Goal: Task Accomplishment & Management: Use online tool/utility

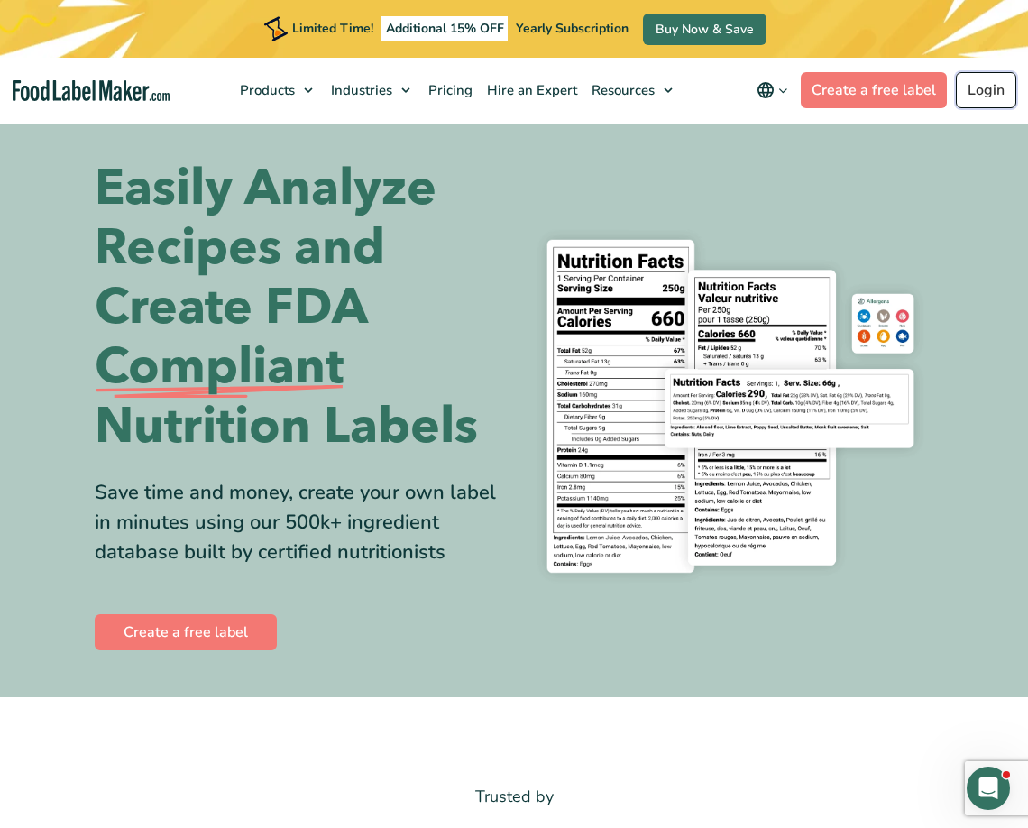
click at [850, 84] on link "Login" at bounding box center [986, 90] width 60 height 36
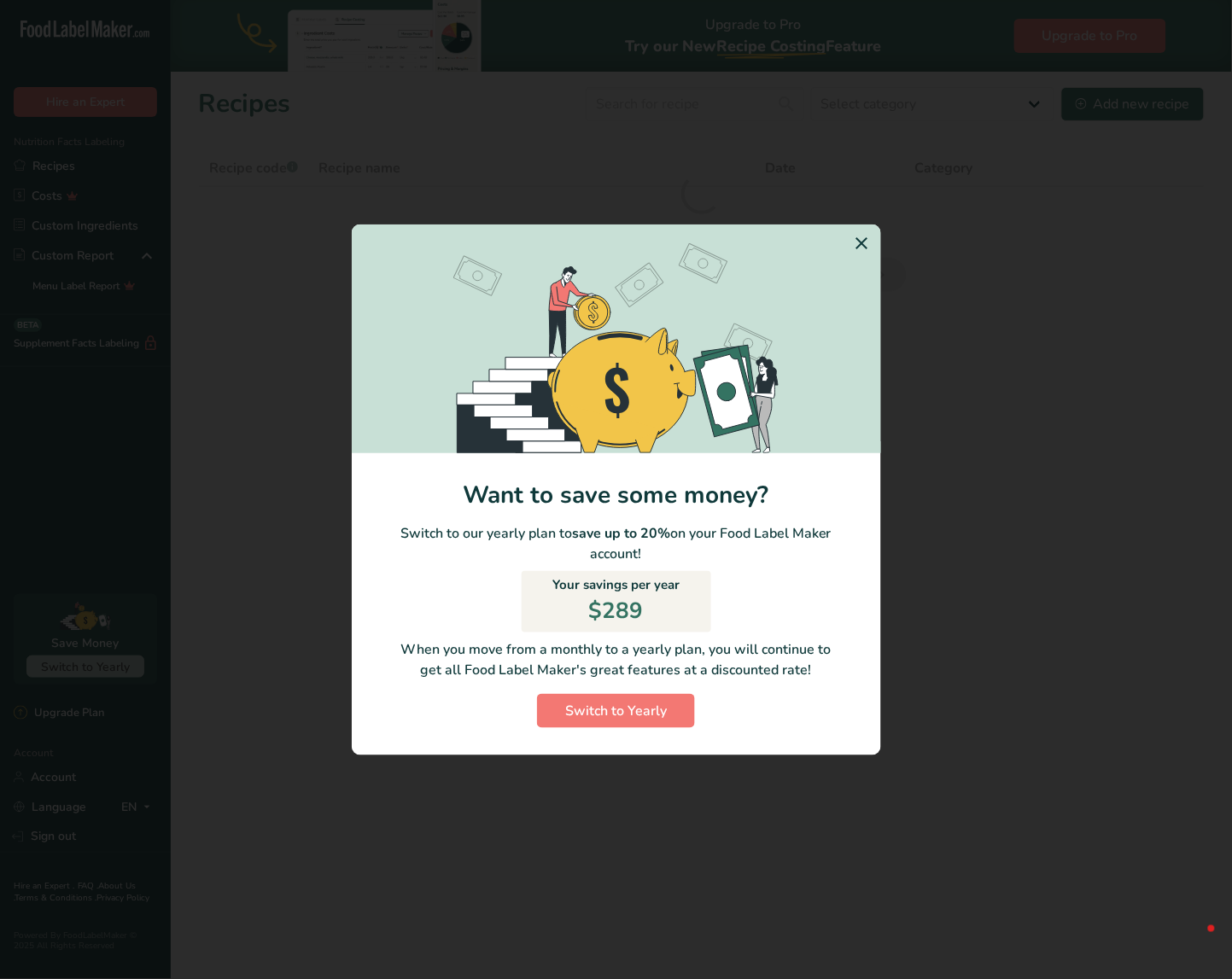
click at [864, 239] on icon "Switch to Yearly Modal" at bounding box center [862, 243] width 21 height 30
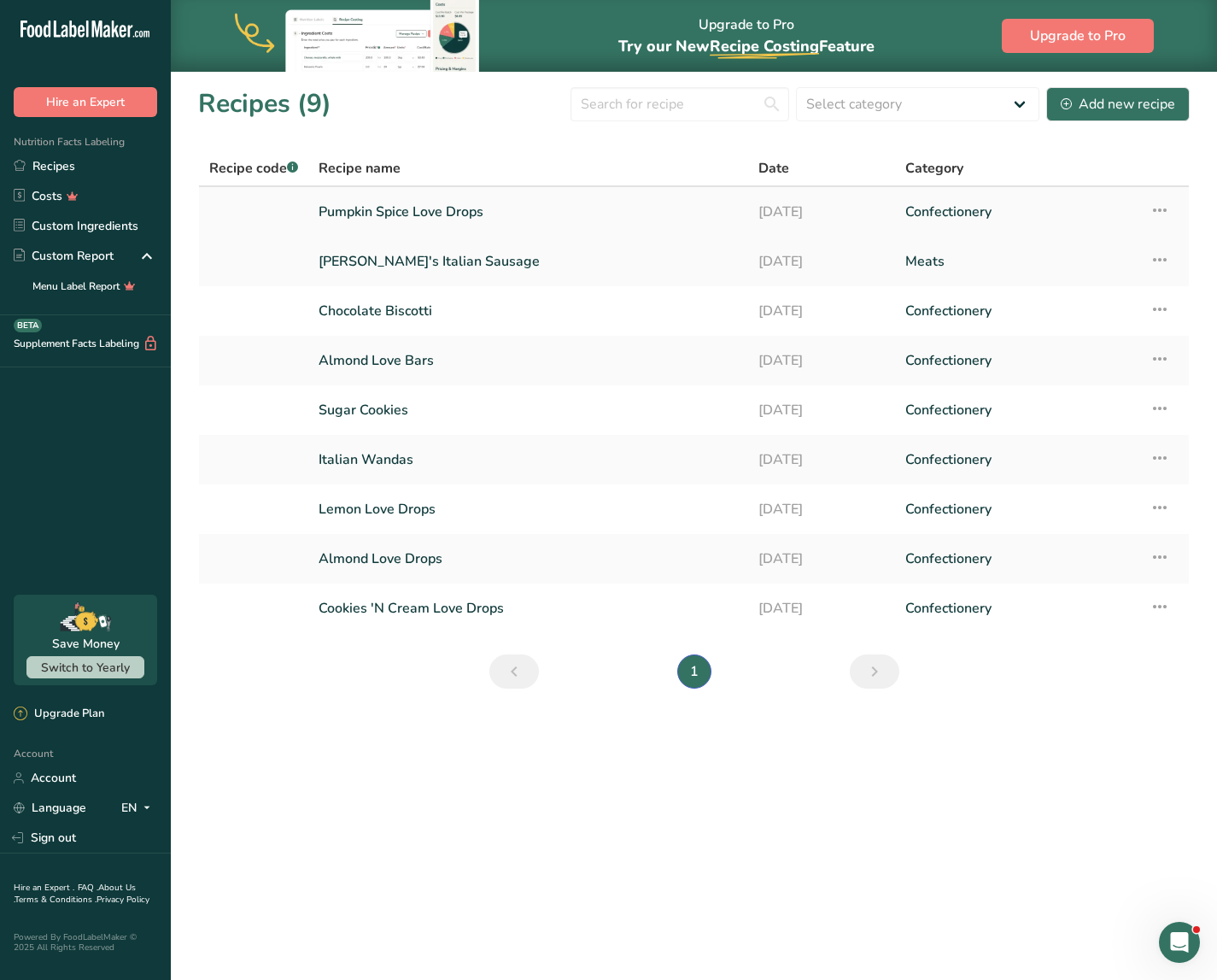
click at [438, 205] on link "Pumpkin Spice Love Drops" at bounding box center [528, 212] width 420 height 36
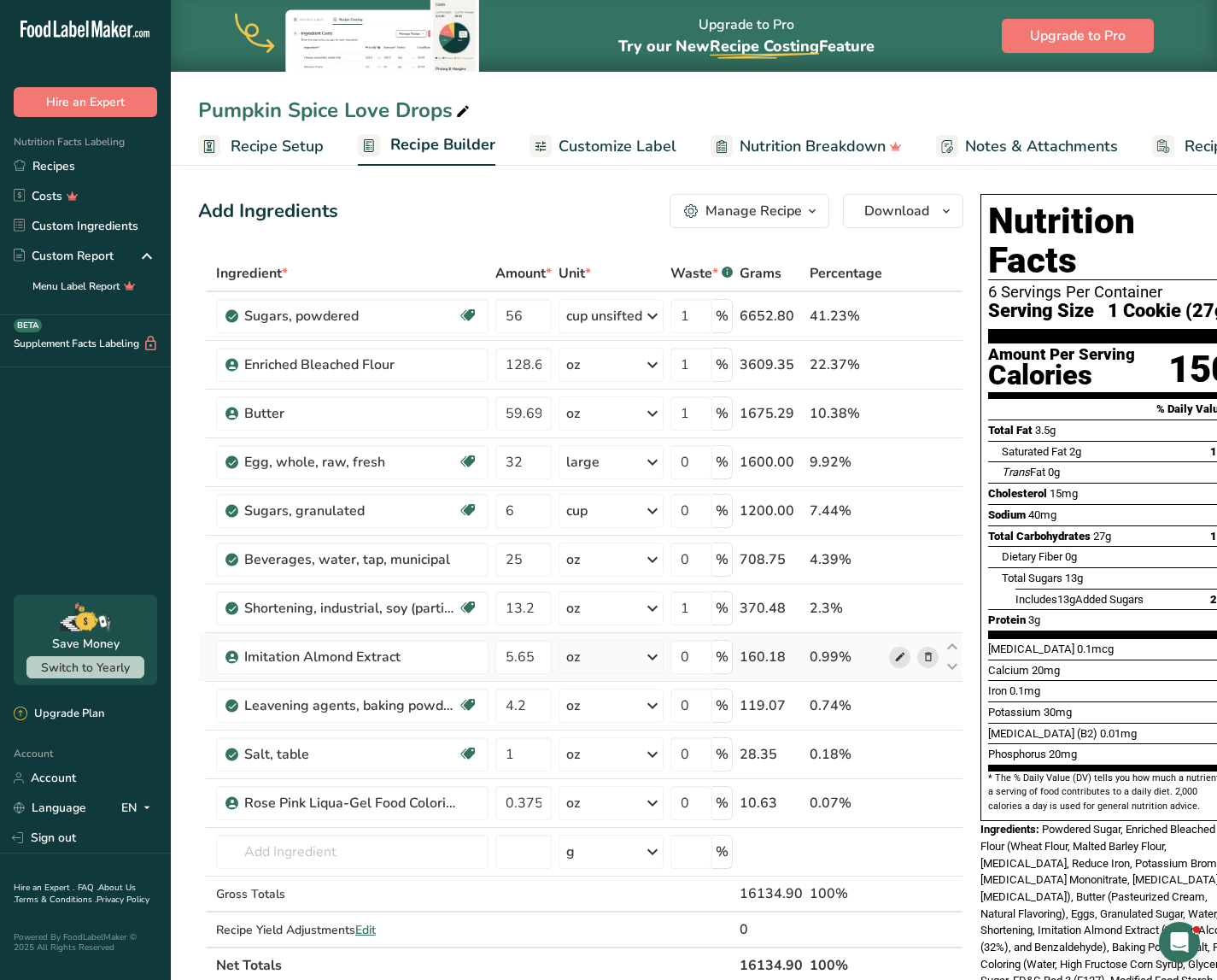
click at [897, 651] on icon at bounding box center [900, 657] width 12 height 18
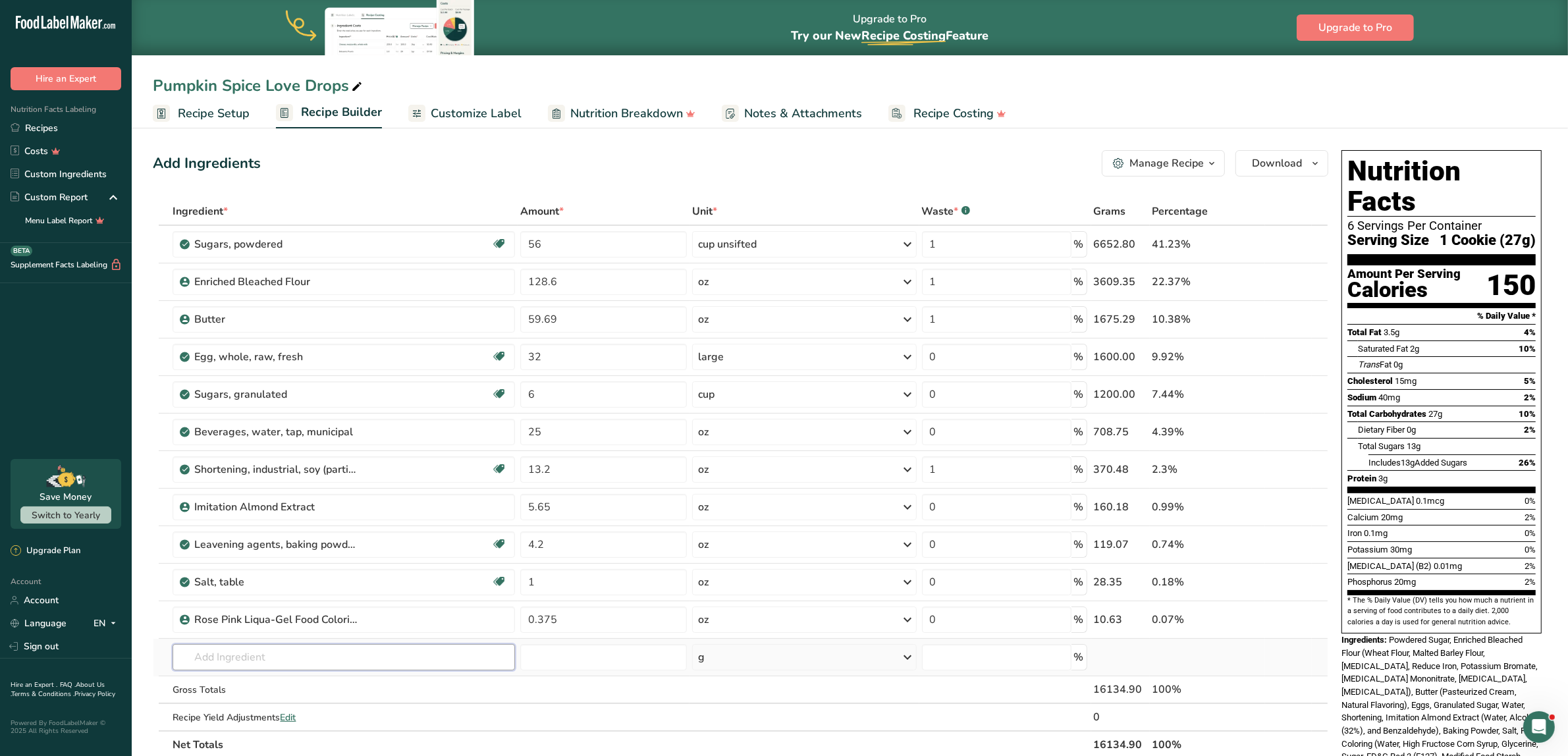
click at [329, 656] on input "text" at bounding box center [343, 657] width 342 height 26
type input "Vanilla extract, imitation, alcohol"
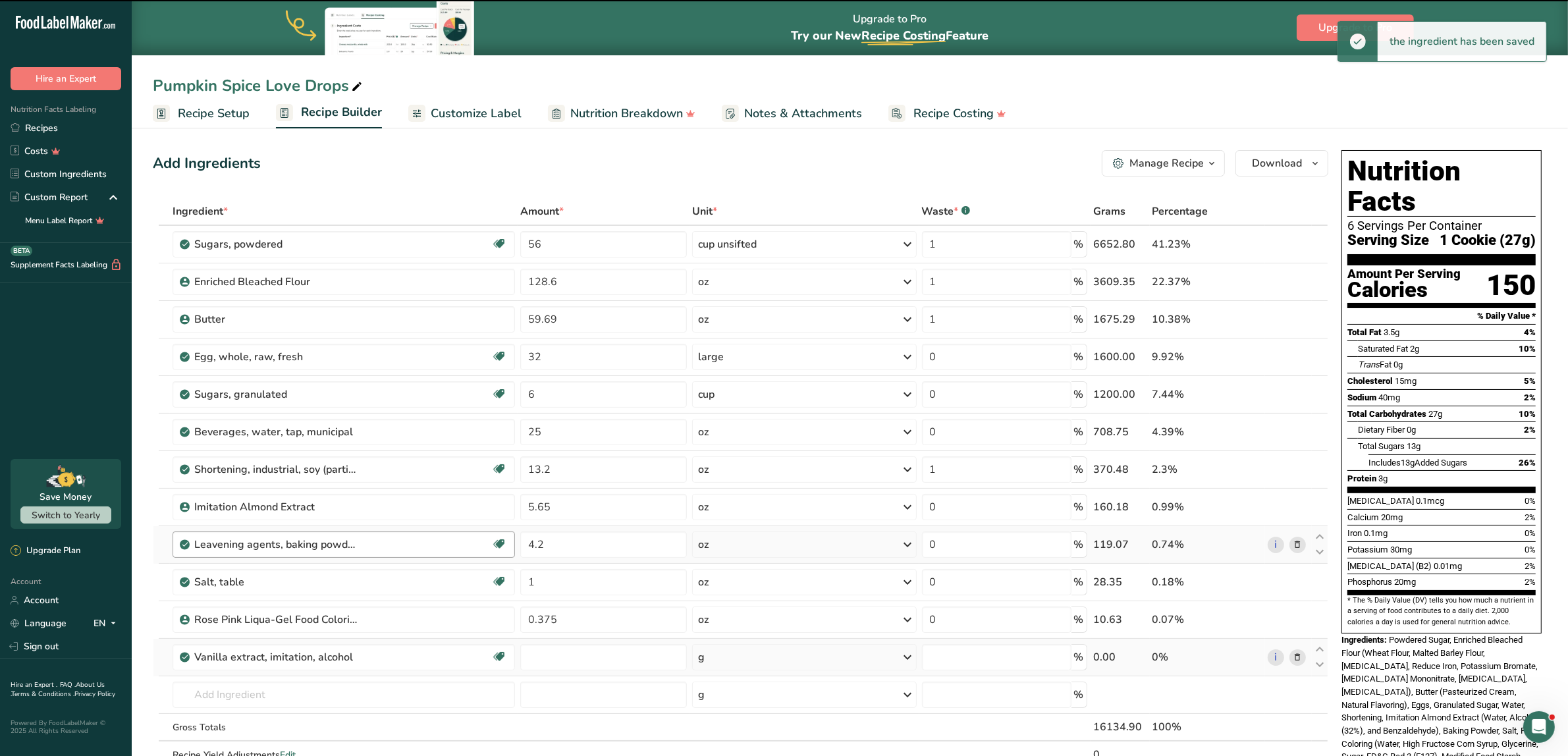
type input "0"
drag, startPoint x: 539, startPoint y: 661, endPoint x: 522, endPoint y: 660, distance: 17.0
click at [522, 660] on input "0" at bounding box center [604, 657] width 166 height 26
type input "5.65"
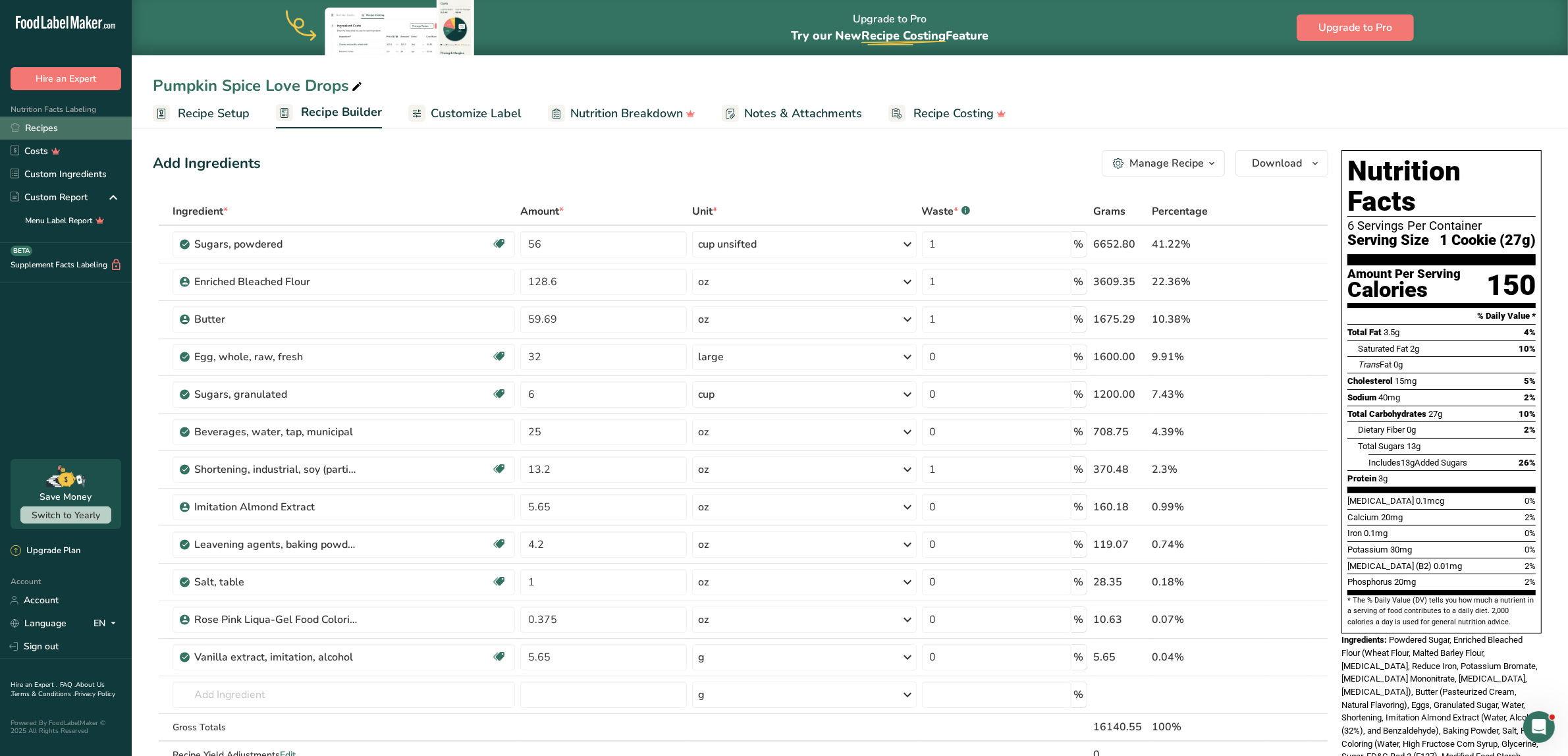
click at [43, 123] on link "Recipes" at bounding box center [66, 129] width 131 height 23
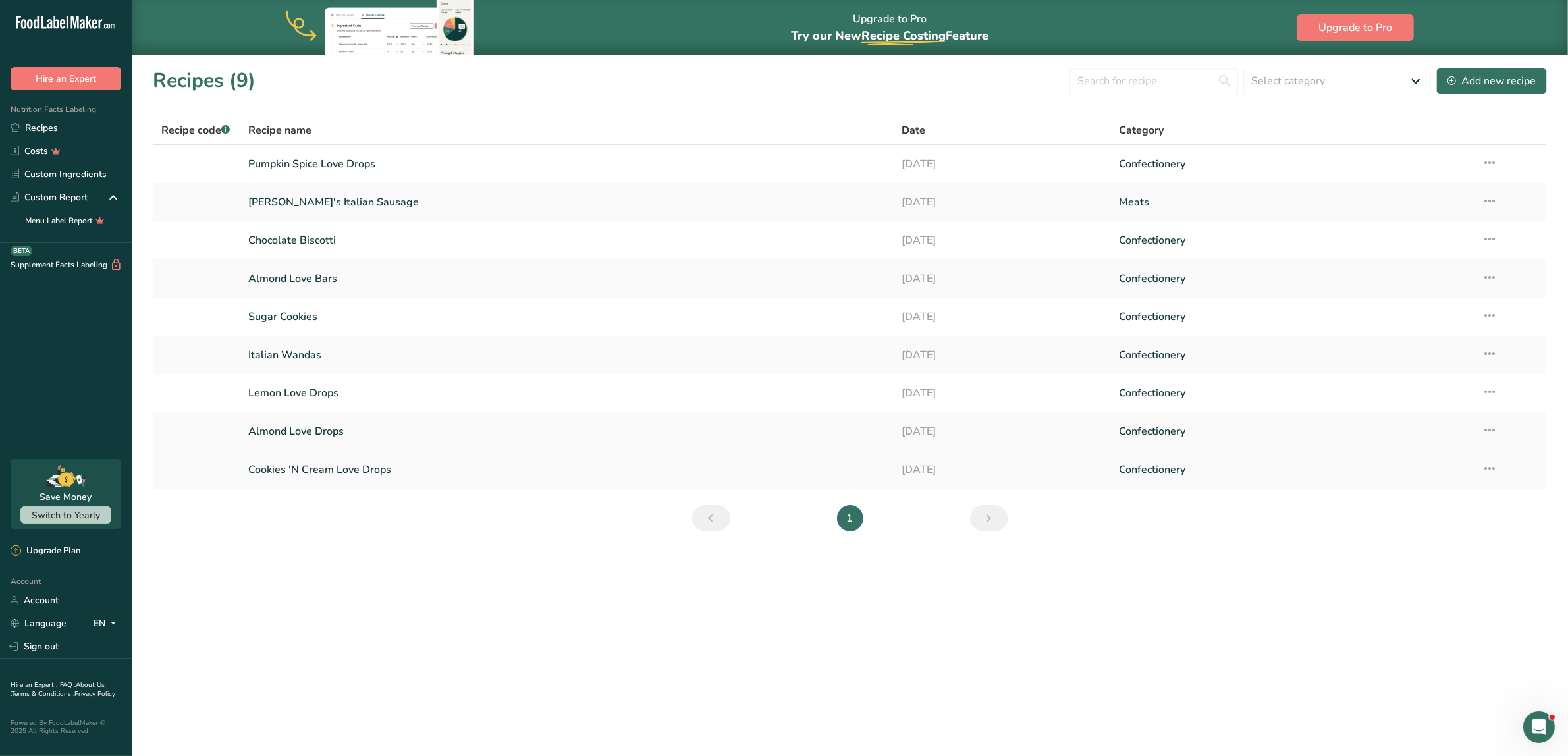
click at [283, 462] on link "Cookies 'N Cream Love Drops" at bounding box center [566, 470] width 637 height 28
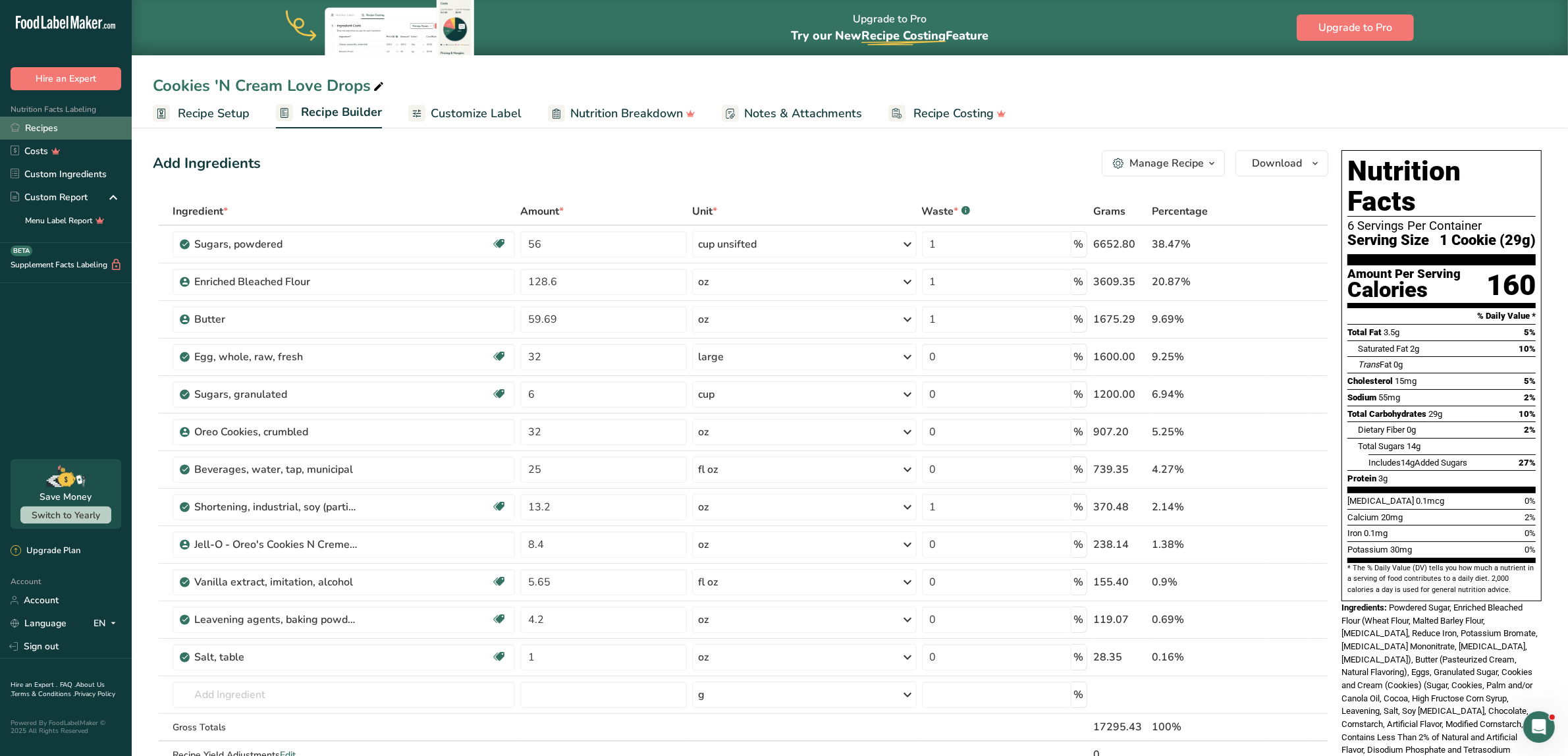
click at [43, 125] on link "Recipes" at bounding box center [66, 129] width 131 height 23
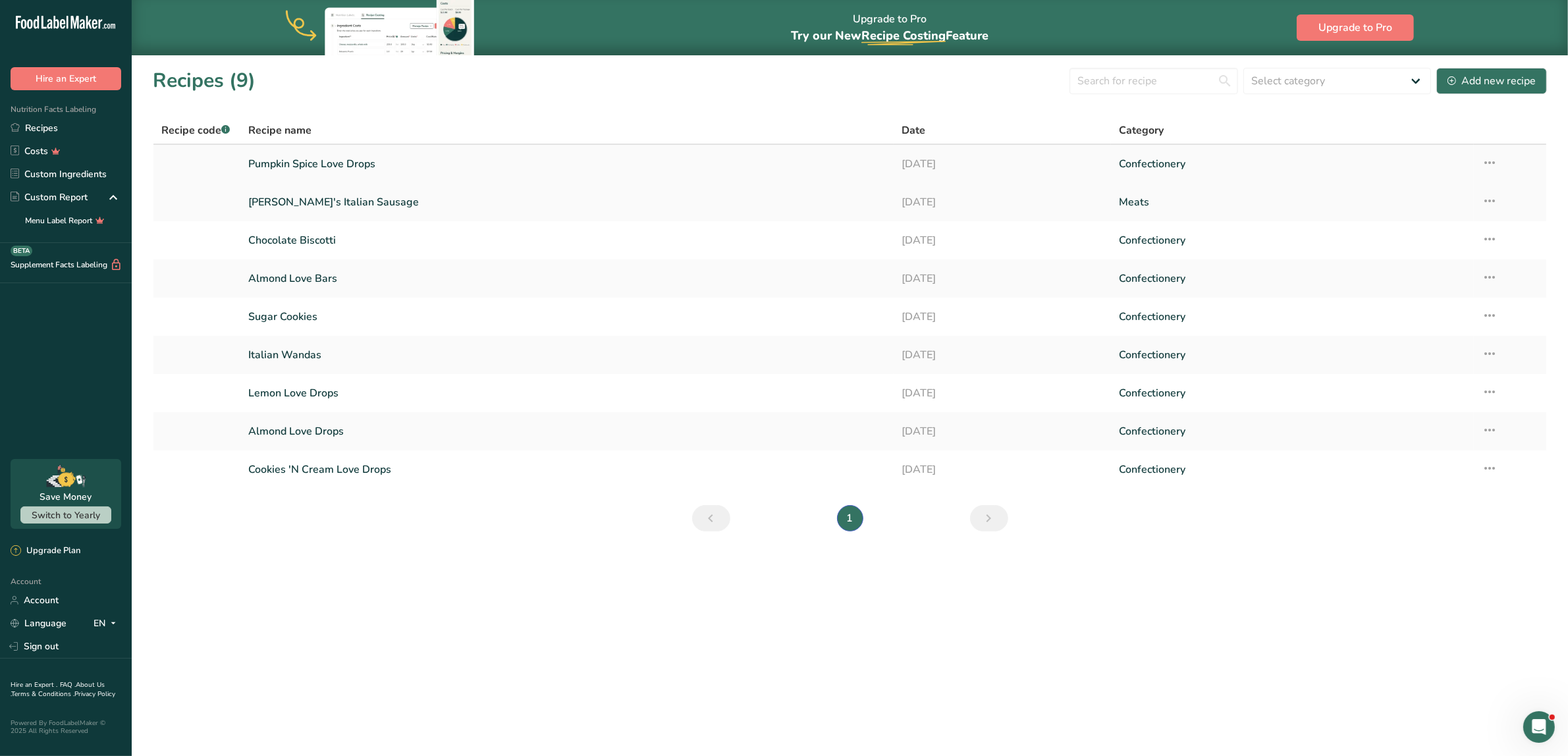
click at [301, 157] on link "Pumpkin Spice Love Drops" at bounding box center [566, 164] width 637 height 28
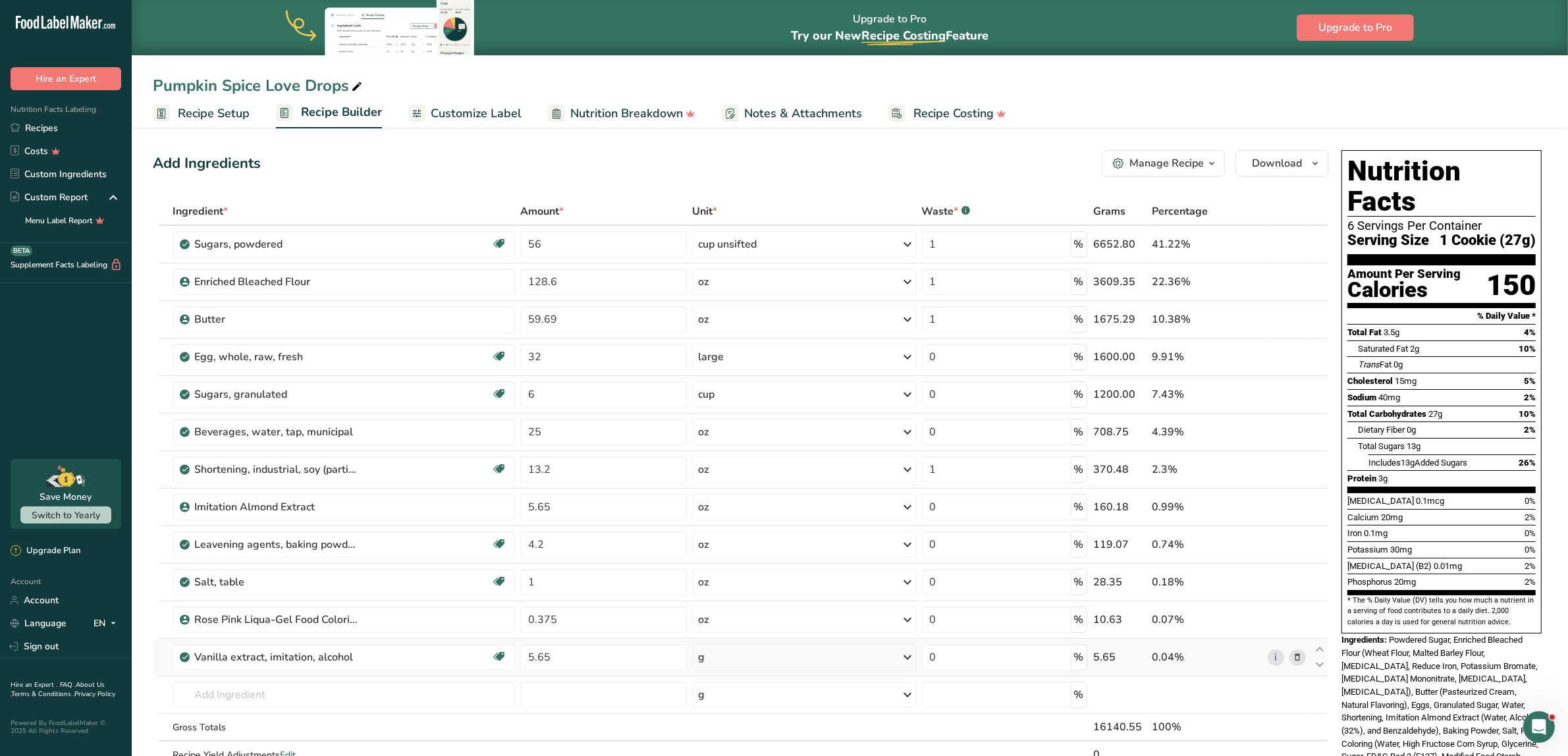
click at [802, 663] on div "g" at bounding box center [804, 657] width 225 height 26
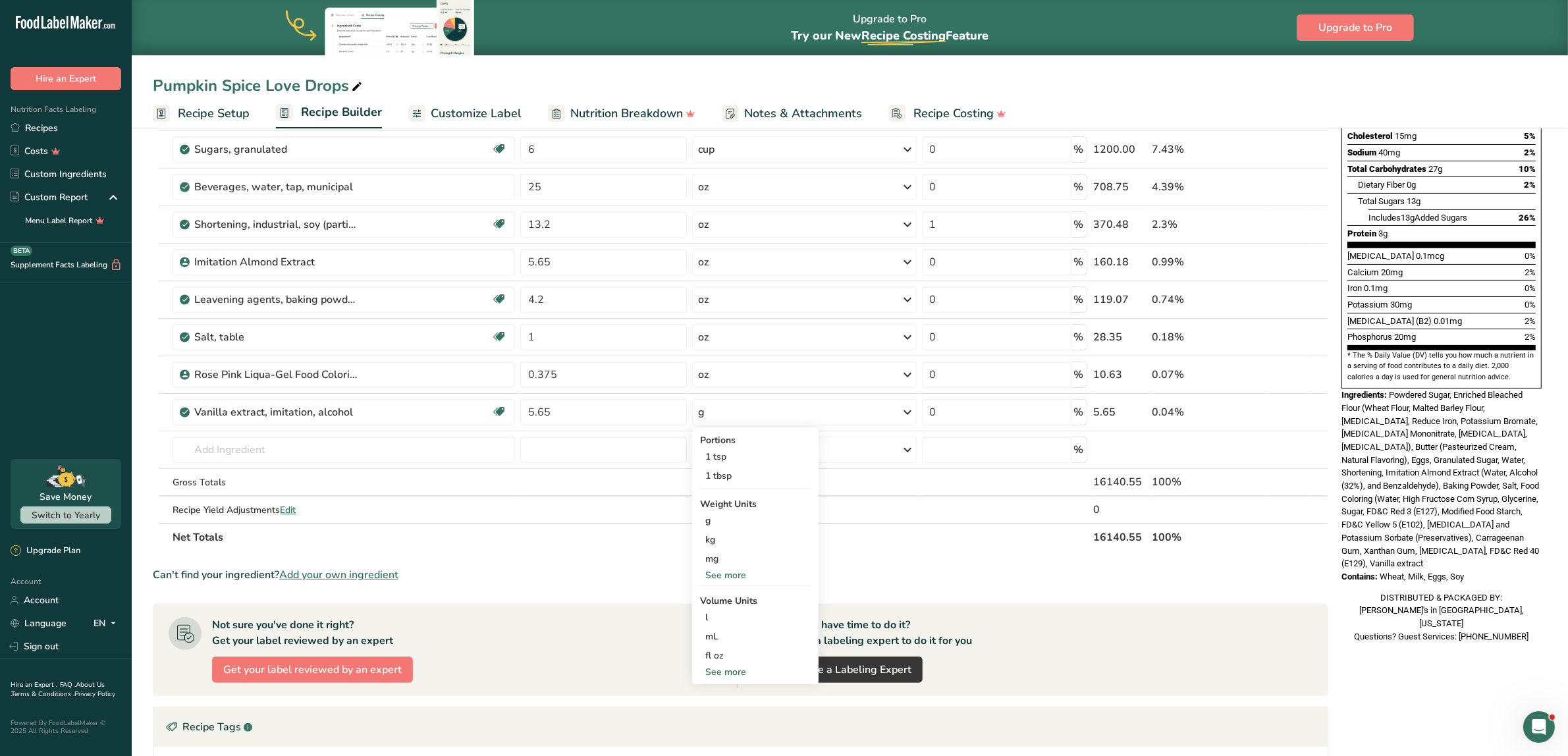
scroll to position [247, 0]
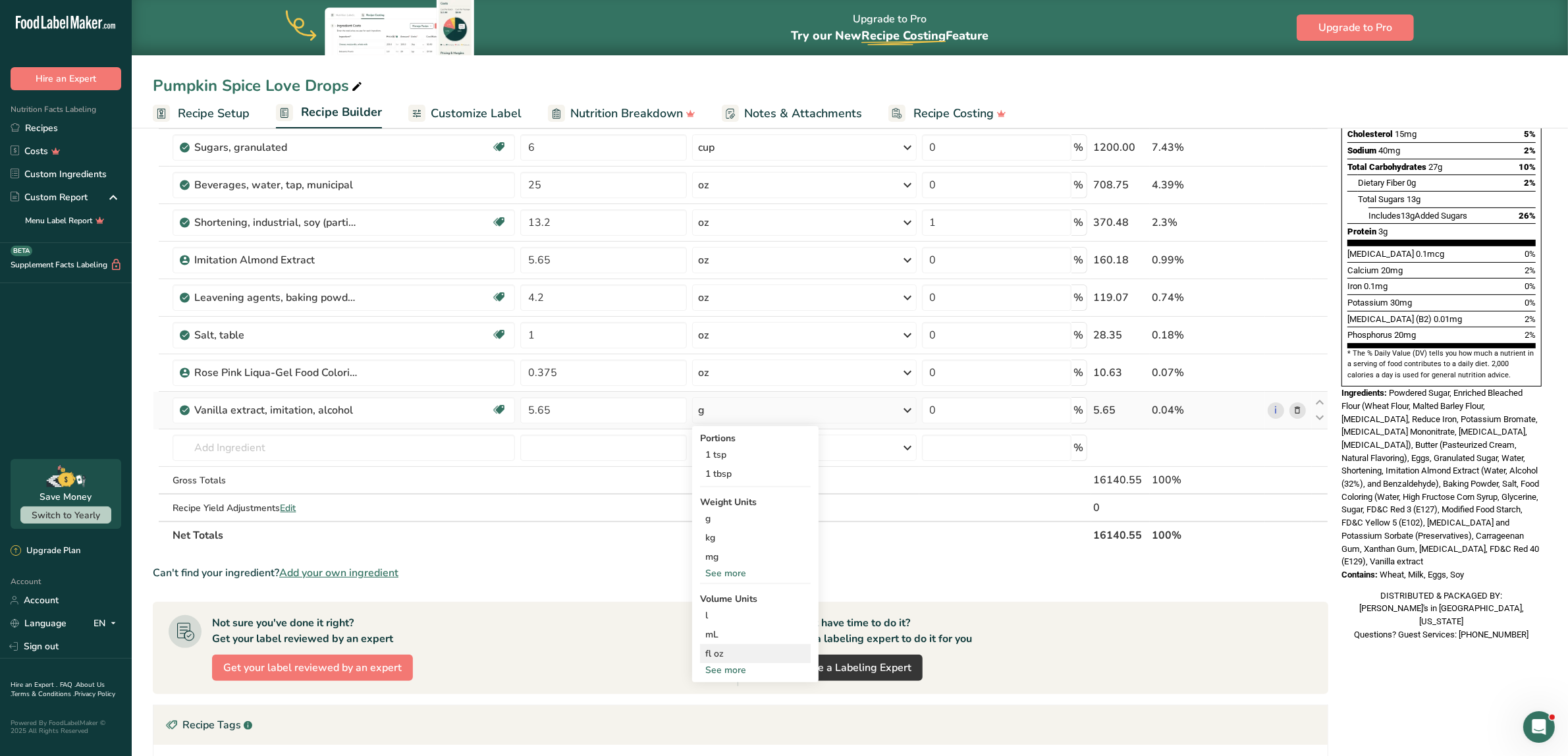
click at [719, 656] on div "fl oz" at bounding box center [755, 654] width 100 height 14
click at [912, 723] on span "Confirm" at bounding box center [905, 718] width 28 height 12
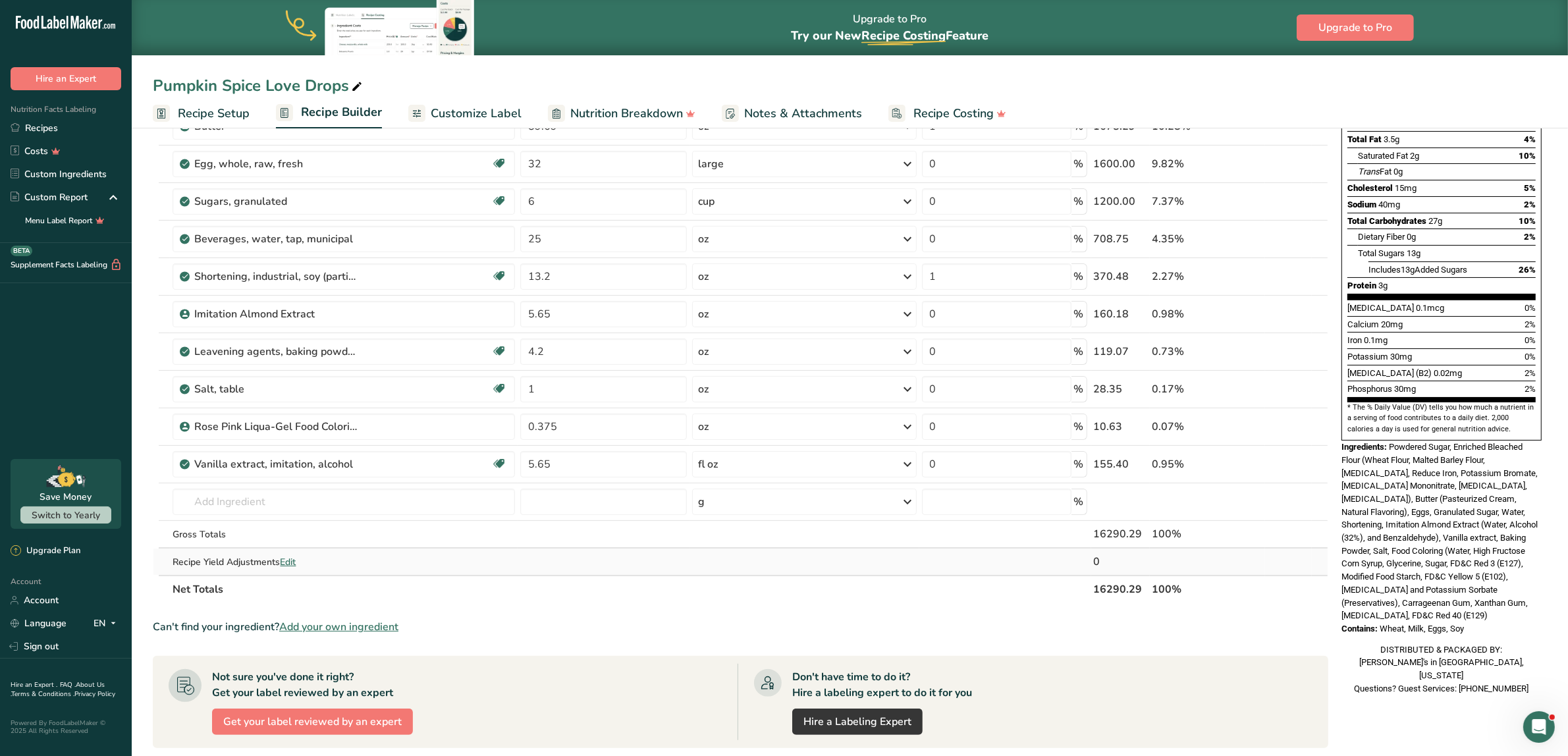
scroll to position [165, 0]
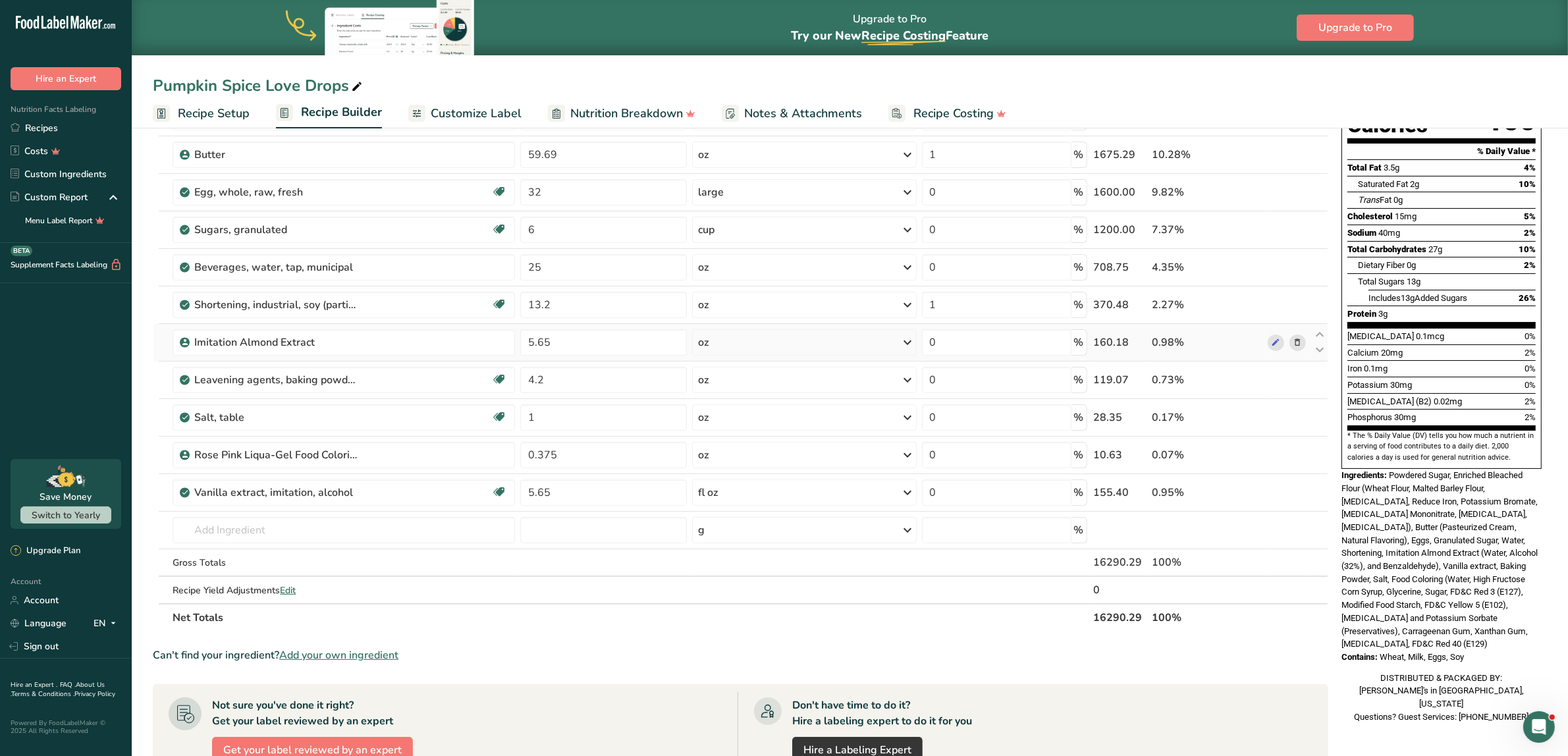
click at [937, 340] on icon at bounding box center [1297, 343] width 9 height 14
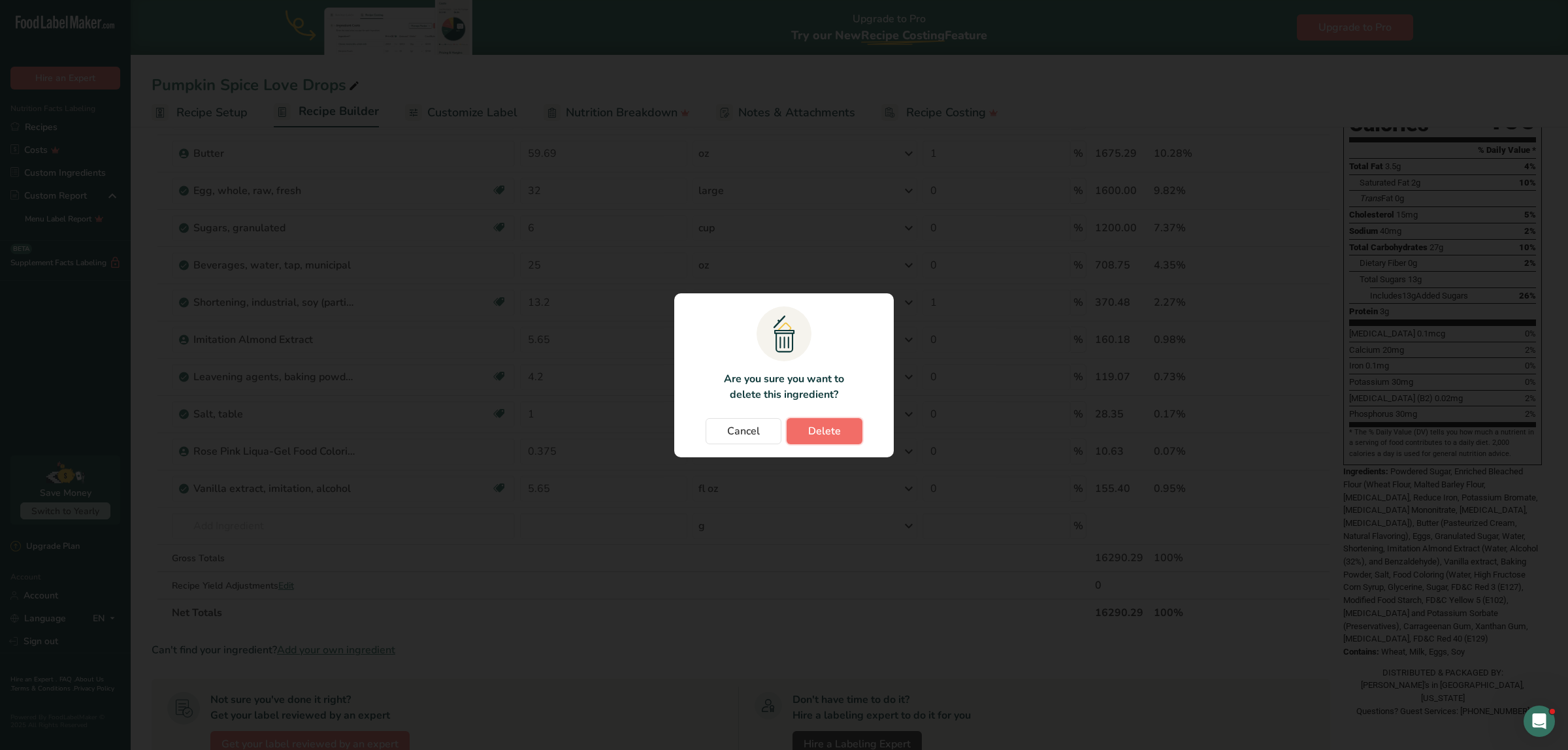
click at [838, 430] on span "Delete" at bounding box center [824, 431] width 33 height 16
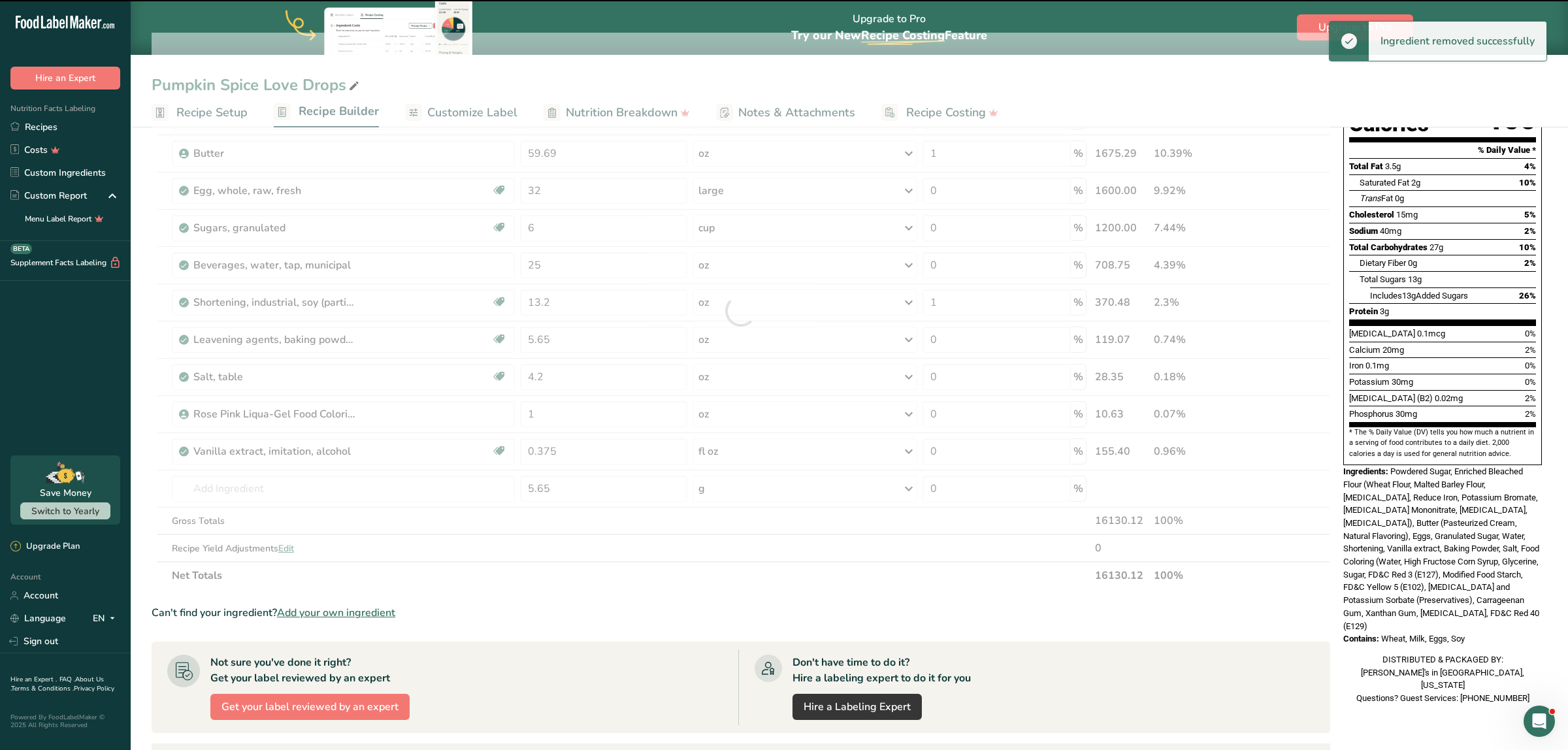
type input "4.2"
type input "1"
type input "0.375"
type input "5.65"
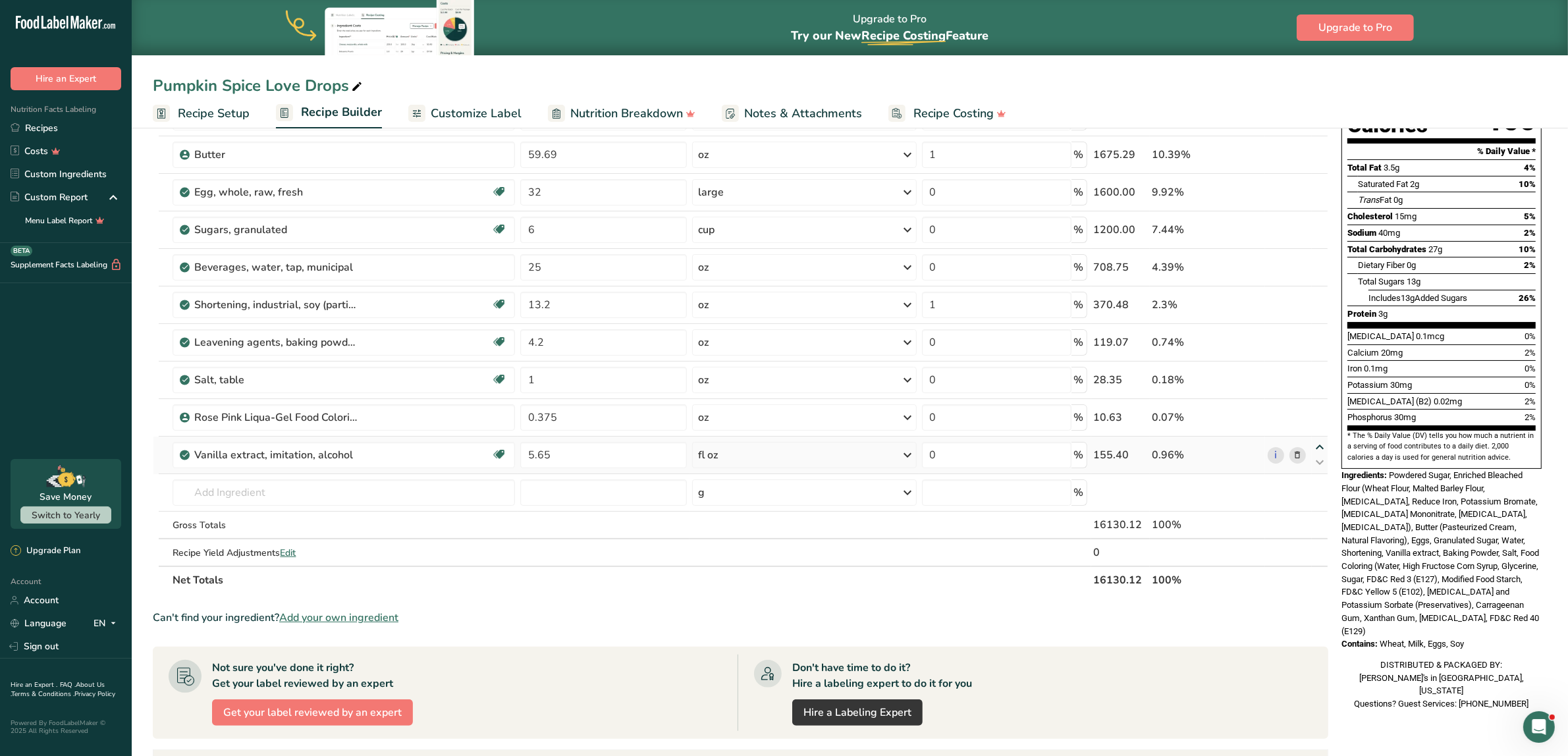
click at [937, 446] on icon at bounding box center [1320, 448] width 16 height 10
type input "5.65"
type input "0.375"
click at [937, 408] on icon at bounding box center [1320, 411] width 16 height 10
type input "5.65"
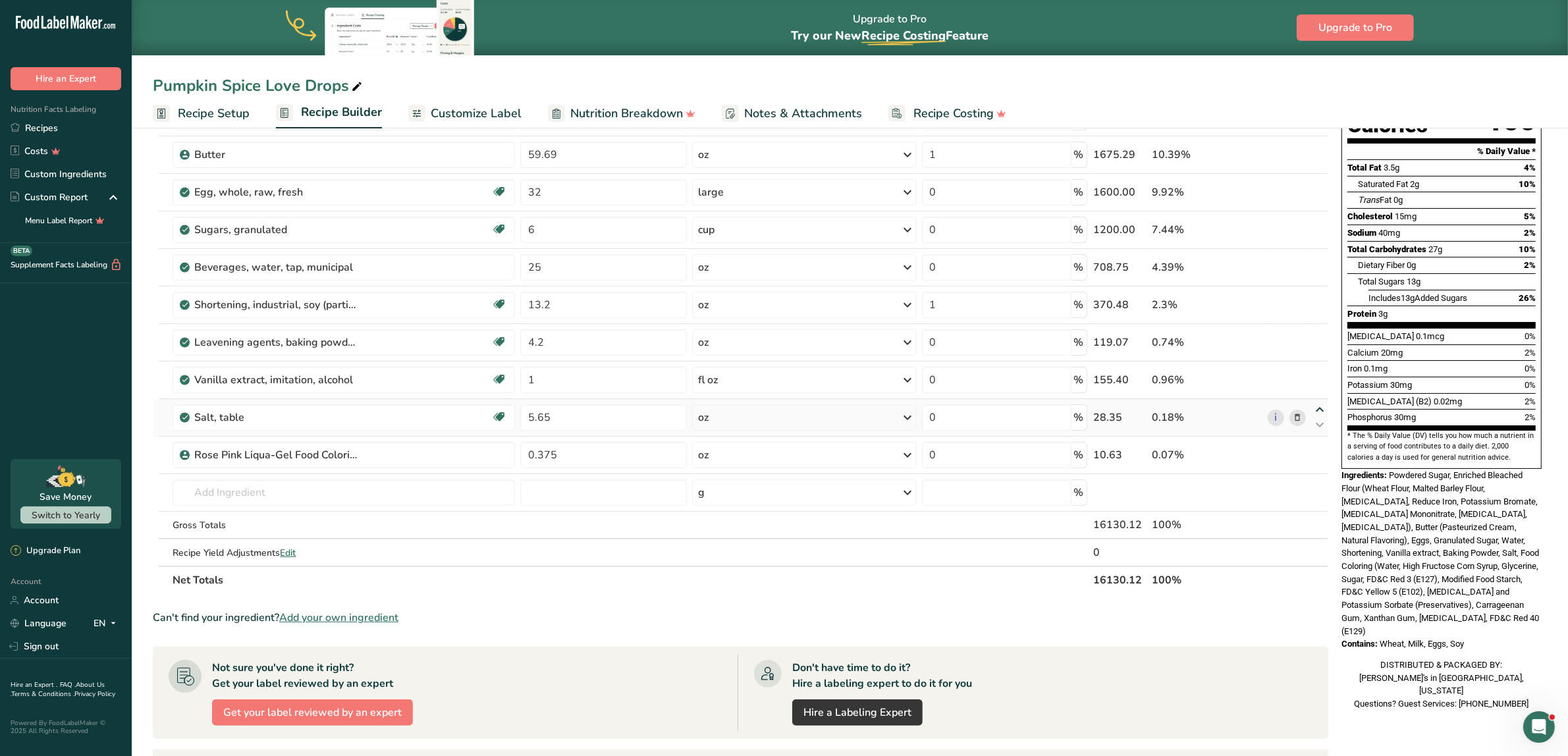
type input "1"
click at [937, 370] on icon at bounding box center [1320, 373] width 16 height 10
type input "5.65"
type input "4.2"
click at [290, 489] on input "text" at bounding box center [343, 493] width 342 height 26
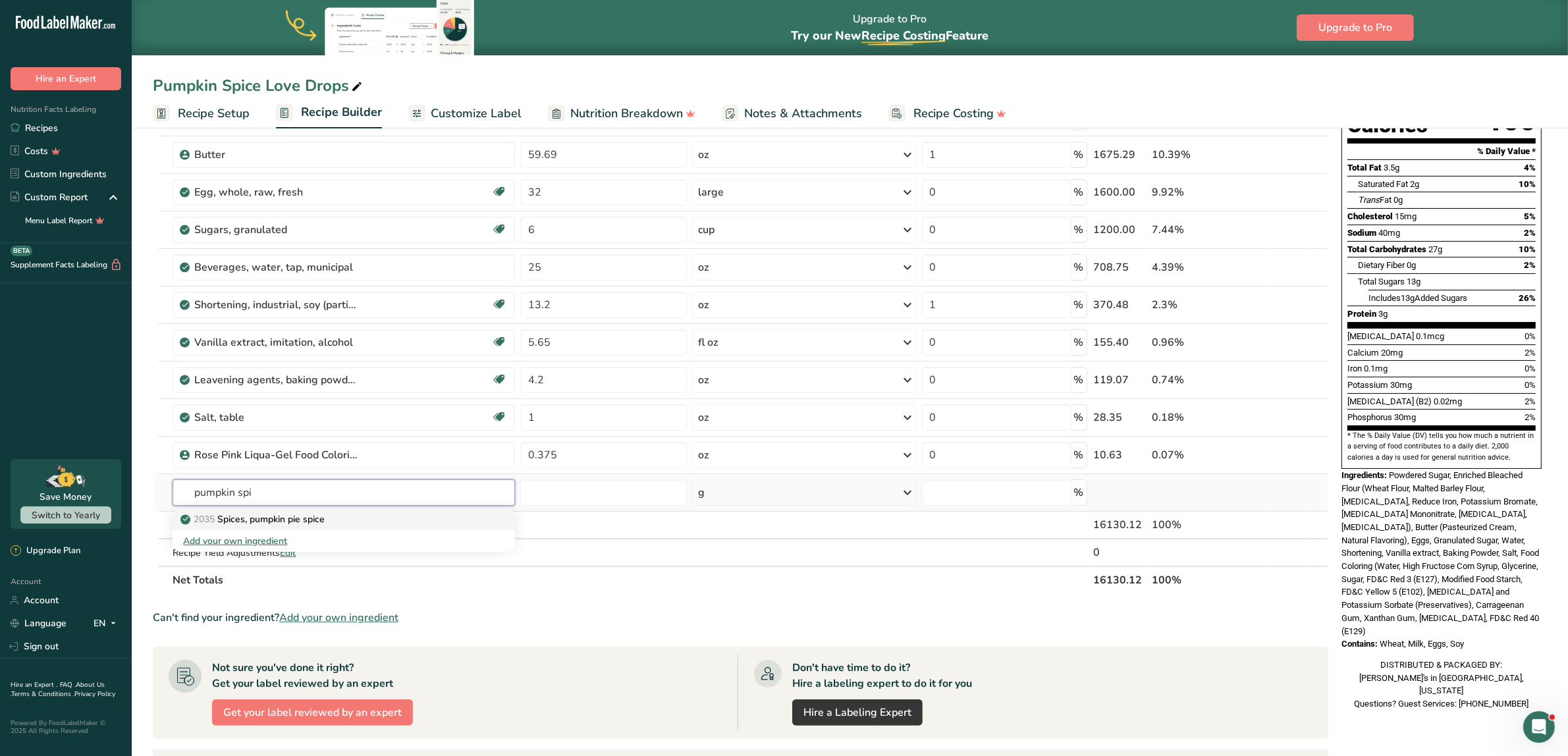
type input "Spices, pumpkin pie spice"
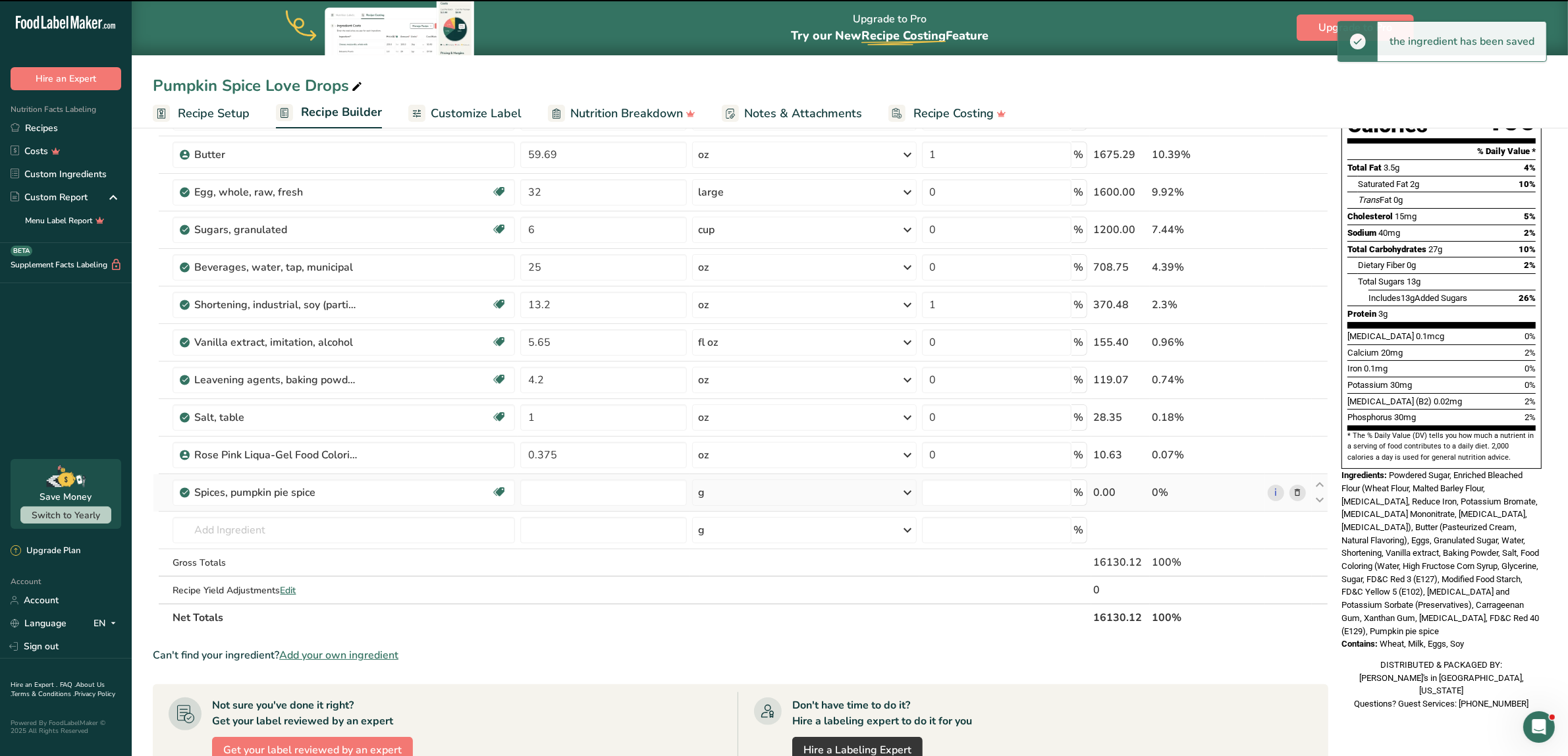
type input "0"
click at [580, 496] on input "0" at bounding box center [604, 493] width 166 height 26
type input "3.2"
click at [744, 497] on div "g" at bounding box center [804, 493] width 225 height 26
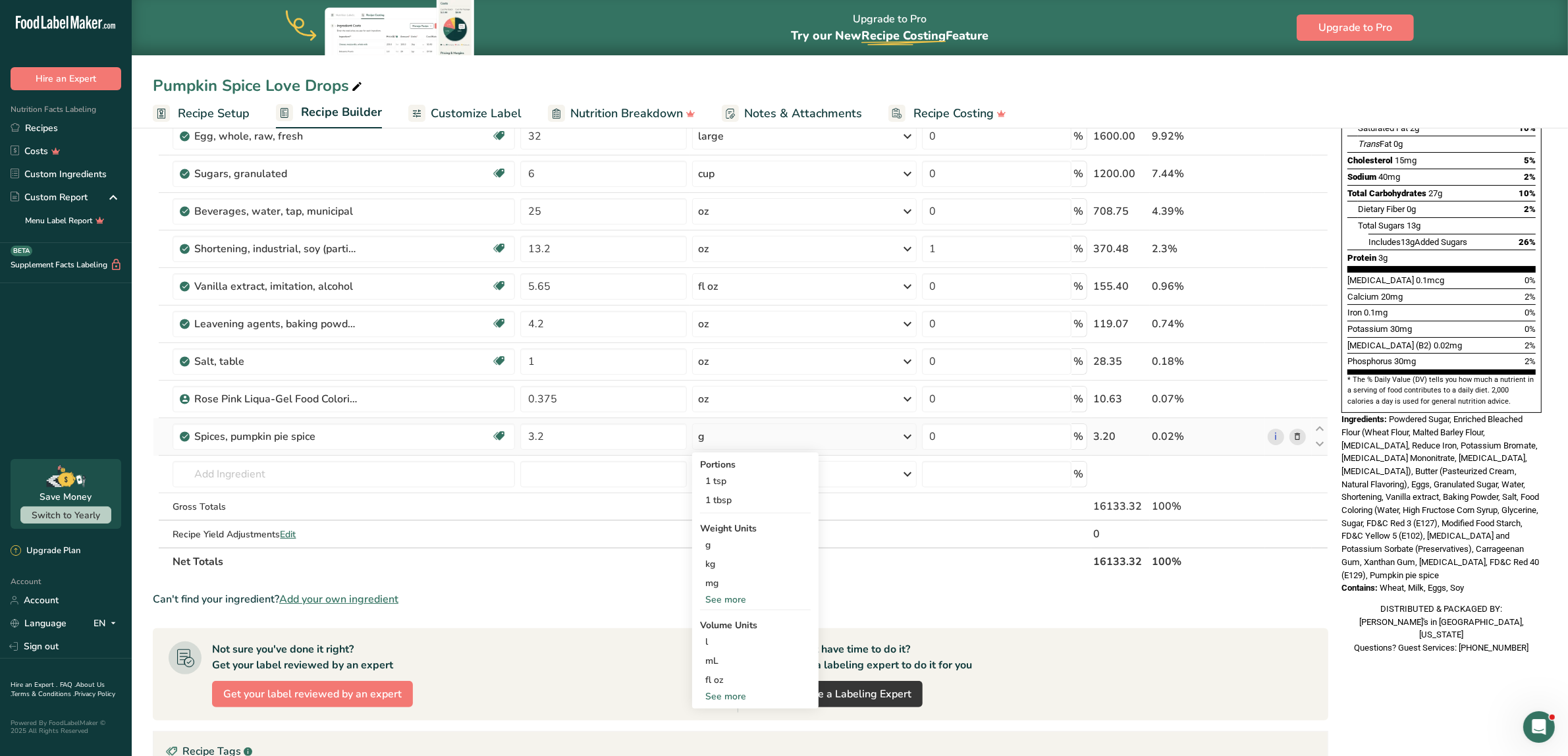
scroll to position [247, 0]
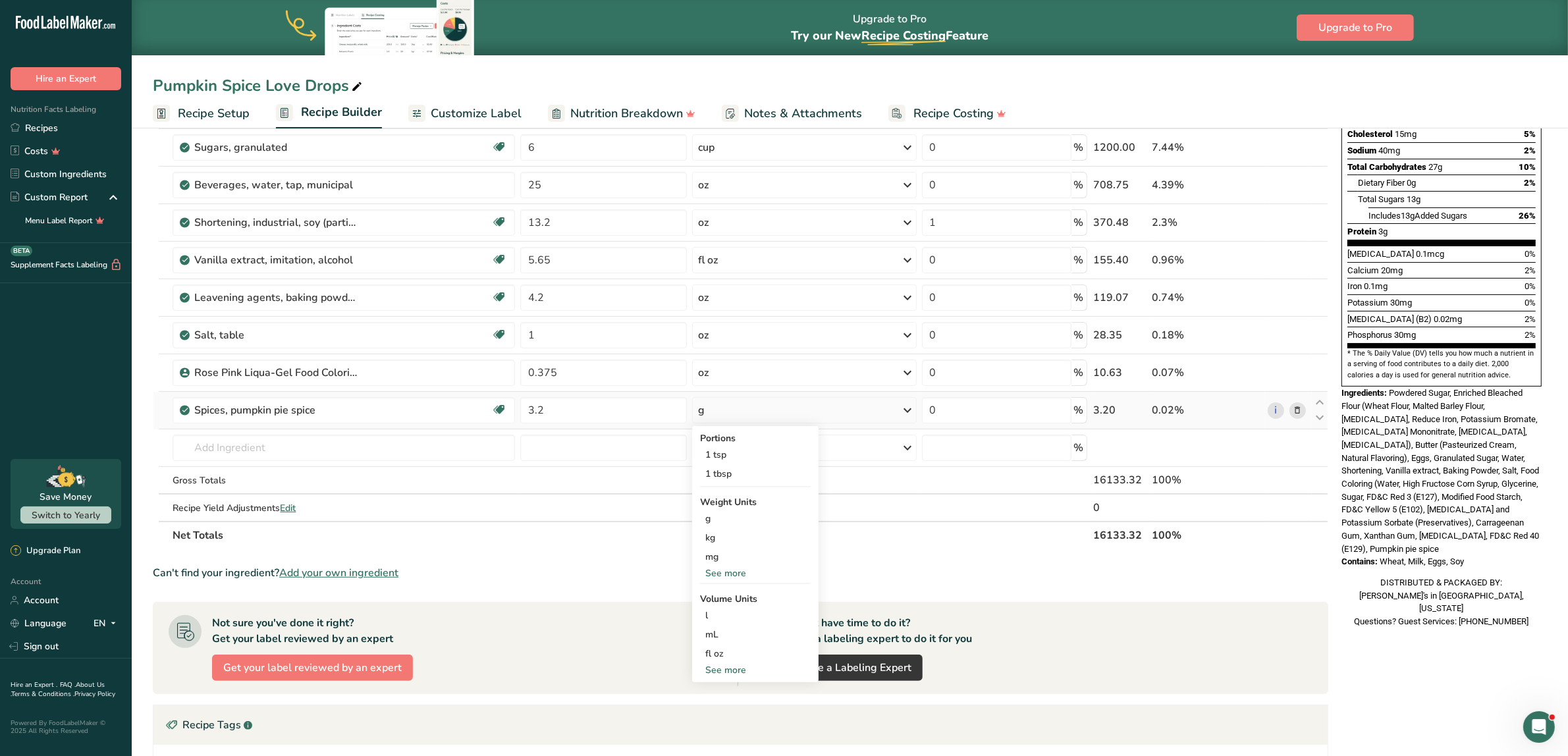
click at [731, 571] on div "See more" at bounding box center [756, 573] width 111 height 14
click at [715, 613] on div "oz" at bounding box center [756, 614] width 111 height 19
click at [937, 400] on icon at bounding box center [1320, 403] width 16 height 10
type input "3.2"
type input "0.375"
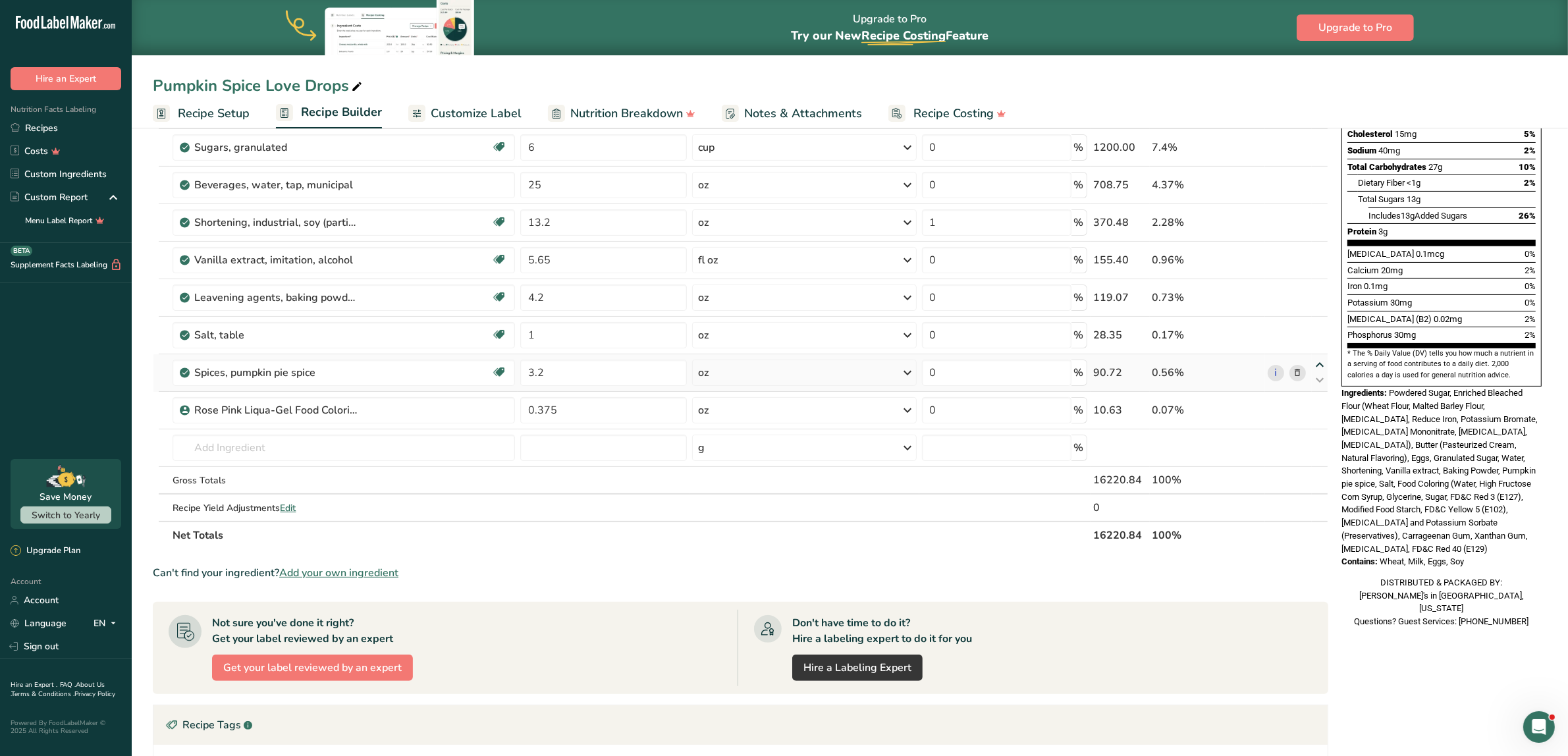
click at [937, 361] on icon at bounding box center [1320, 365] width 16 height 10
type input "3.2"
type input "1"
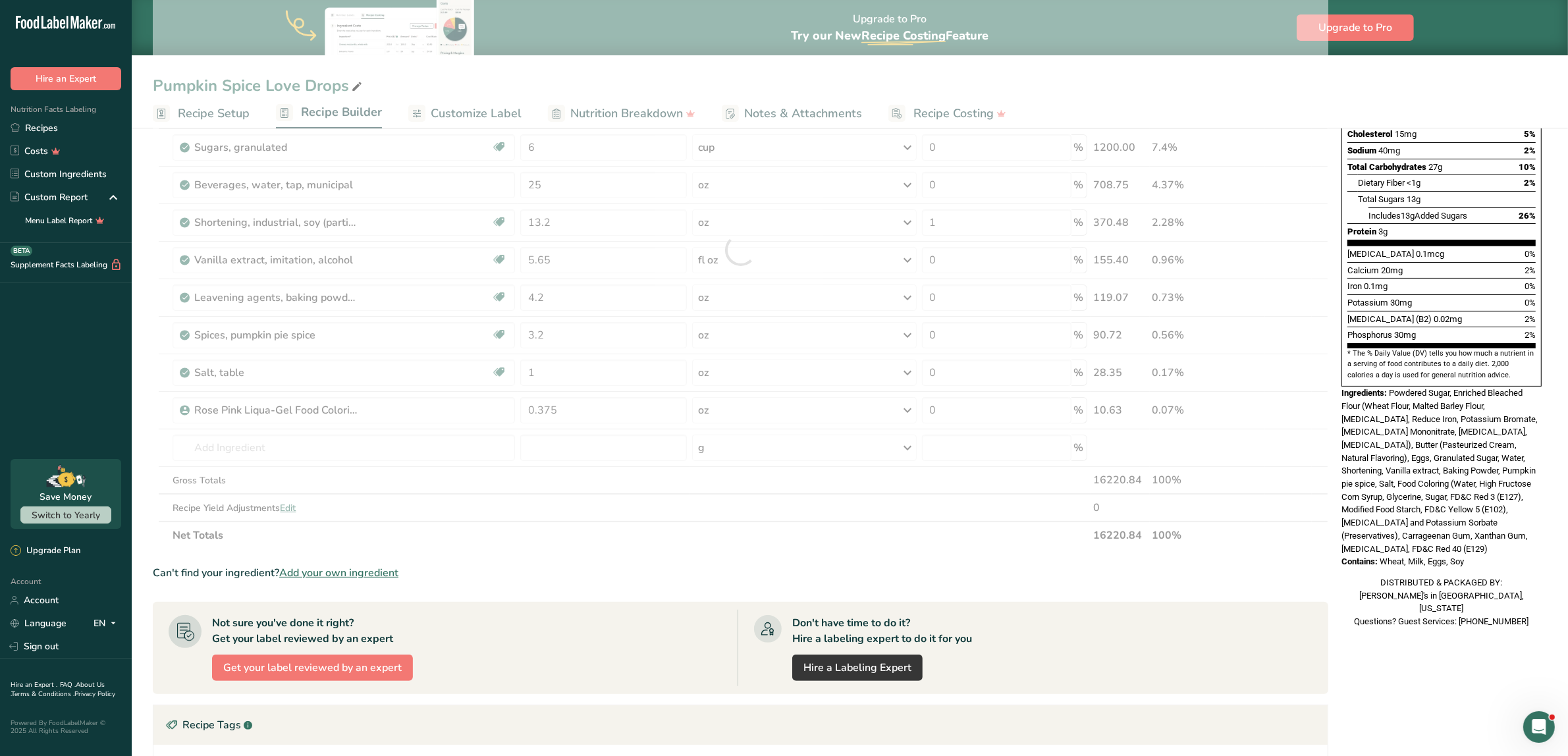
click at [937, 565] on section "Ingredient * Amount * Unit * Waste * .a-a{fill:#347362;}.b-a{fill:#fff;} Grams …" at bounding box center [740, 448] width 1175 height 997
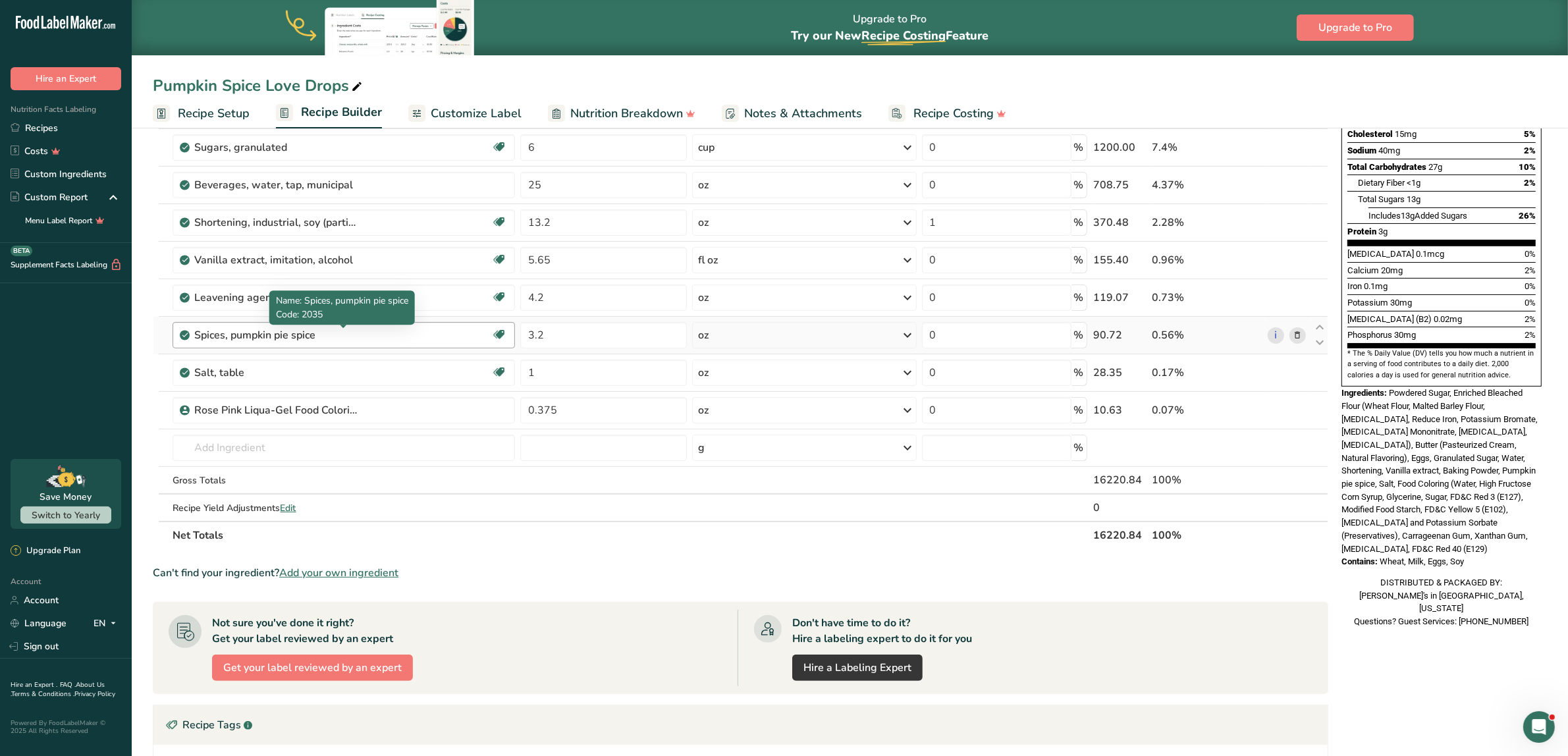
click at [277, 336] on div "Spices, pumpkin pie spice" at bounding box center [277, 335] width 165 height 16
click at [257, 335] on div "Spices, pumpkin pie spice" at bounding box center [277, 335] width 165 height 16
drag, startPoint x: 244, startPoint y: 335, endPoint x: 272, endPoint y: 335, distance: 28.0
click at [272, 335] on div "Spices, pumpkin pie spice" at bounding box center [277, 335] width 165 height 16
click at [247, 333] on div "Spices, pumpkin pie spice" at bounding box center [277, 335] width 165 height 16
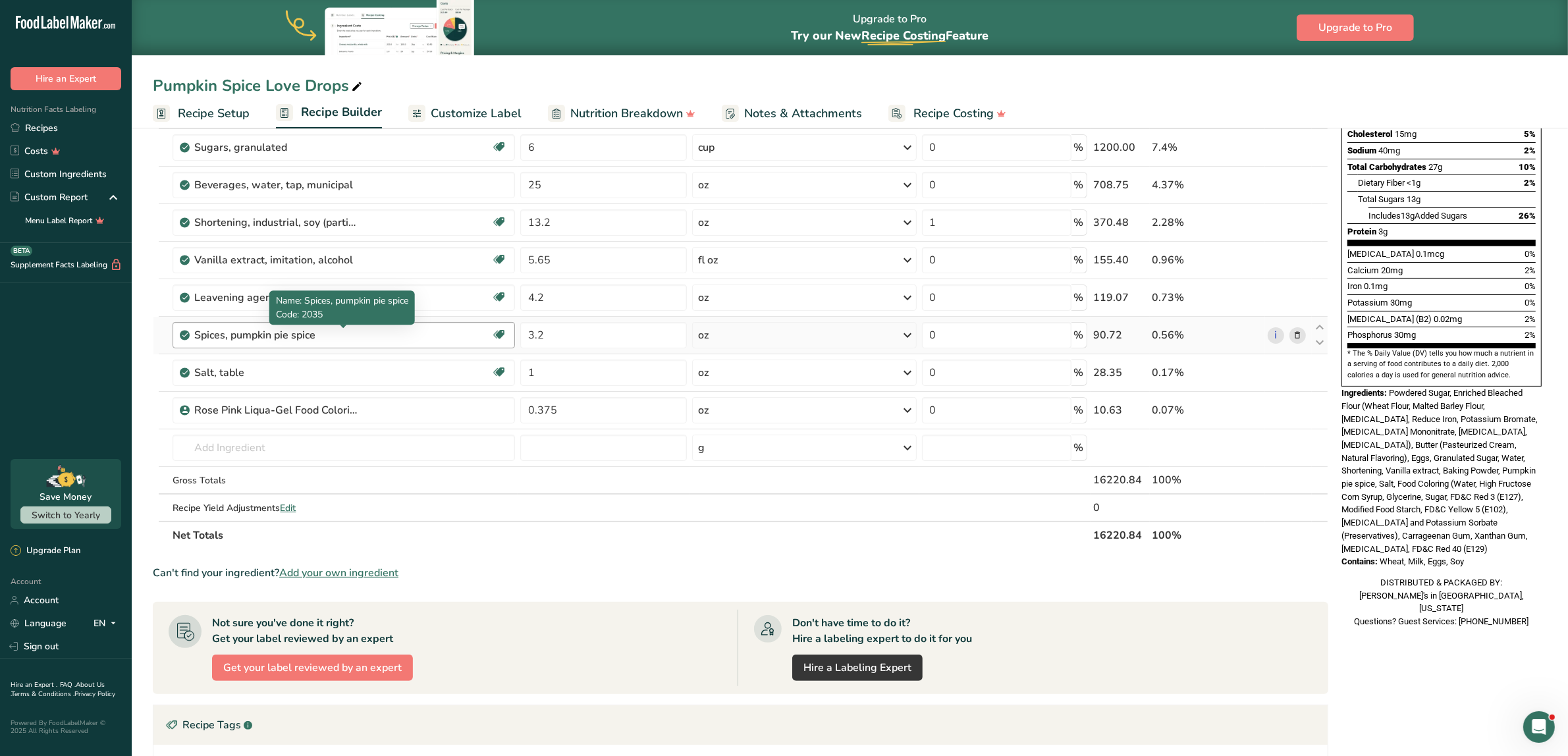
click at [235, 336] on div "Spices, pumpkin pie spice" at bounding box center [277, 335] width 165 height 16
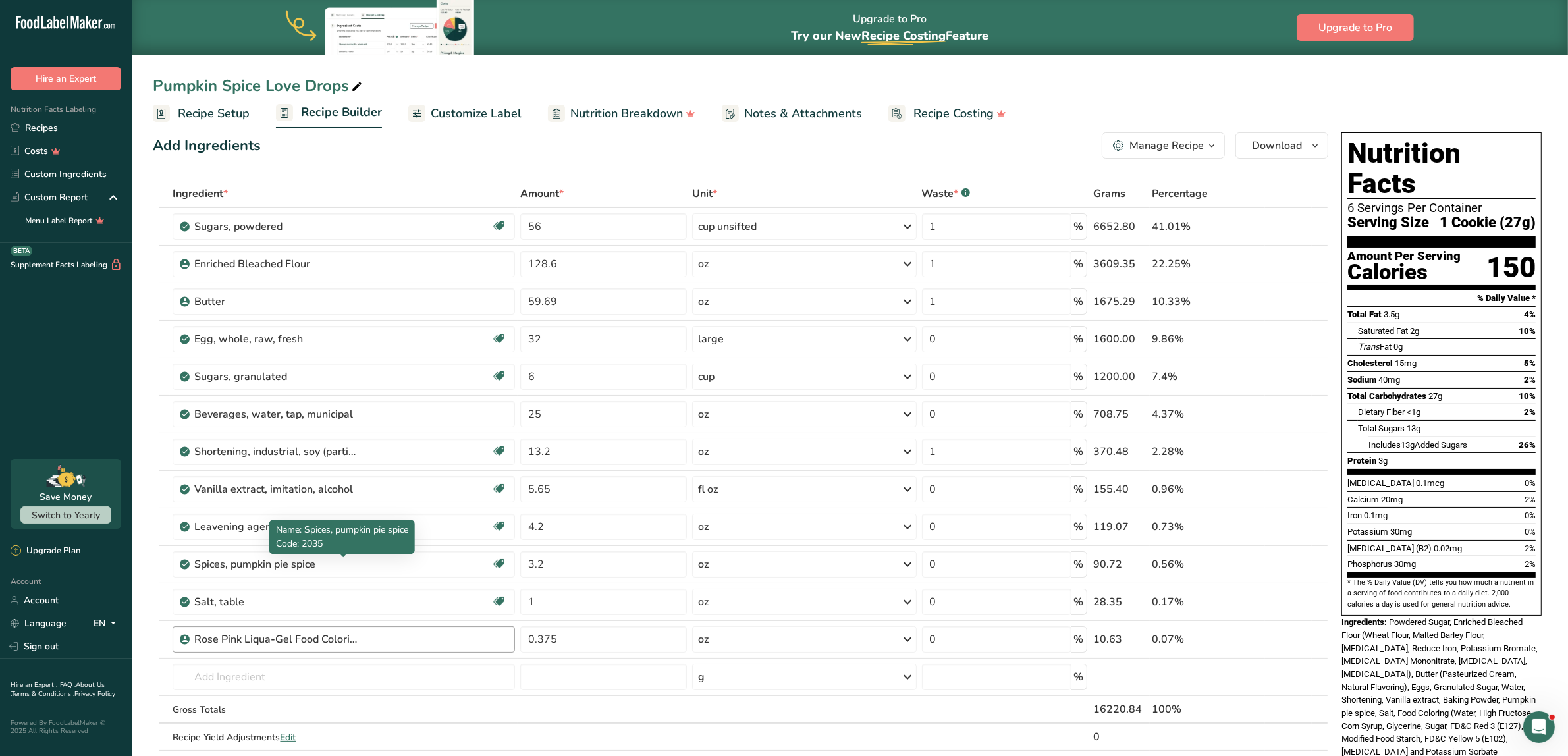
scroll to position [0, 0]
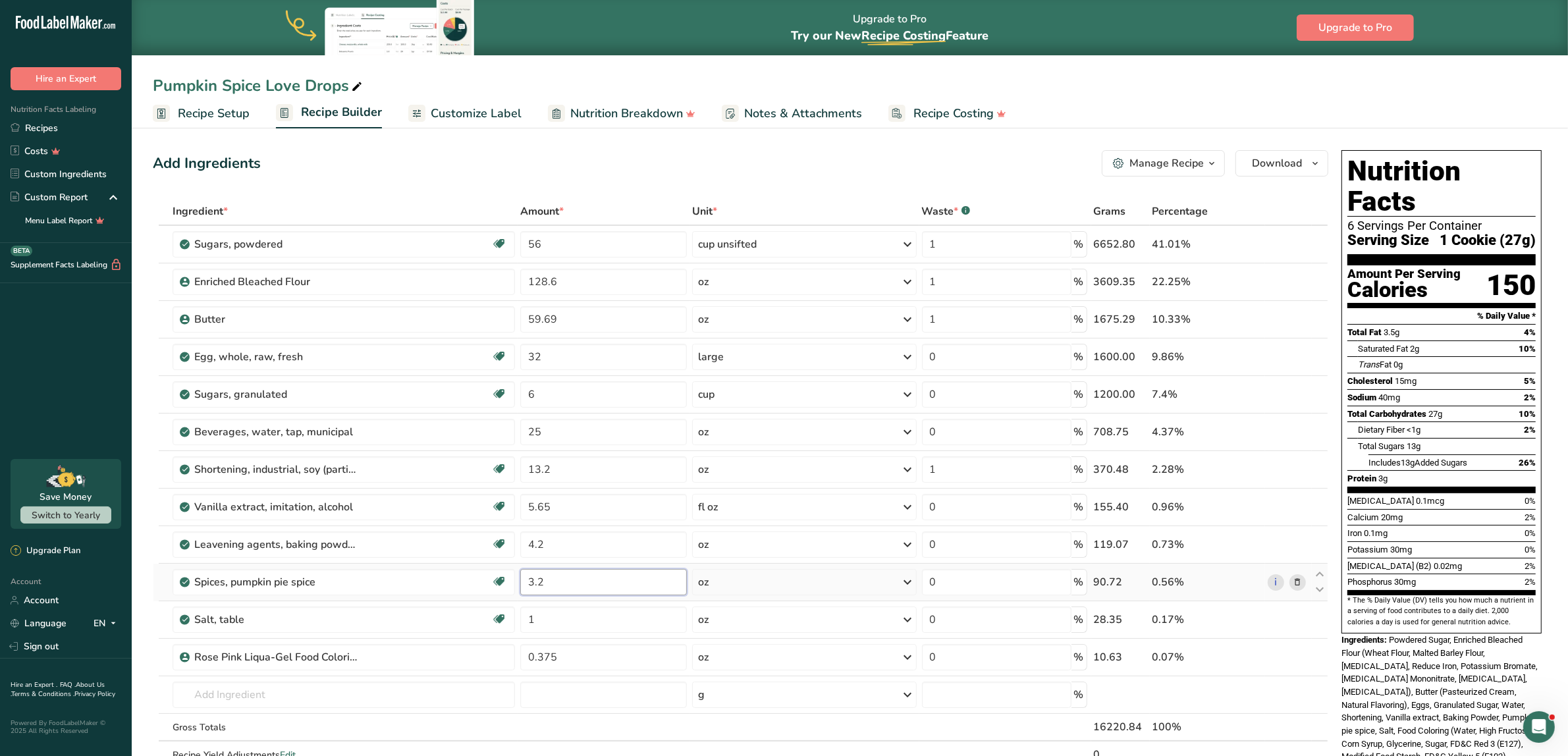
drag, startPoint x: 547, startPoint y: 581, endPoint x: 529, endPoint y: 581, distance: 18.0
click at [529, 581] on input "3.2" at bounding box center [604, 582] width 166 height 26
click at [557, 595] on input "3.2" at bounding box center [604, 582] width 166 height 26
drag, startPoint x: 550, startPoint y: 579, endPoint x: 504, endPoint y: 588, distance: 46.9
click at [504, 588] on tr "Spices, pumpkin pie spice Source of Antioxidants Dairy free Gluten free Vegan V…" at bounding box center [740, 582] width 1174 height 37
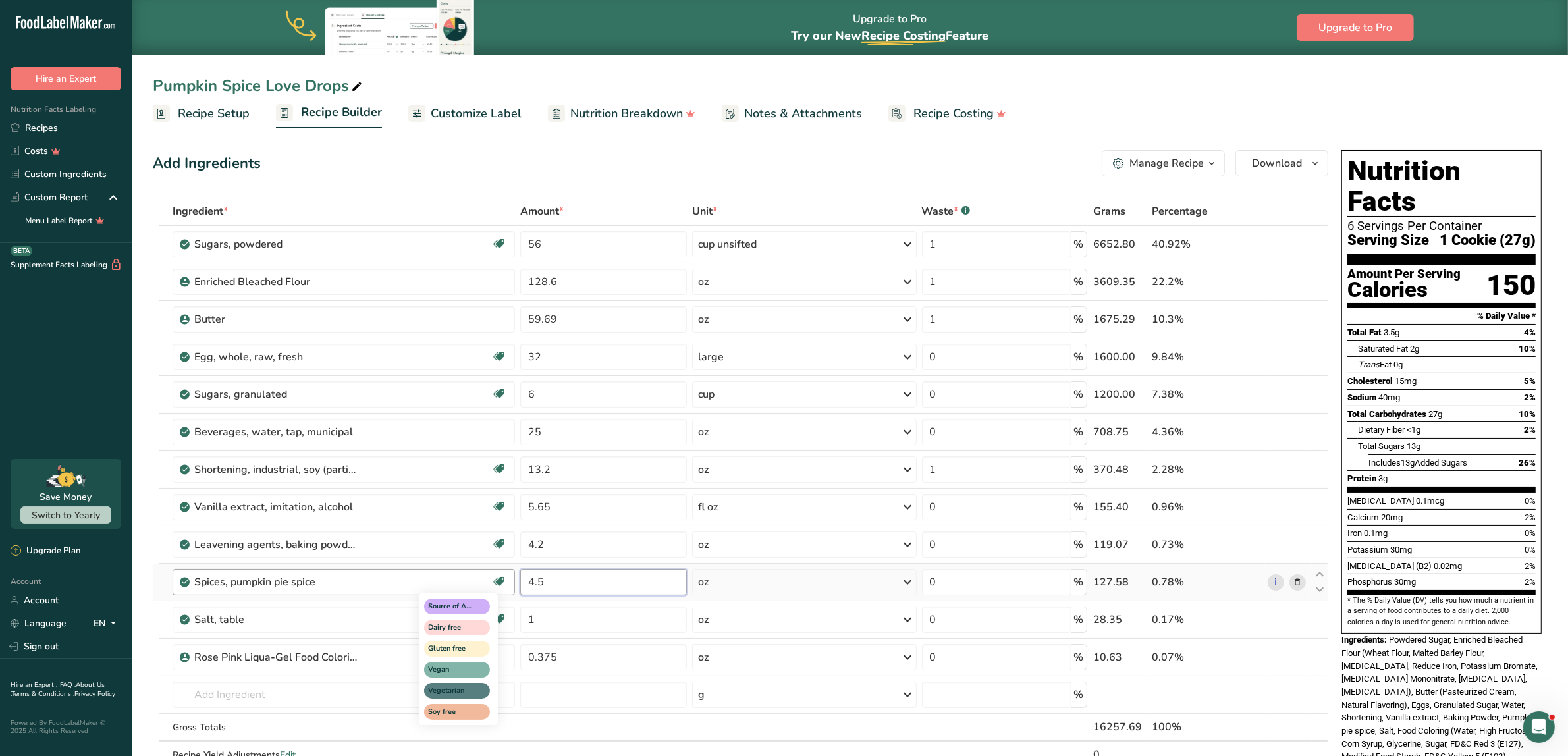
type input "4.5"
click at [937, 572] on icon at bounding box center [1320, 575] width 16 height 10
type input "4.5"
type input "4.2"
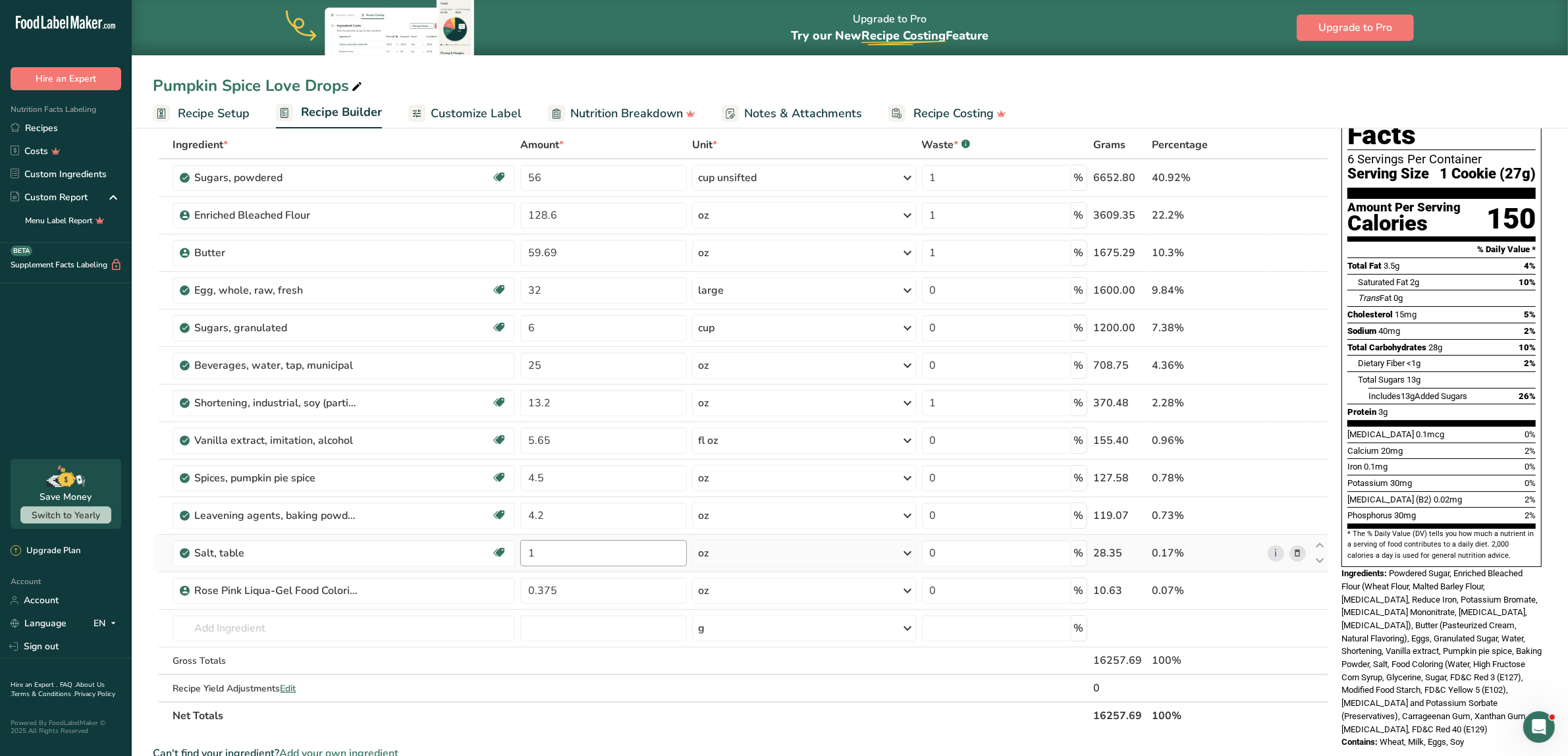
scroll to position [83, 0]
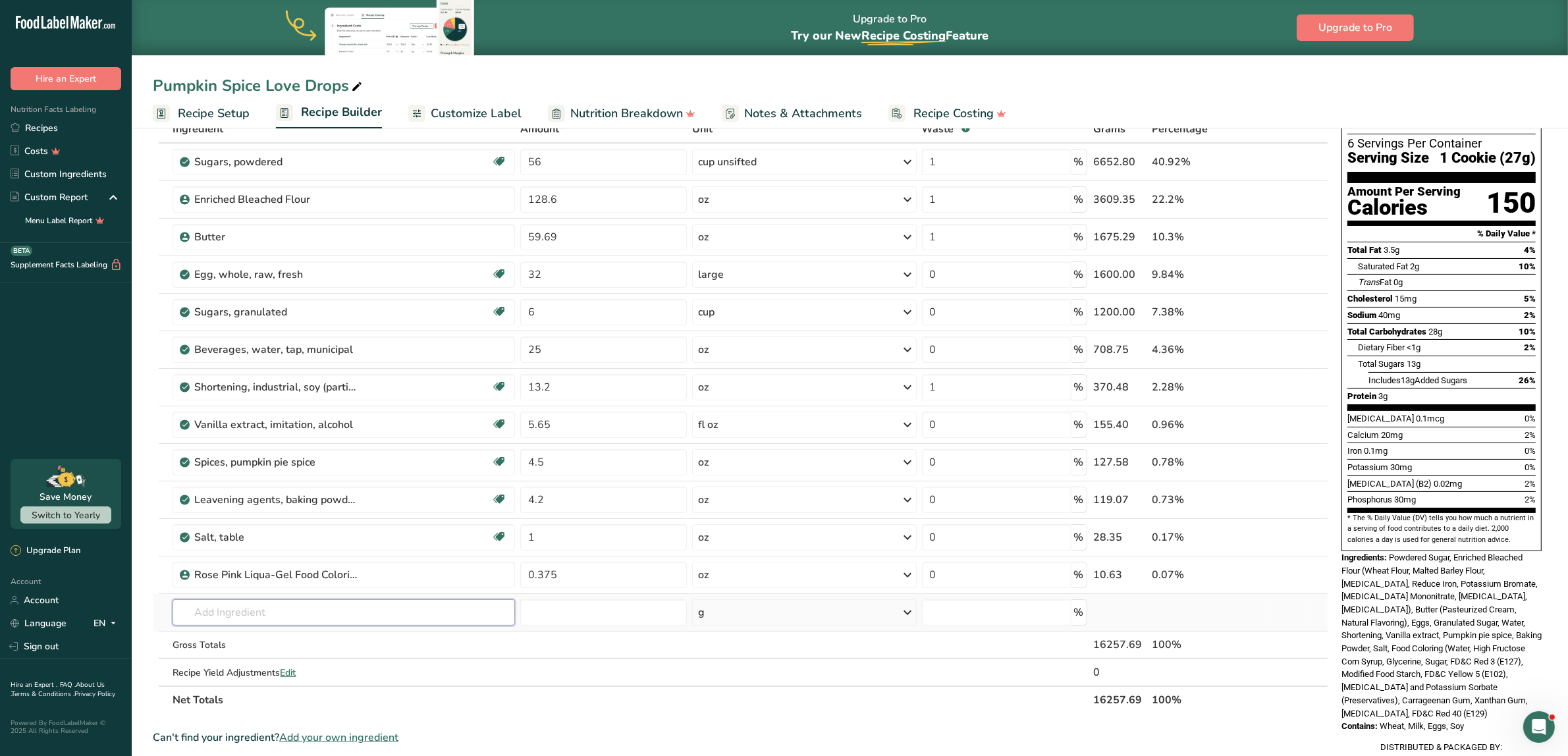
click at [291, 611] on input "text" at bounding box center [343, 613] width 342 height 26
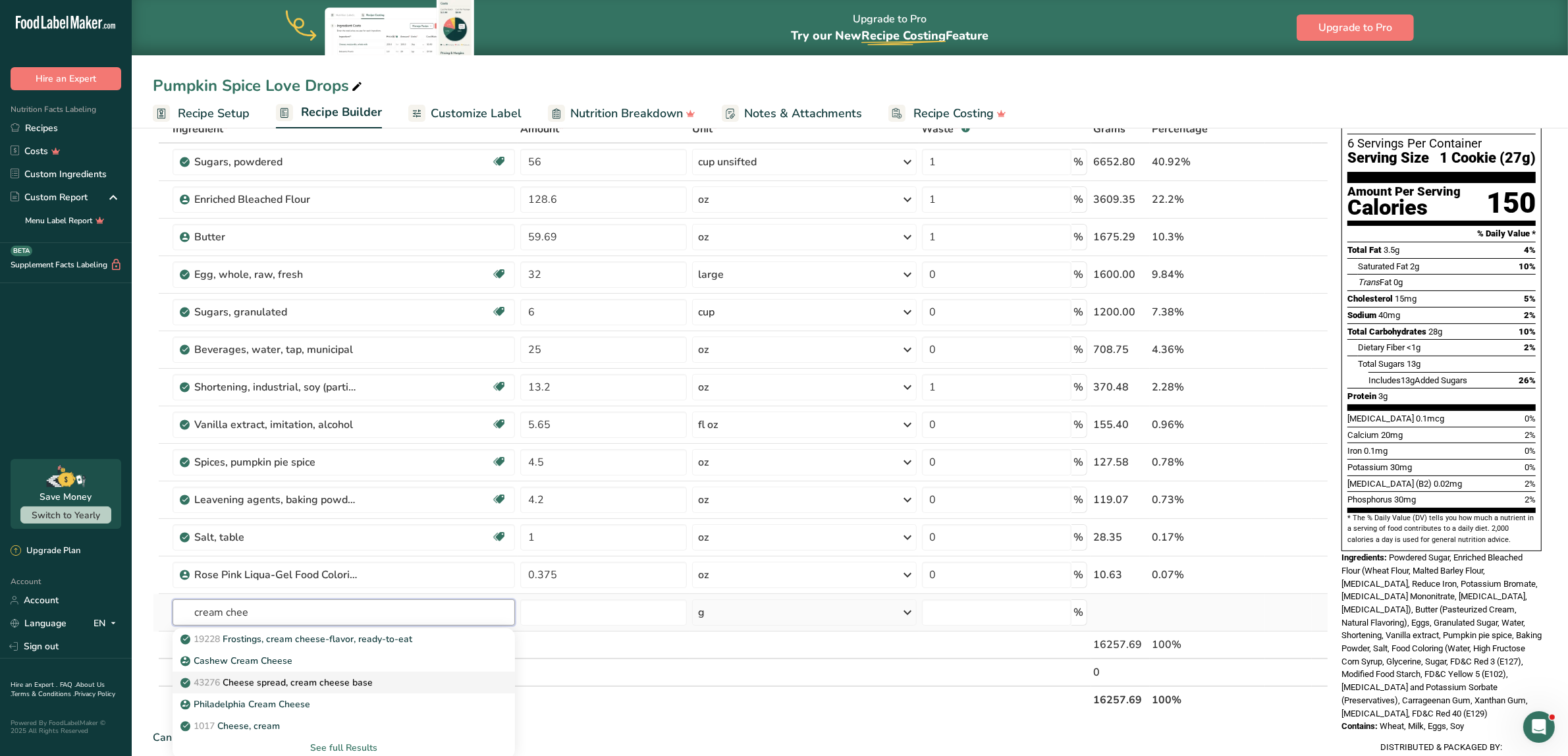
type input "Cheese spread, cream cheese base"
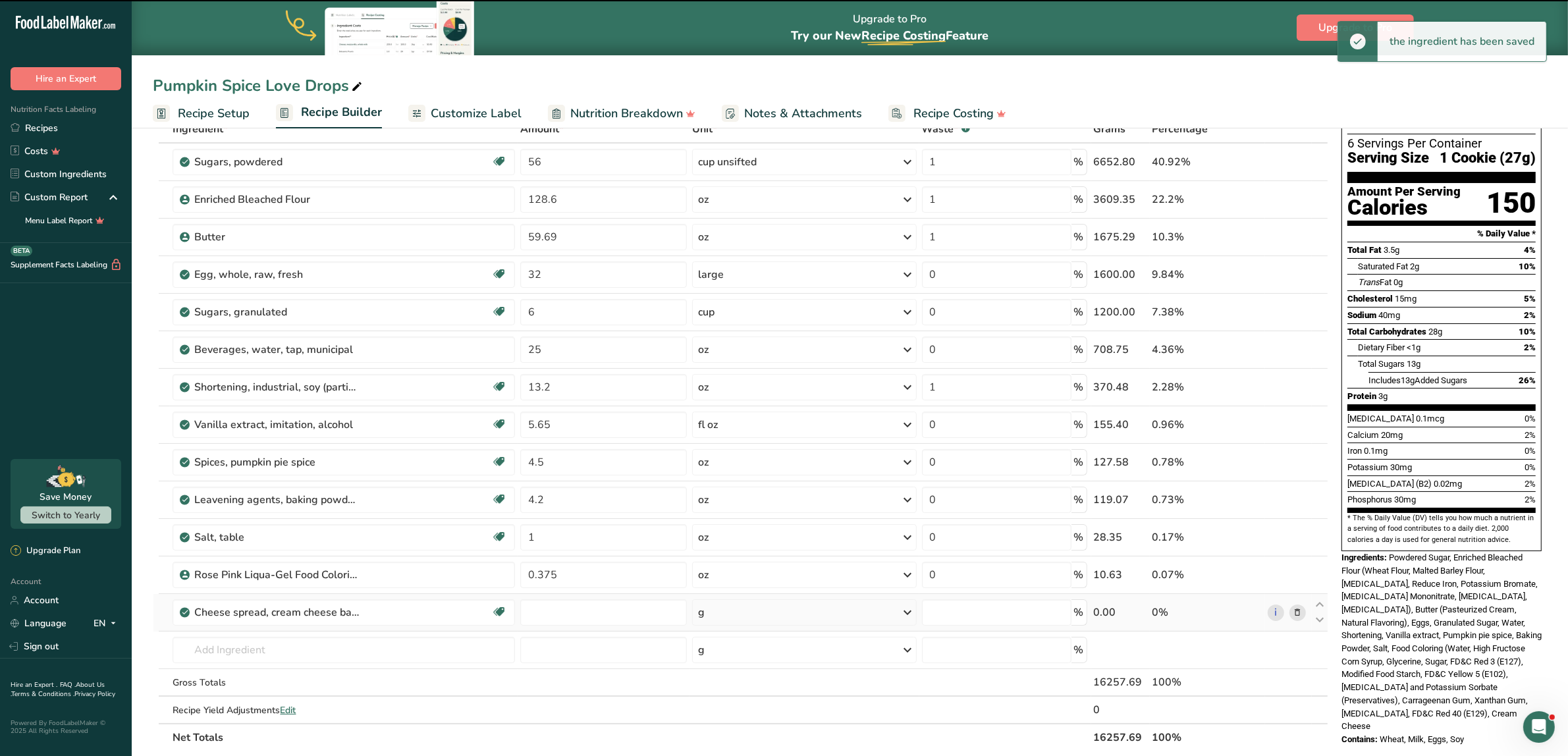
type input "0"
click at [937, 573] on icon at bounding box center [1297, 575] width 9 height 14
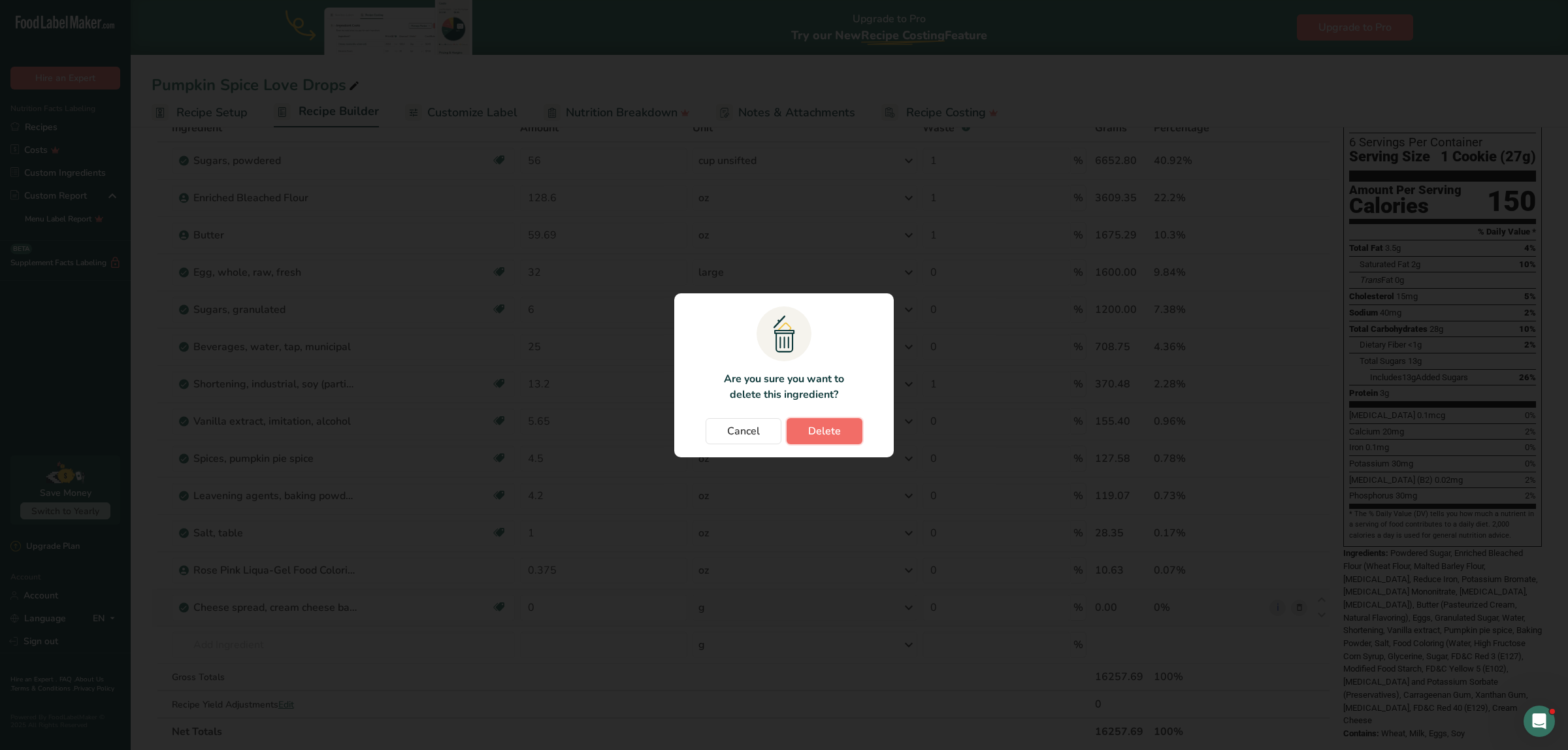
click at [846, 430] on button "Delete" at bounding box center [824, 431] width 76 height 26
type input "0"
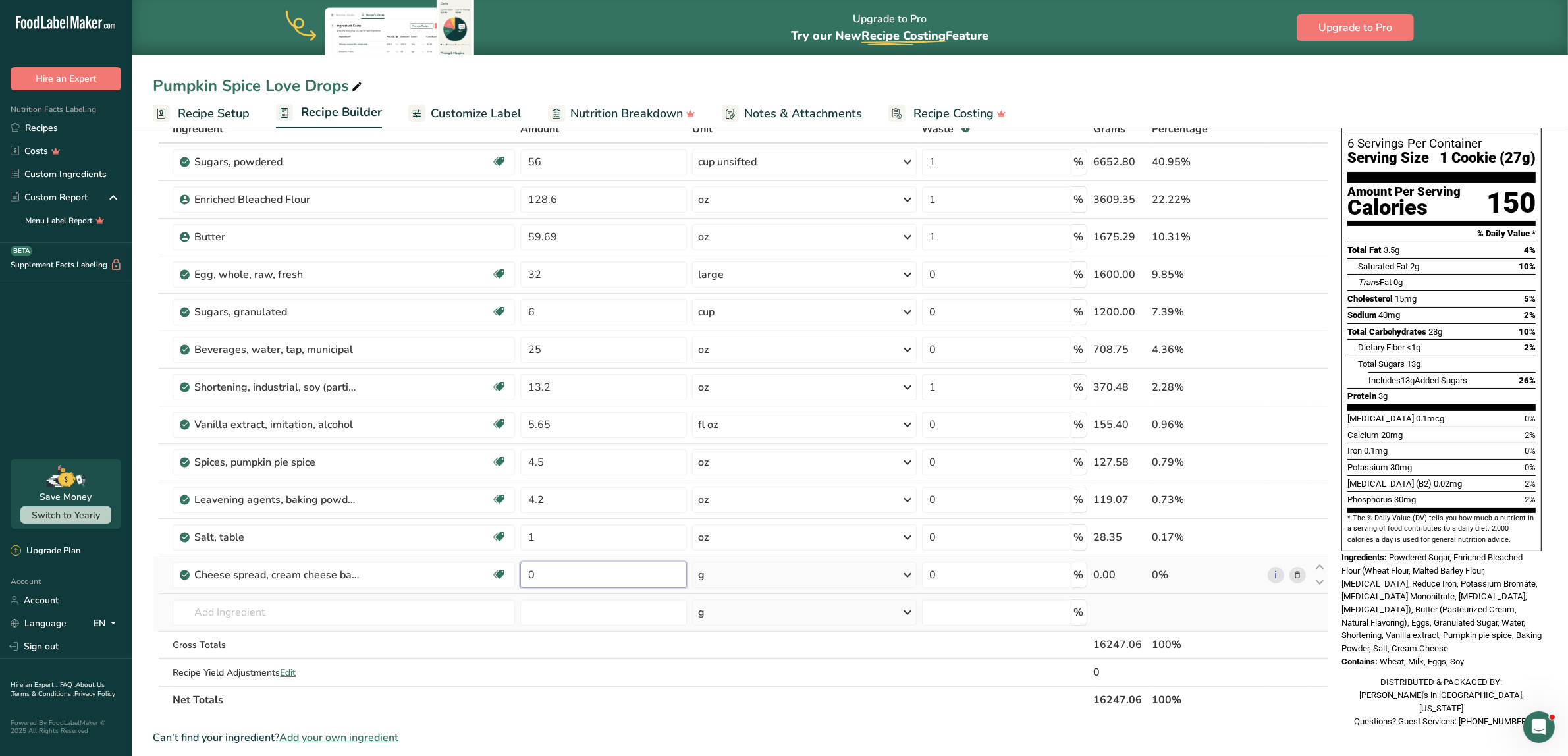
drag, startPoint x: 566, startPoint y: 575, endPoint x: 529, endPoint y: 575, distance: 37.0
click at [529, 575] on input "0" at bounding box center [604, 575] width 166 height 26
type input "16"
click at [739, 581] on div "Ingredient * Amount * Unit * Waste * .a-a{fill:#347362;}.b-a{fill:#fff;} Grams …" at bounding box center [740, 415] width 1175 height 599
click at [735, 576] on div "g" at bounding box center [804, 575] width 225 height 26
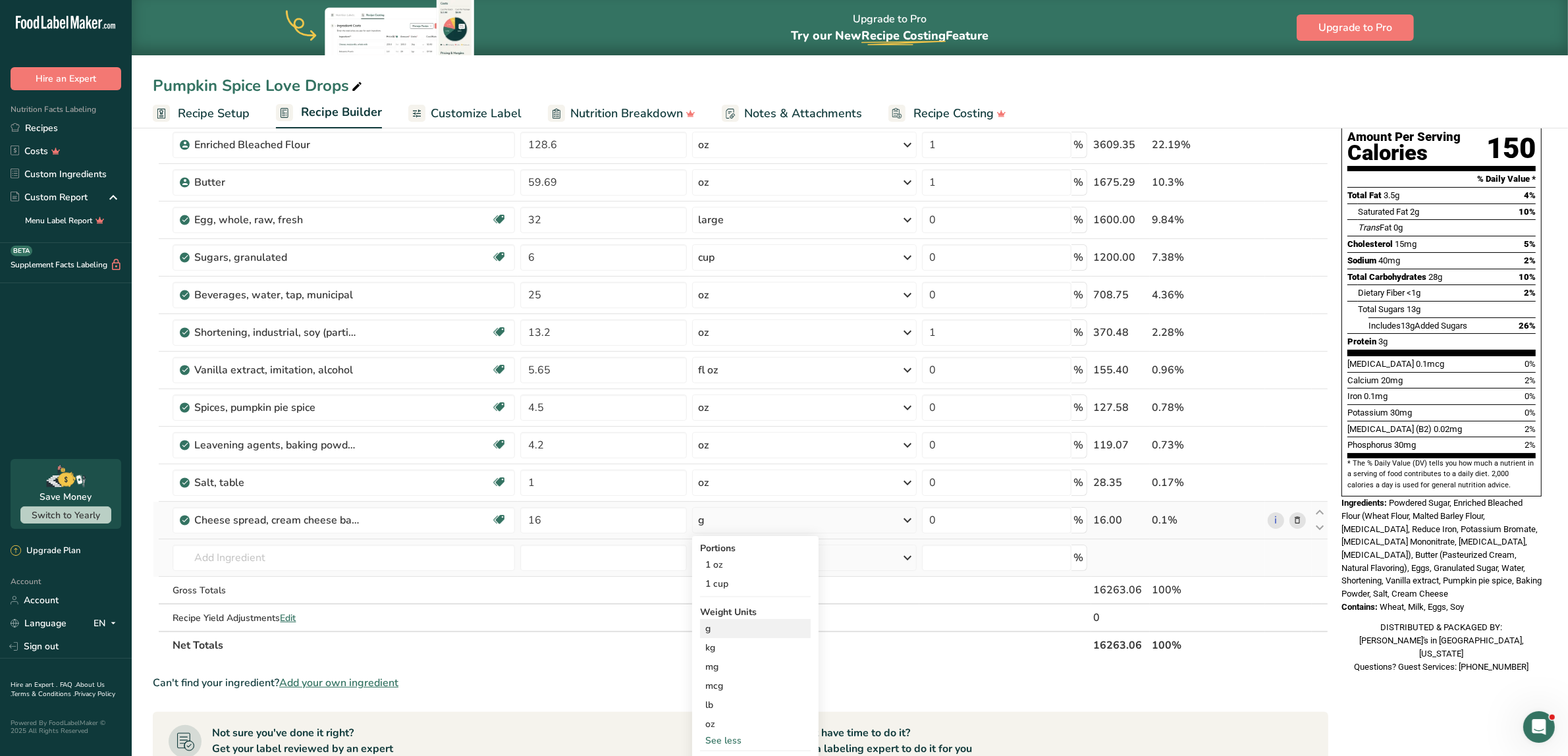
scroll to position [165, 0]
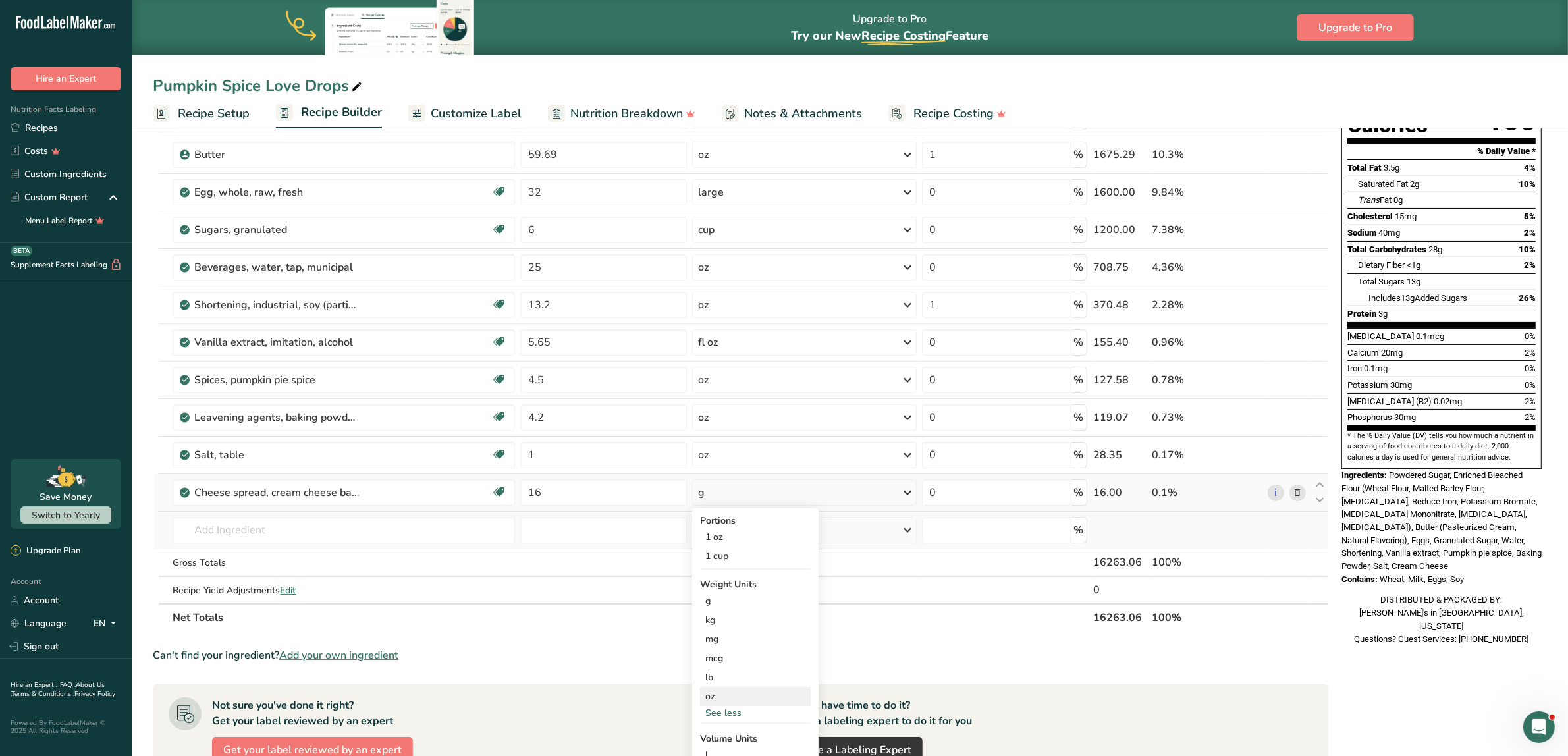
click at [724, 699] on div "oz" at bounding box center [756, 697] width 111 height 19
click at [937, 484] on icon at bounding box center [1320, 486] width 16 height 10
type input "16"
type input "1"
click at [937, 483] on icon at bounding box center [1320, 486] width 16 height 10
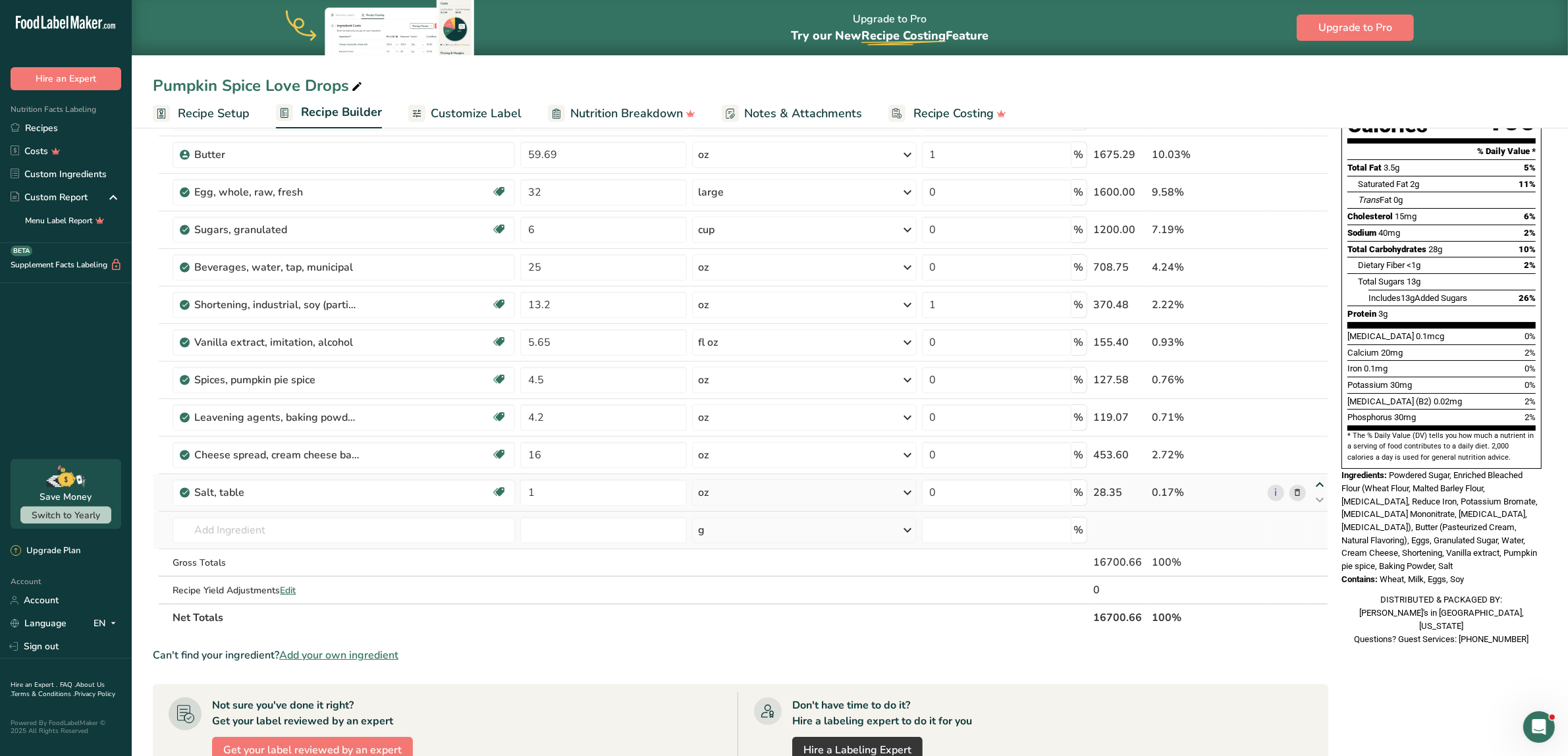
type input "1"
type input "16"
click at [937, 485] on icon at bounding box center [1320, 486] width 16 height 10
type input "16"
type input "1"
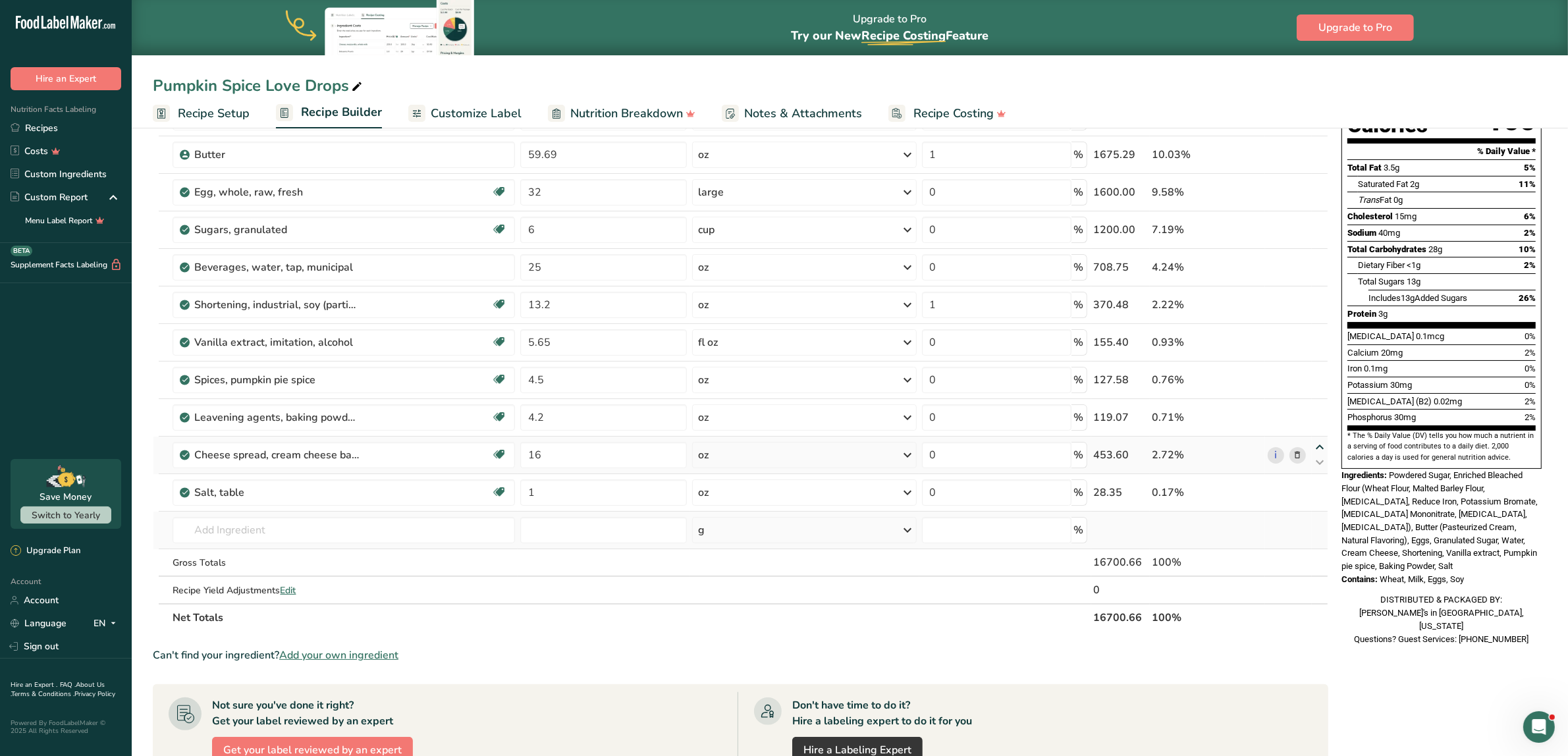
click at [937, 446] on icon at bounding box center [1320, 448] width 16 height 10
type input "16"
type input "4.2"
click at [937, 407] on icon at bounding box center [1320, 411] width 16 height 10
type input "16"
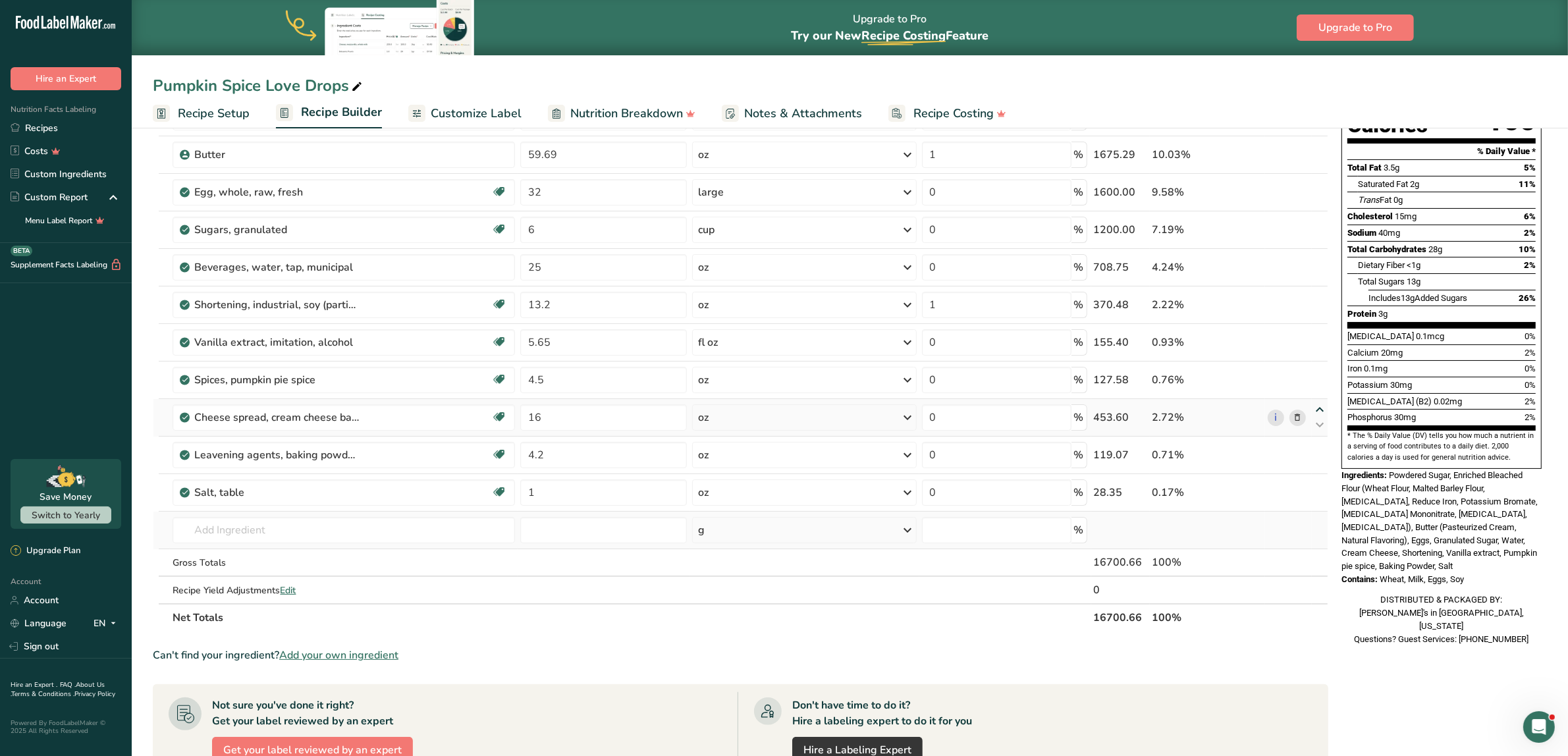
type input "4.5"
click at [937, 370] on icon at bounding box center [1320, 373] width 16 height 10
type input "16"
type input "5.65"
click at [937, 334] on icon at bounding box center [1320, 335] width 16 height 10
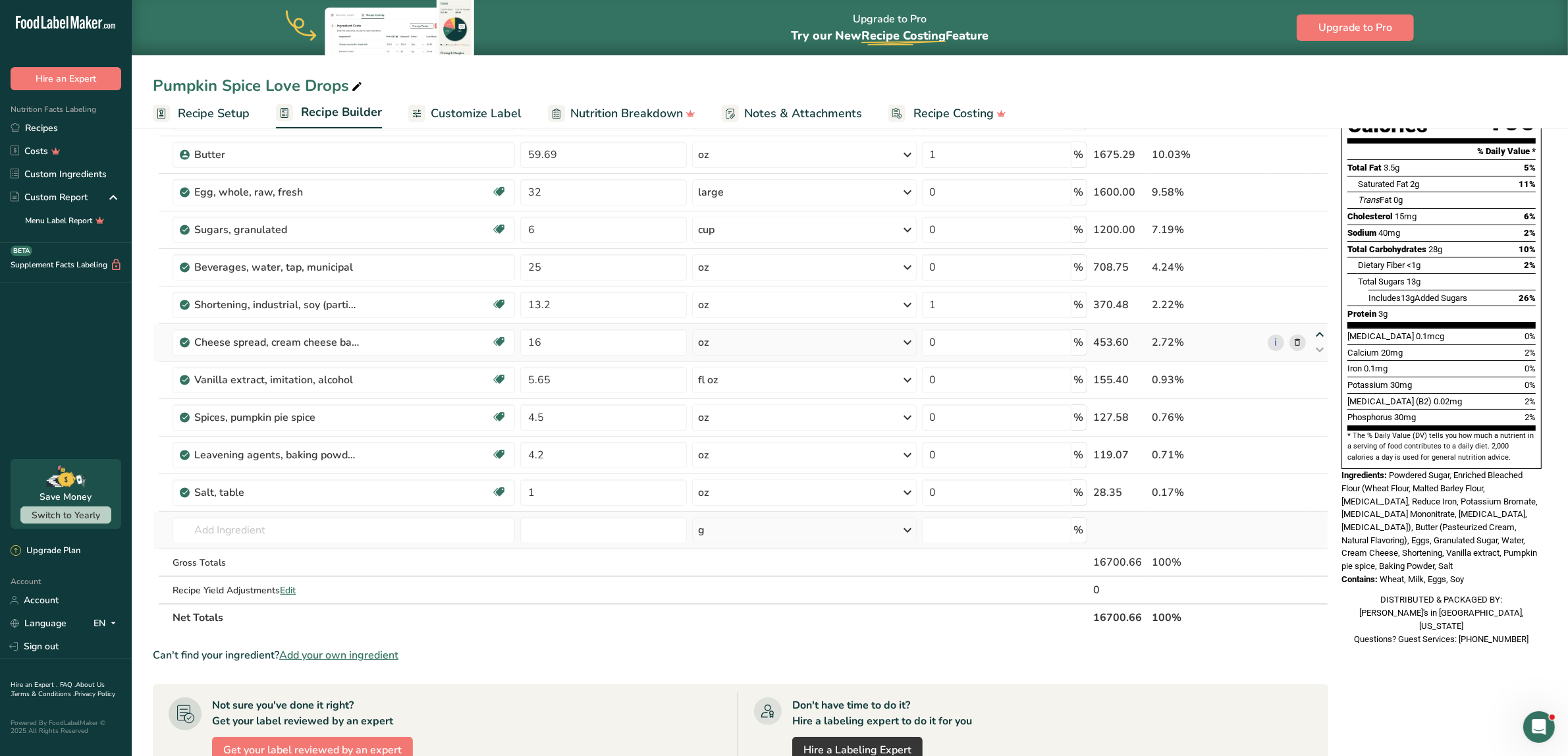
type input "16"
type input "0"
type input "13.2"
type input "1"
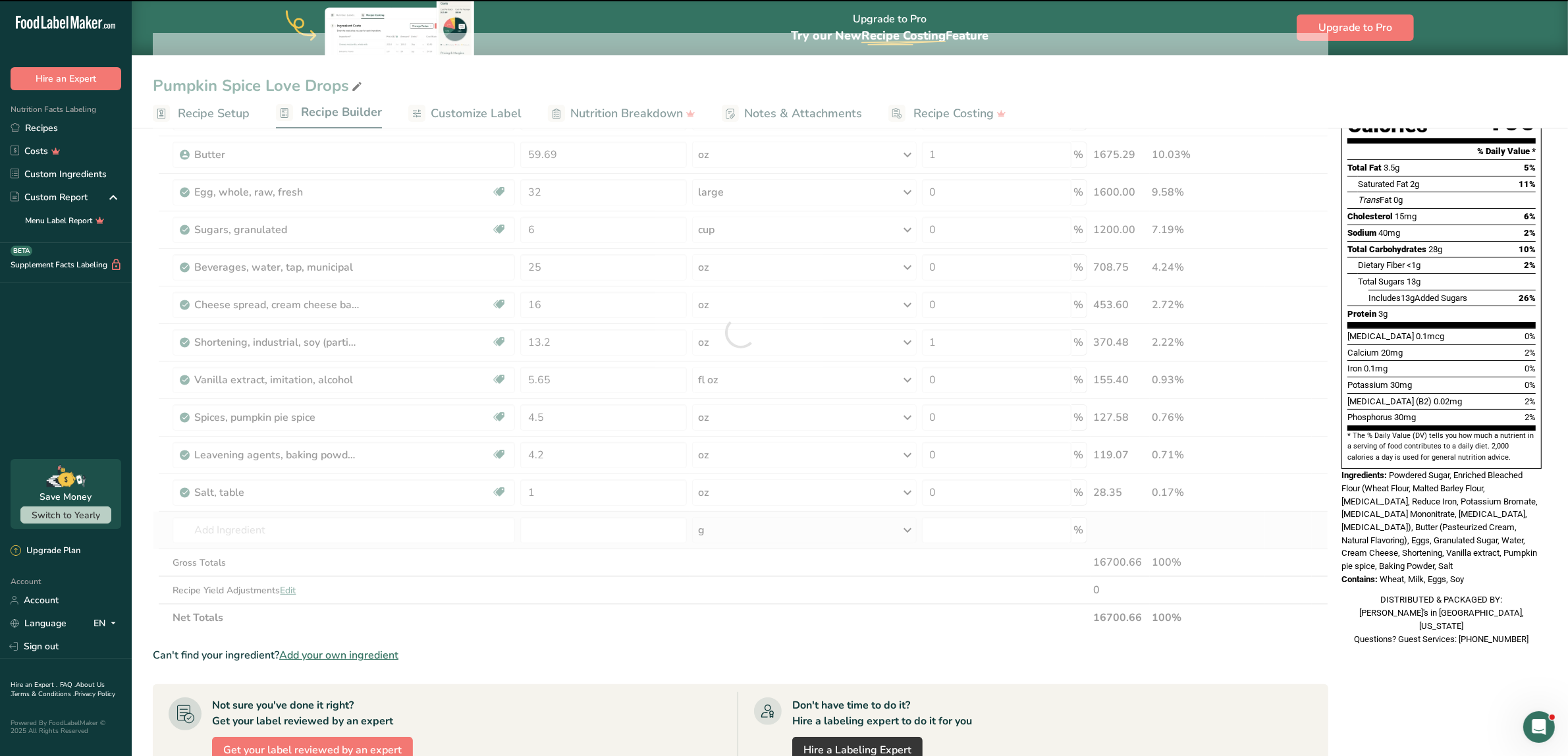
click at [937, 493] on span "Powdered Sugar, Enriched Bleached Flour (Wheat Flour, Malted Barley Flour, [MED…" at bounding box center [1439, 521] width 196 height 101
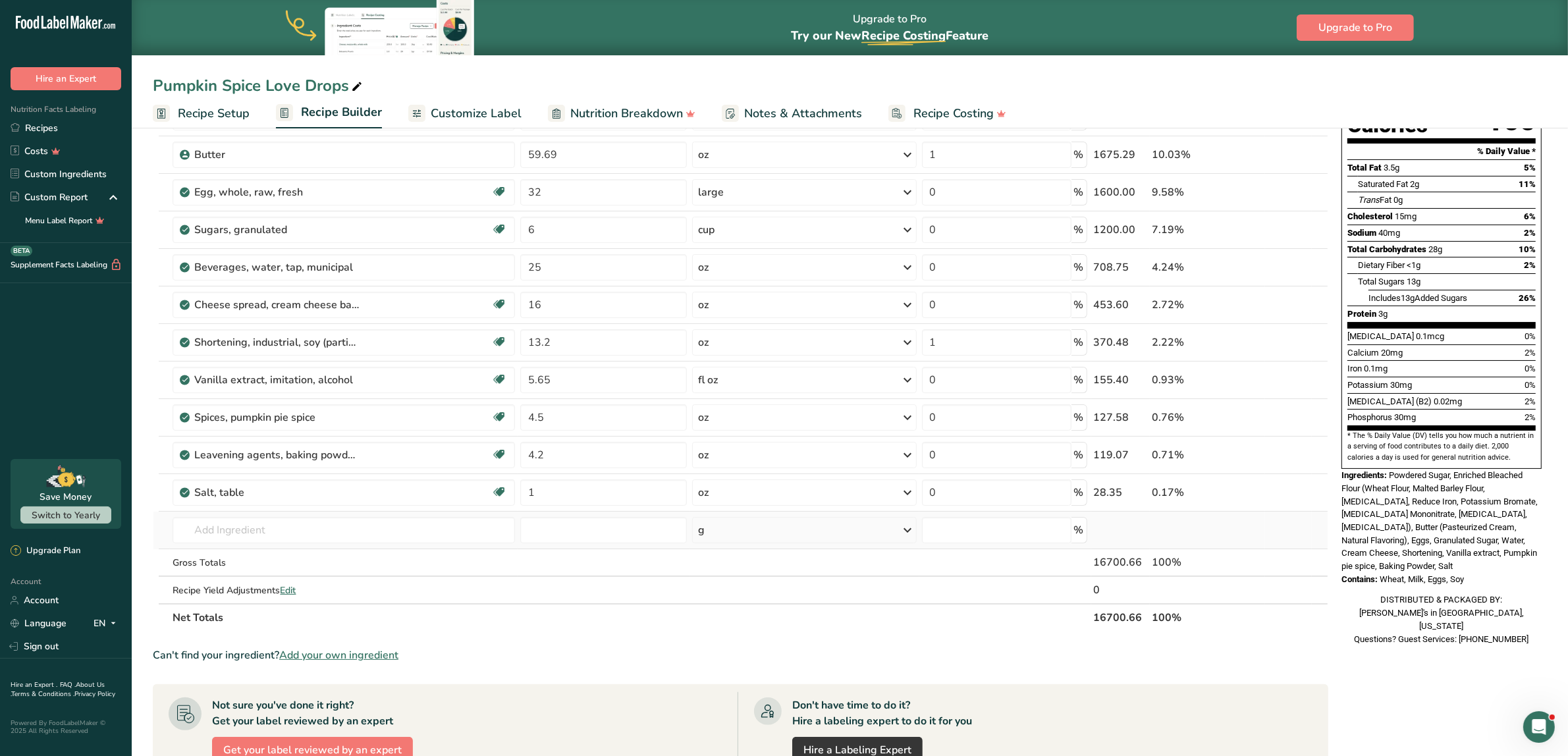
click at [937, 470] on span "Powdered Sugar, Enriched Bleached Flour (Wheat Flour, Malted Barley Flour, [MED…" at bounding box center [1439, 521] width 196 height 101
drag, startPoint x: 1391, startPoint y: 446, endPoint x: 1472, endPoint y: 557, distance: 137.4
click at [937, 557] on div "Nutrition Facts 6 Servings Per Container Serving Size 1 Cookie (28g) Amount Per…" at bounding box center [1441, 316] width 211 height 671
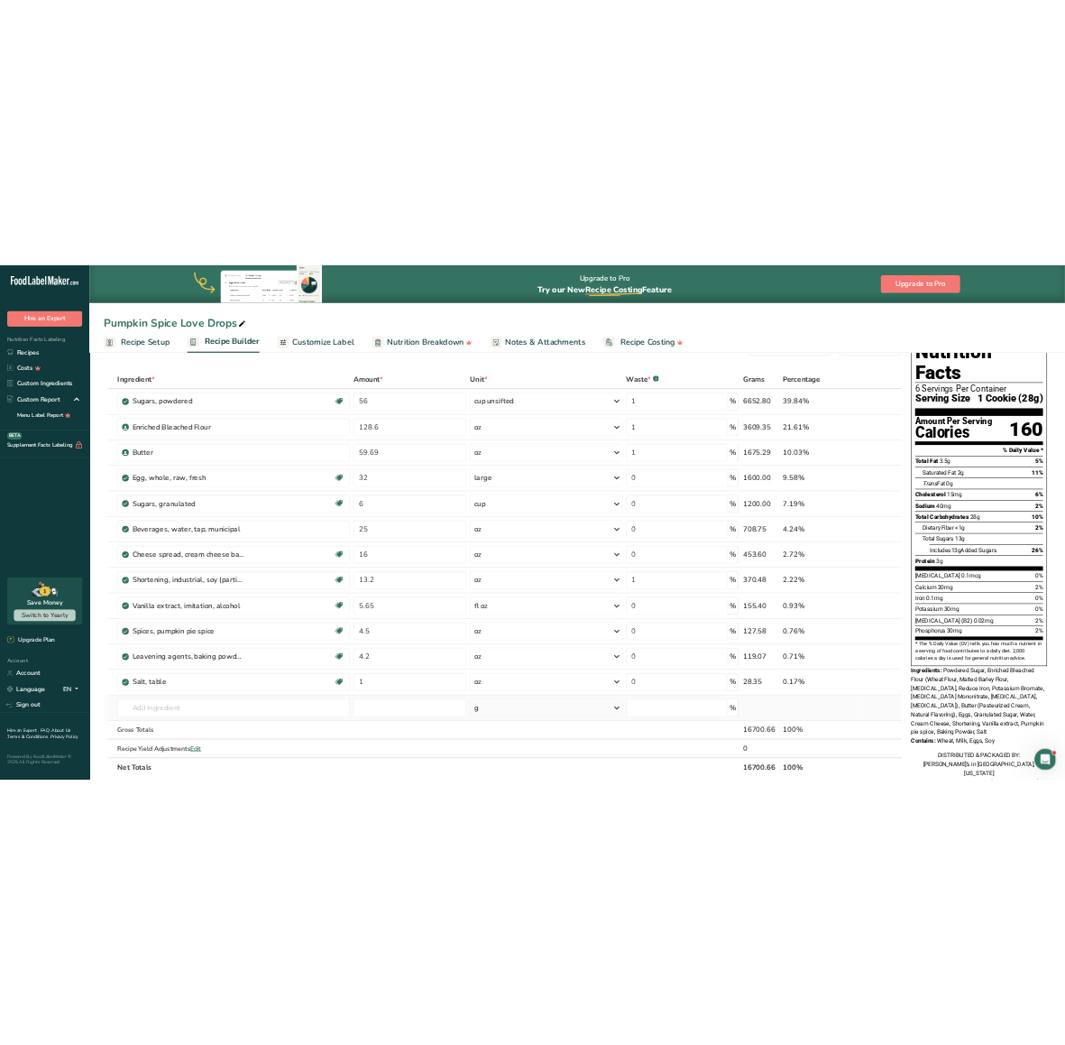
scroll to position [0, 0]
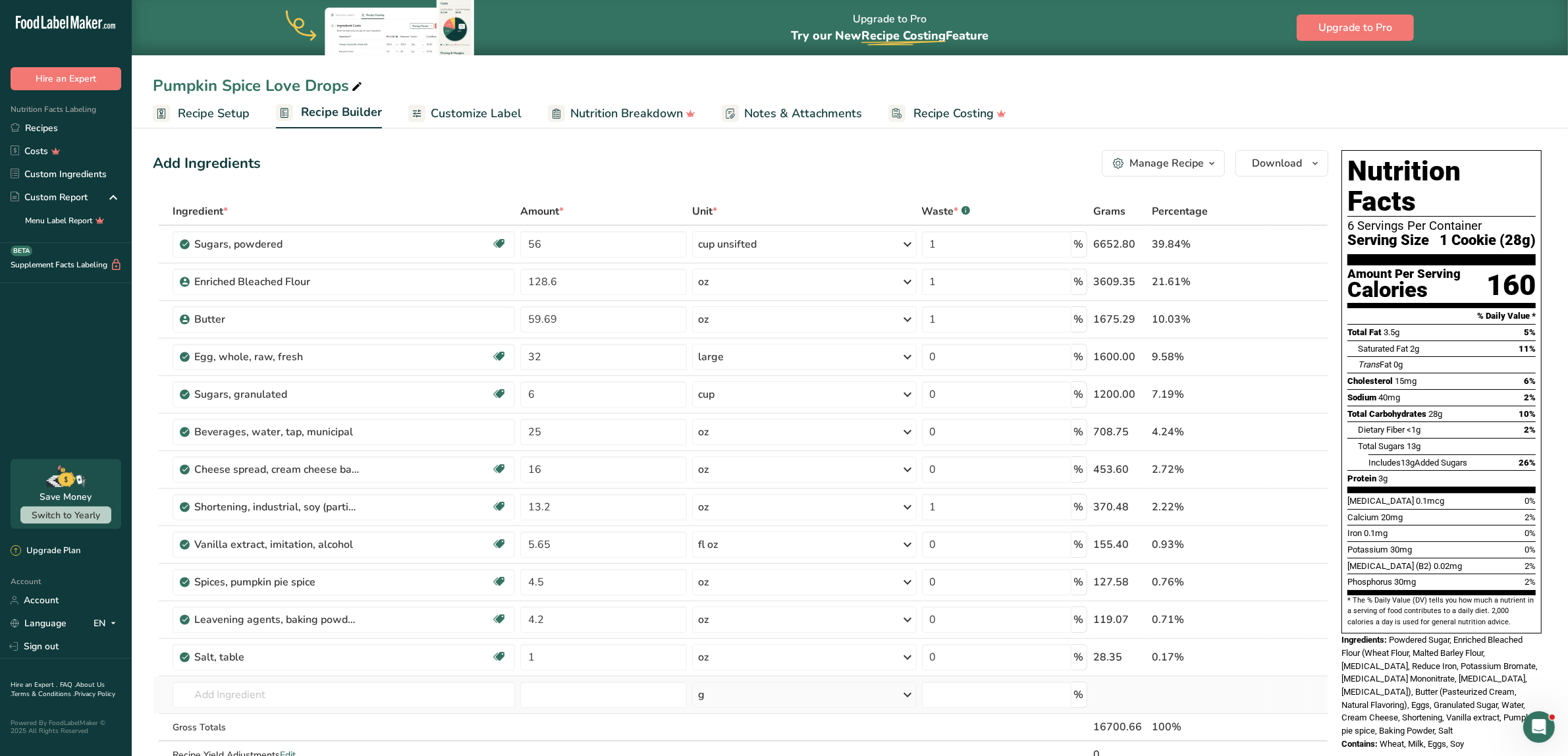
copy div "Powdered Sugar, Enriched Bleached Flour (Wheat Flour, Malted Barley Flour, Niac…"
click at [937, 165] on span "Download" at bounding box center [1277, 164] width 50 height 16
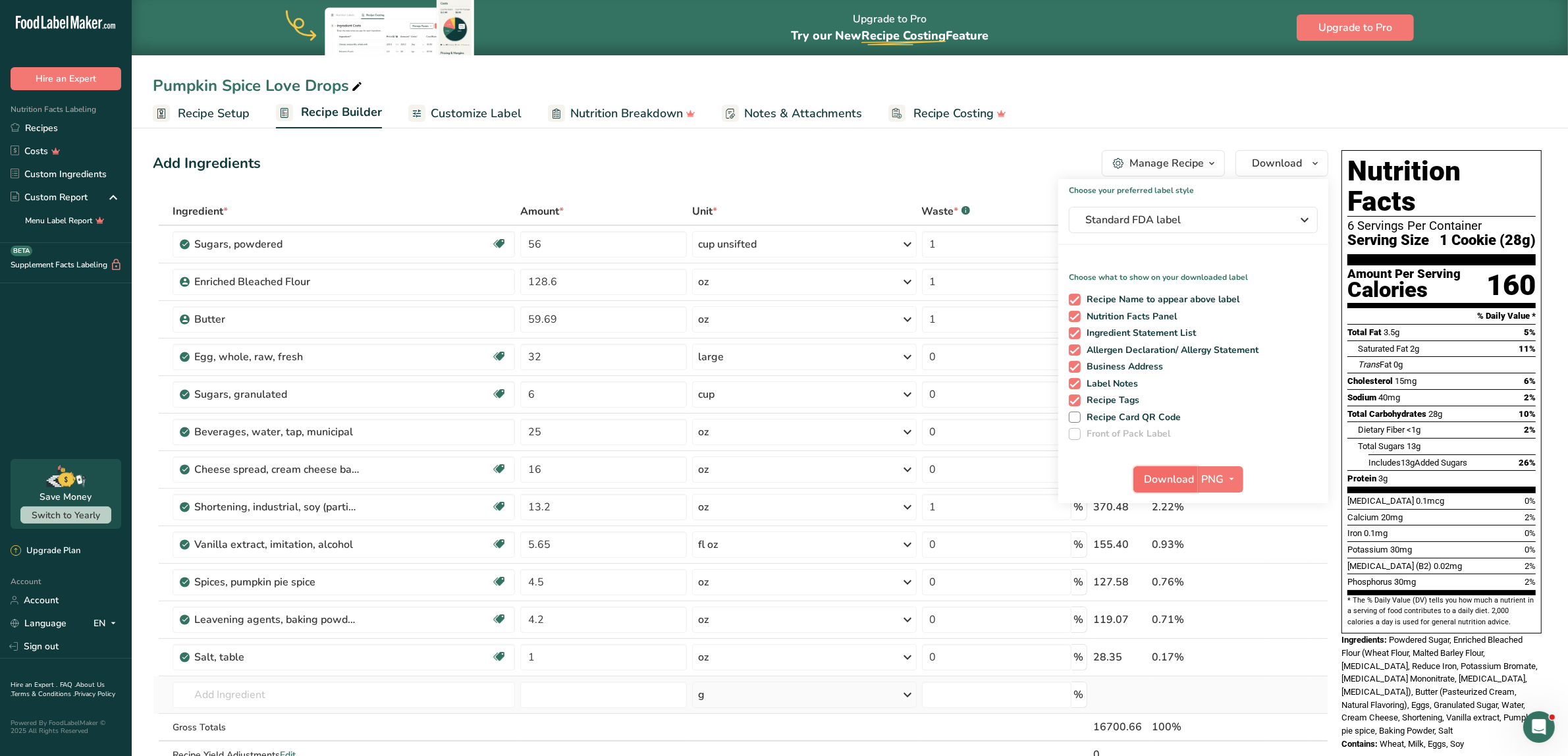
click at [937, 480] on span "Download" at bounding box center [1169, 480] width 50 height 16
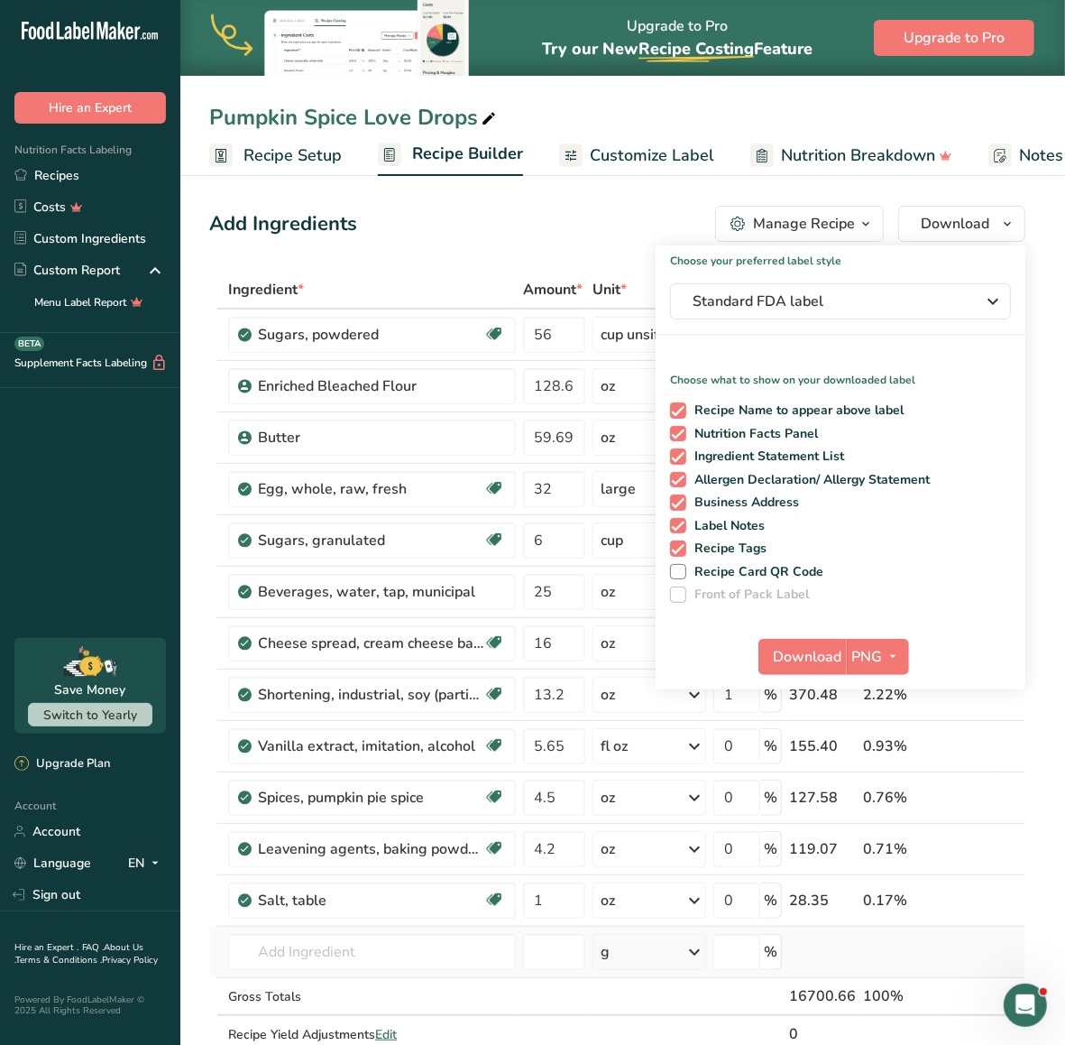
click at [478, 226] on div "Add Ingredients Manage Recipe Delete Recipe Duplicate Recipe Scale Recipe Save …" at bounding box center [617, 224] width 816 height 36
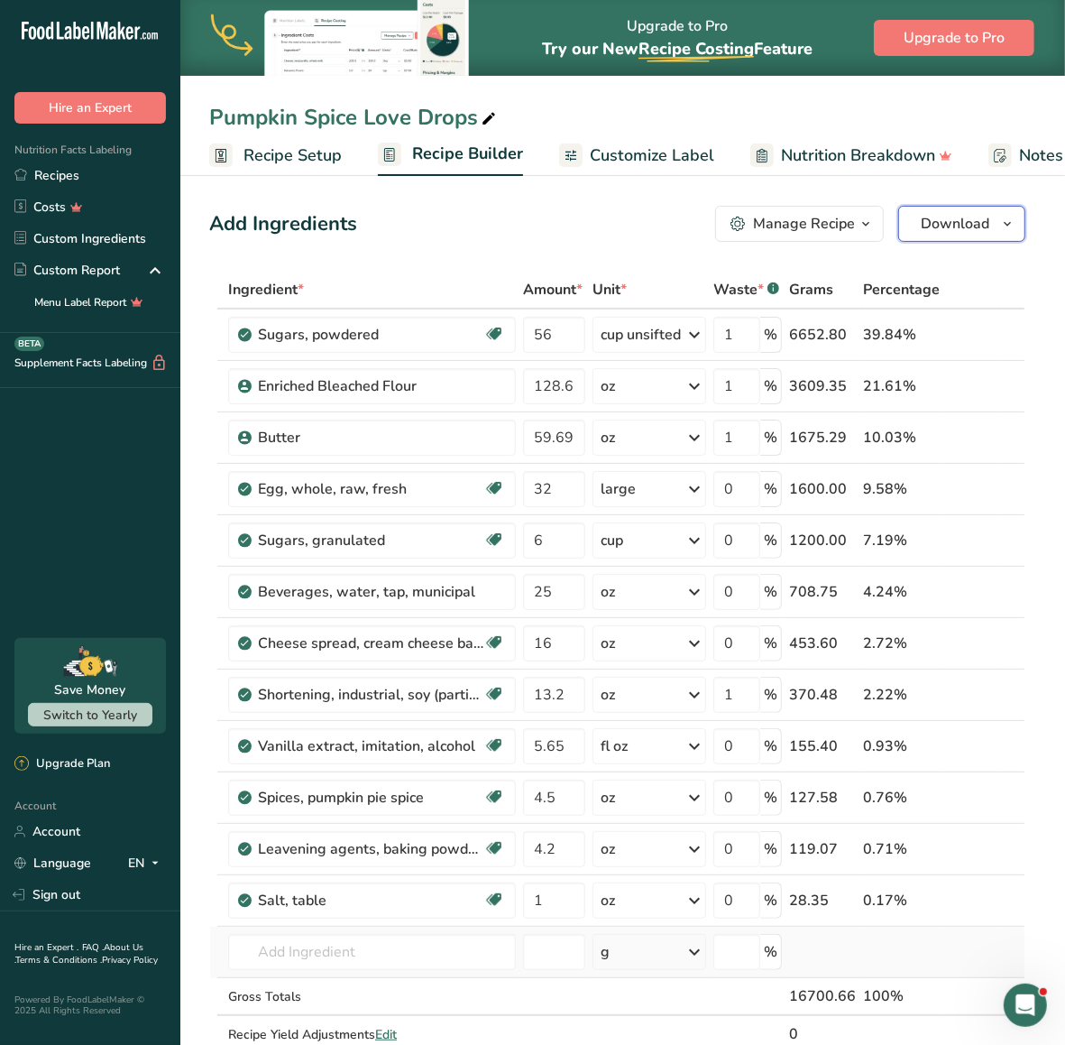
click at [971, 222] on span "Download" at bounding box center [955, 224] width 69 height 22
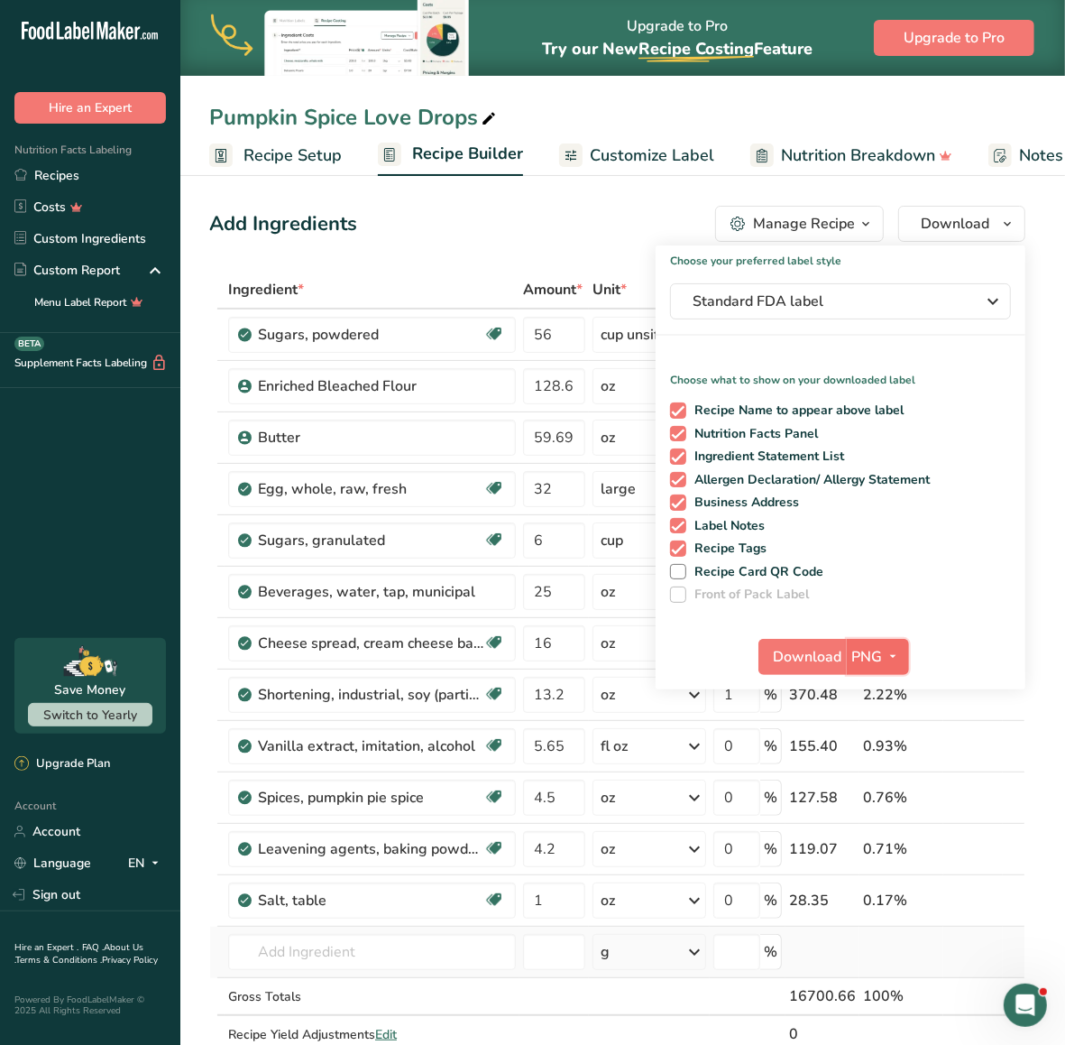
click at [873, 655] on span "PNG" at bounding box center [867, 657] width 31 height 22
click at [875, 777] on link "PDF" at bounding box center [880, 783] width 58 height 30
click at [809, 660] on span "Download" at bounding box center [809, 657] width 69 height 22
drag, startPoint x: 678, startPoint y: 406, endPoint x: 678, endPoint y: 417, distance: 10.8
click at [678, 406] on span at bounding box center [678, 410] width 16 height 16
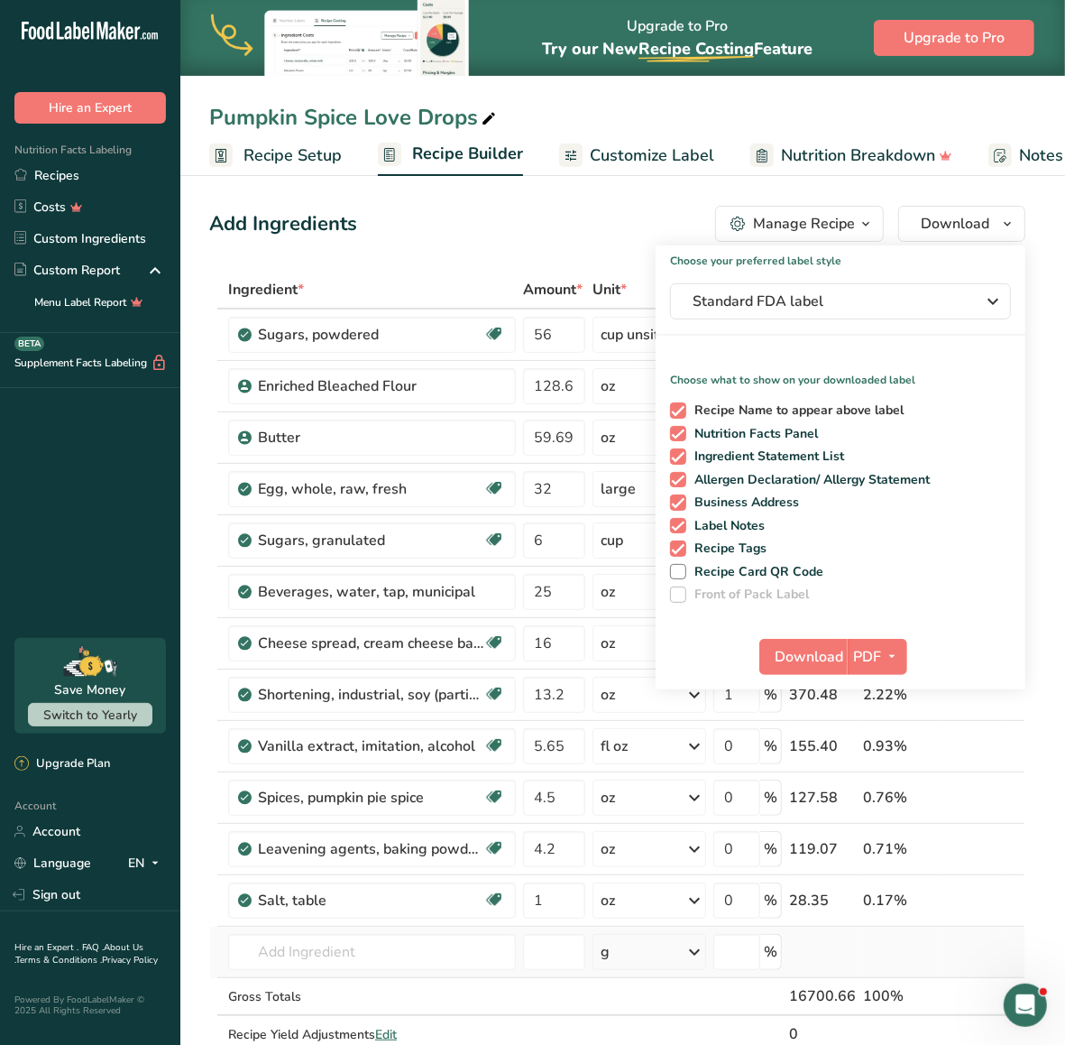
click at [678, 406] on input "Recipe Name to appear above label" at bounding box center [676, 410] width 12 height 12
checkbox input "false"
click at [678, 456] on span at bounding box center [678, 456] width 16 height 16
click at [678, 456] on input "Ingredient Statement List" at bounding box center [676, 456] width 12 height 12
checkbox input "false"
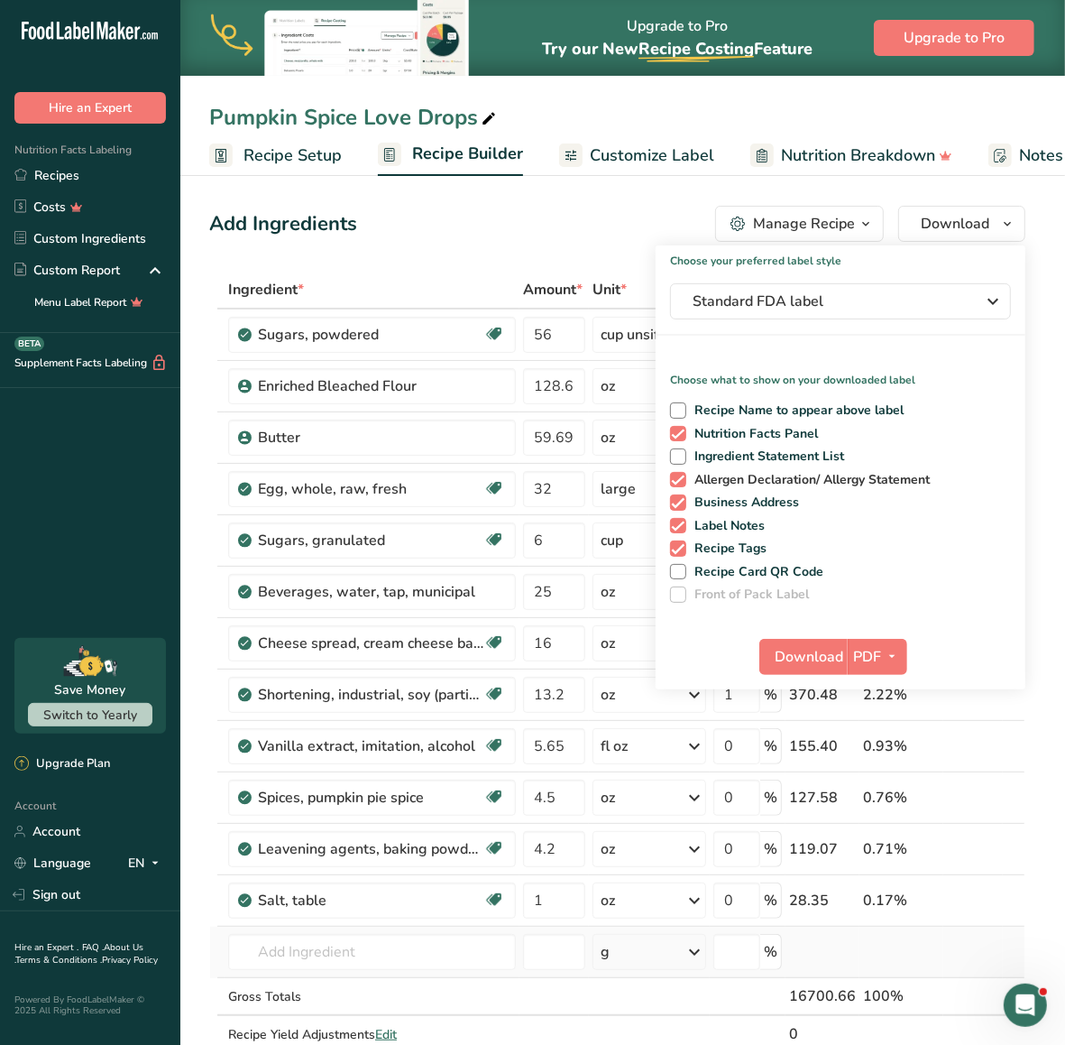
click at [675, 475] on span at bounding box center [678, 480] width 16 height 16
click at [675, 475] on input "Allergen Declaration/ Allergy Statement" at bounding box center [676, 480] width 12 height 12
checkbox input "false"
click at [677, 503] on span at bounding box center [678, 502] width 16 height 16
click at [677, 503] on input "Business Address" at bounding box center [676, 502] width 12 height 12
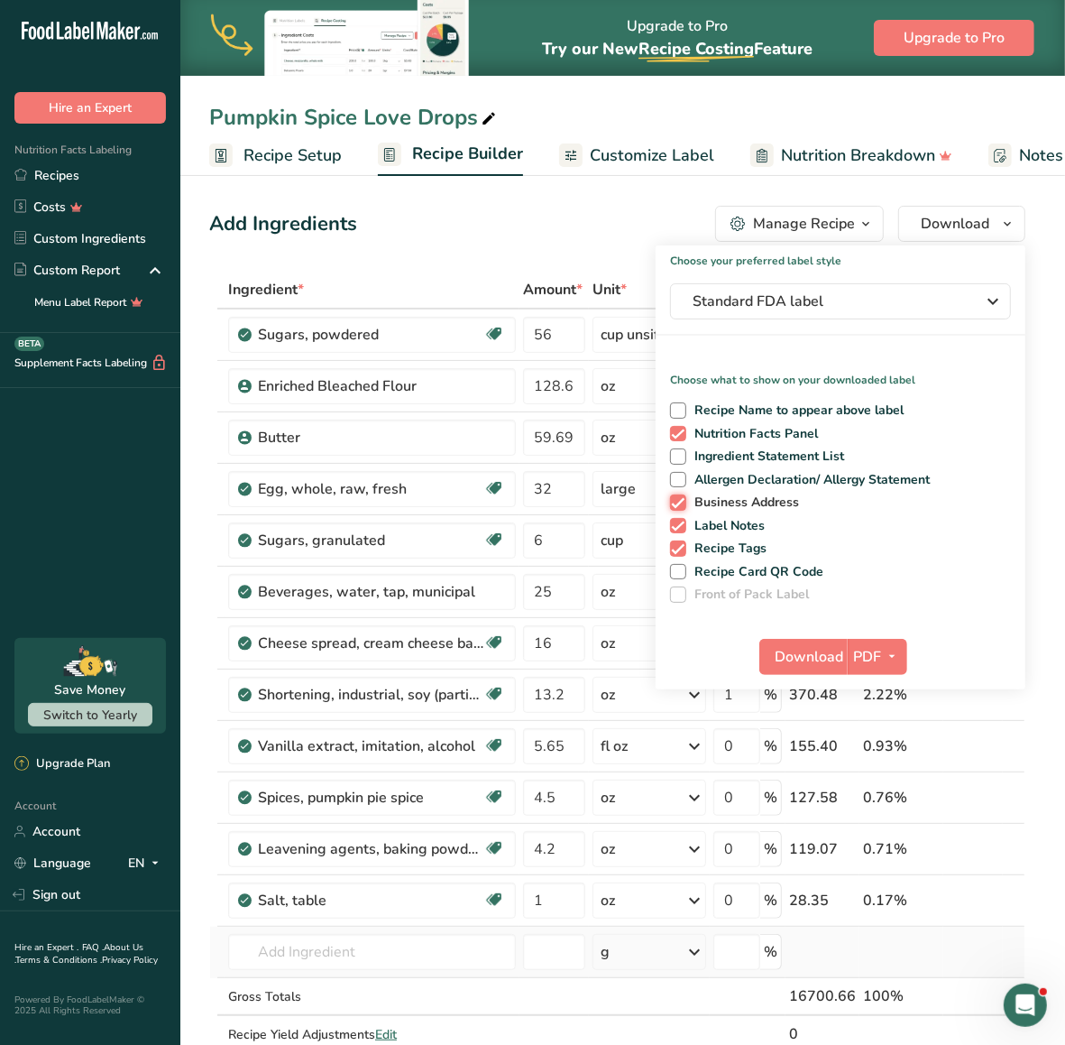
checkbox input "false"
click at [677, 520] on span at bounding box center [678, 526] width 16 height 16
click at [677, 520] on input "Label Notes" at bounding box center [676, 526] width 12 height 12
checkbox input "false"
click at [681, 544] on span at bounding box center [678, 548] width 16 height 16
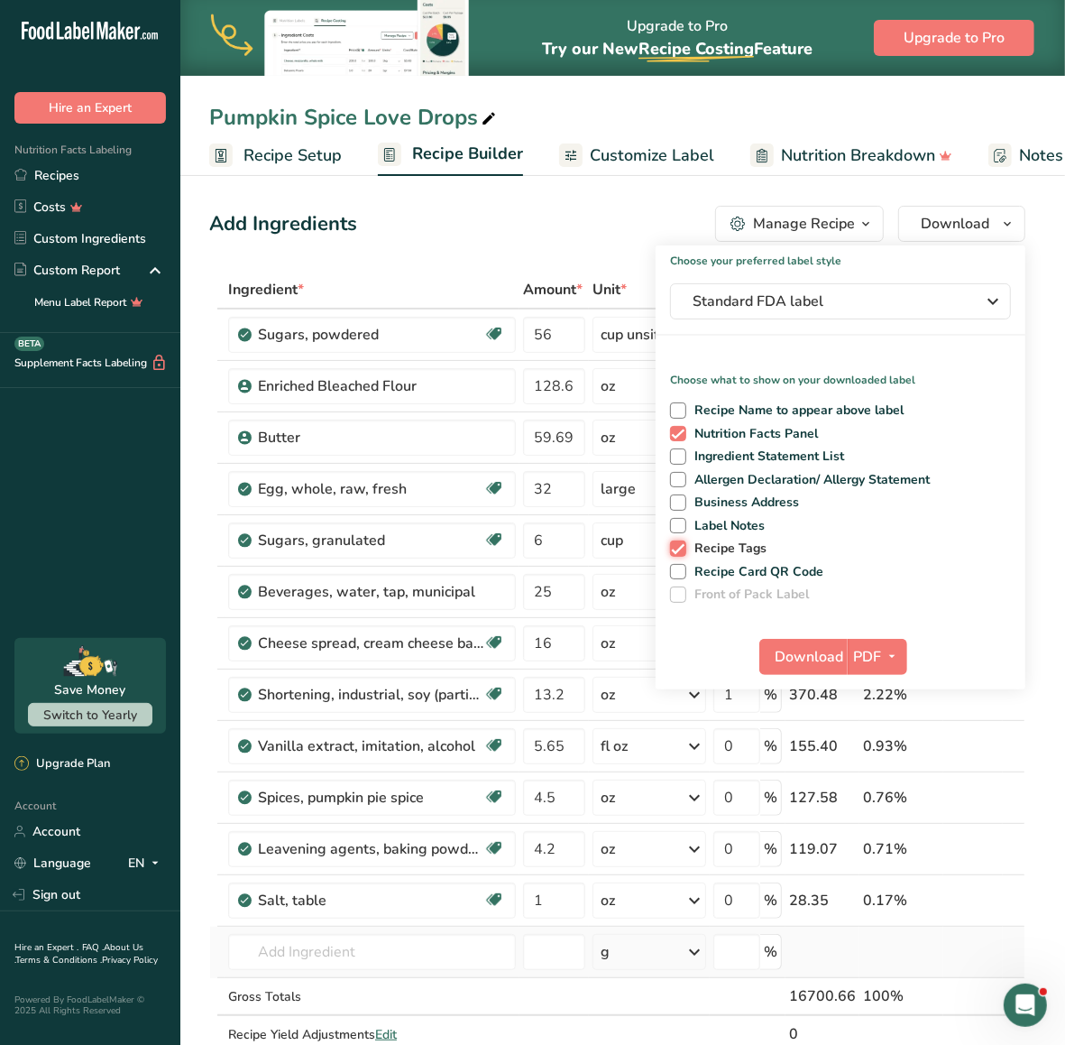
click at [681, 544] on input "Recipe Tags" at bounding box center [676, 548] width 12 height 12
checkbox input "false"
click at [816, 651] on span "Download" at bounding box center [809, 657] width 69 height 22
click at [877, 654] on span "PDF" at bounding box center [867, 657] width 28 height 22
click at [872, 687] on link "PNG" at bounding box center [879, 693] width 58 height 30
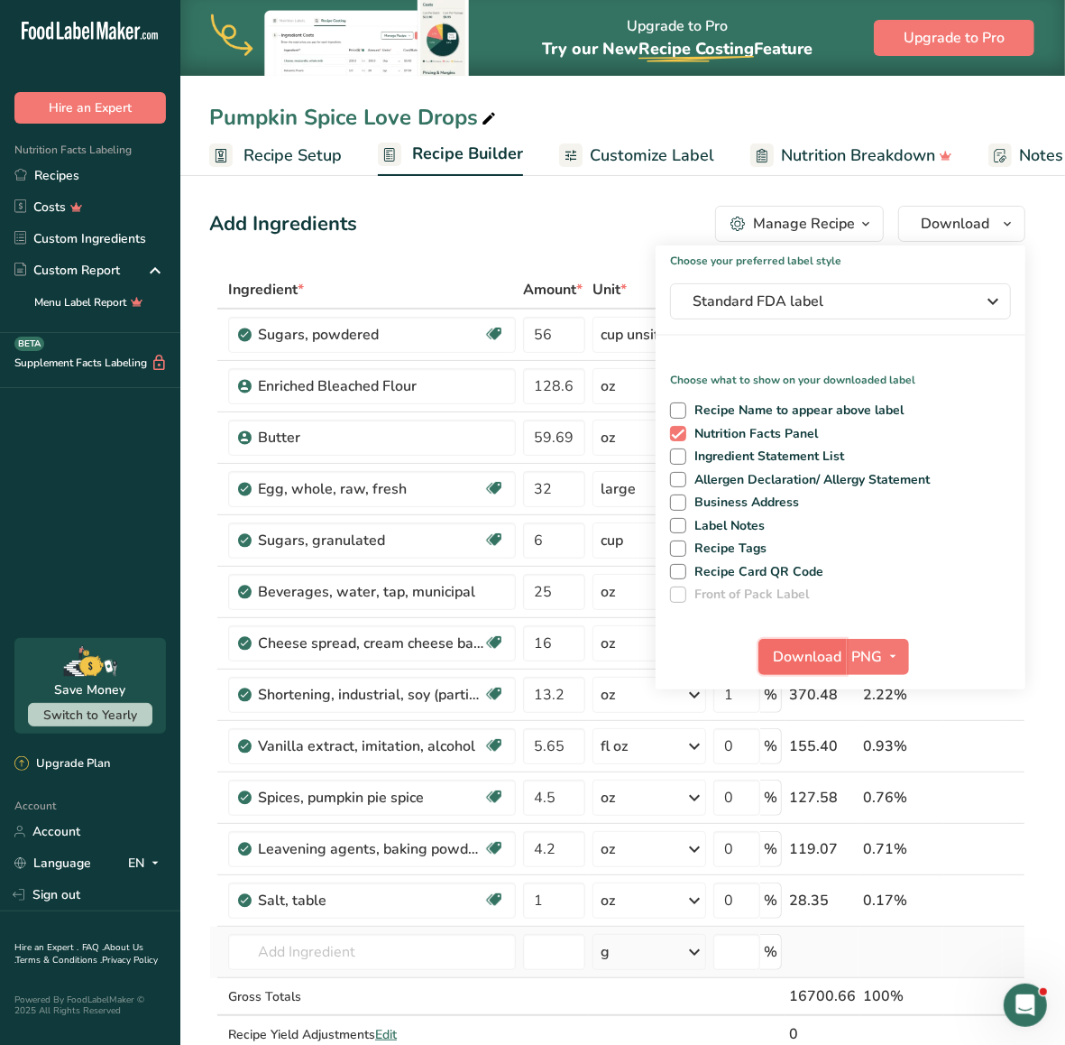
click at [807, 661] on span "Download" at bounding box center [808, 657] width 69 height 22
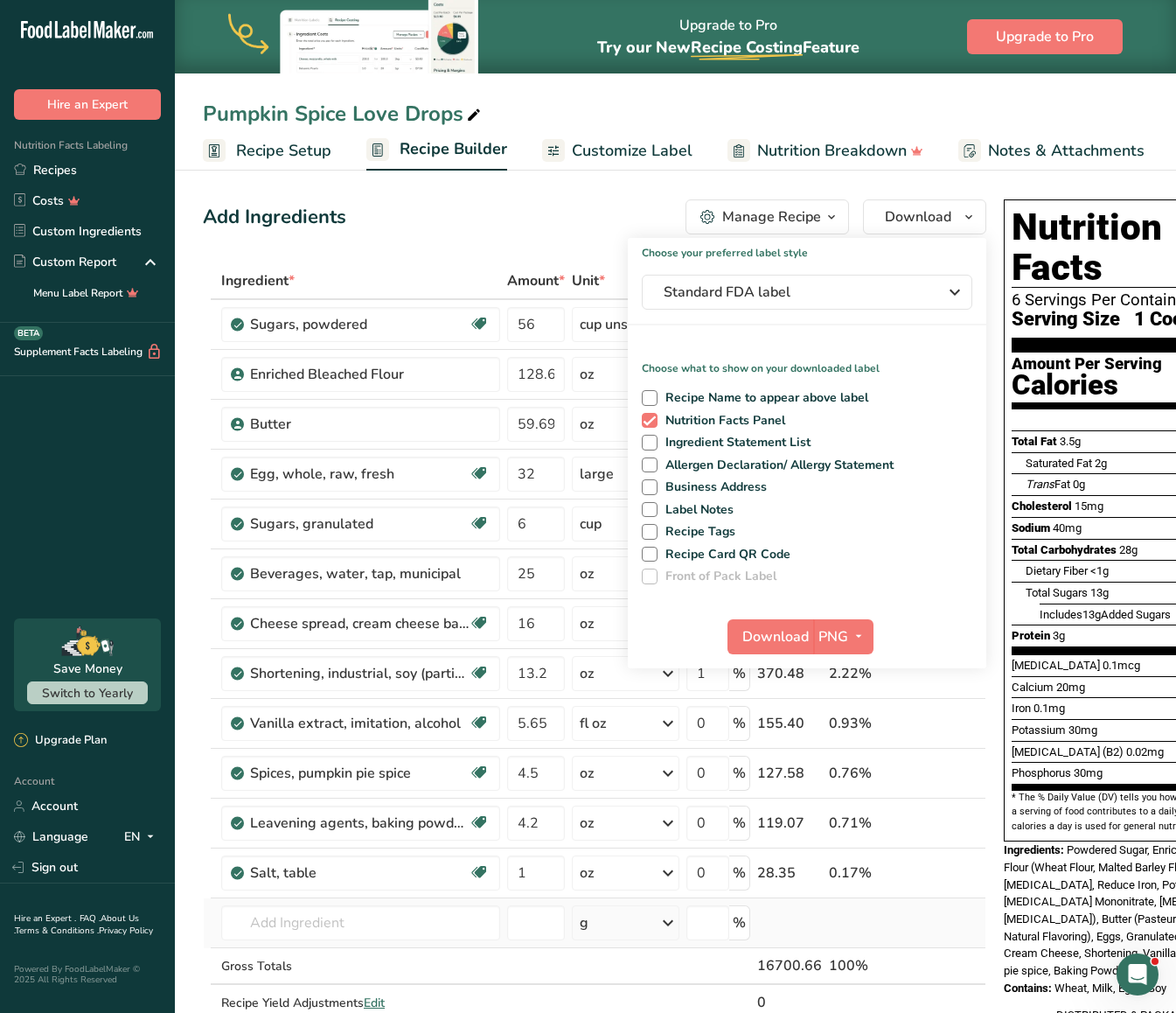
click at [848, 89] on div "Pumpkin Spice Love Drops Recipe Setup Recipe Builder Customize Label Nutrition …" at bounding box center [675, 85] width 1001 height 171
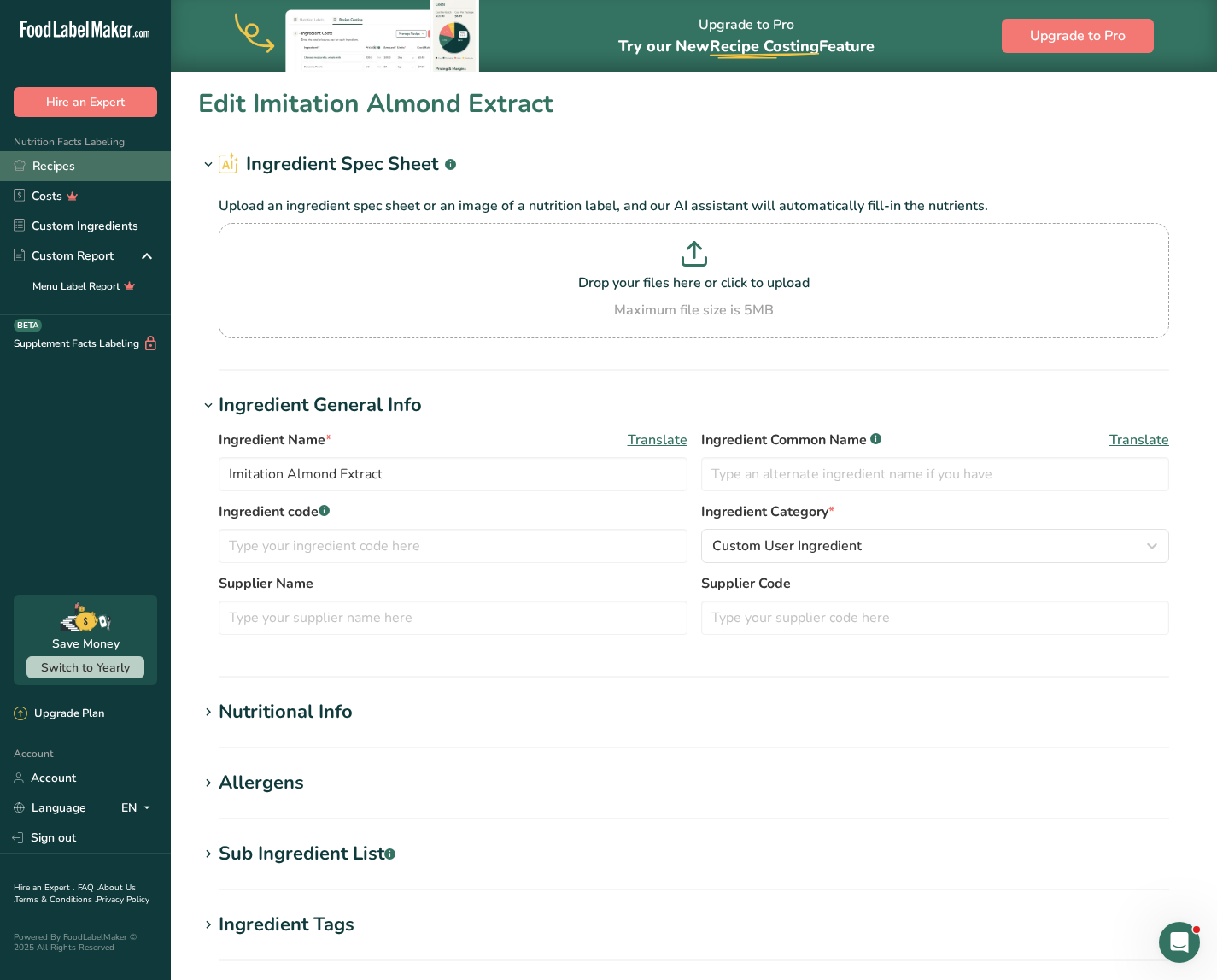
click at [51, 159] on link "Recipes" at bounding box center [85, 167] width 170 height 30
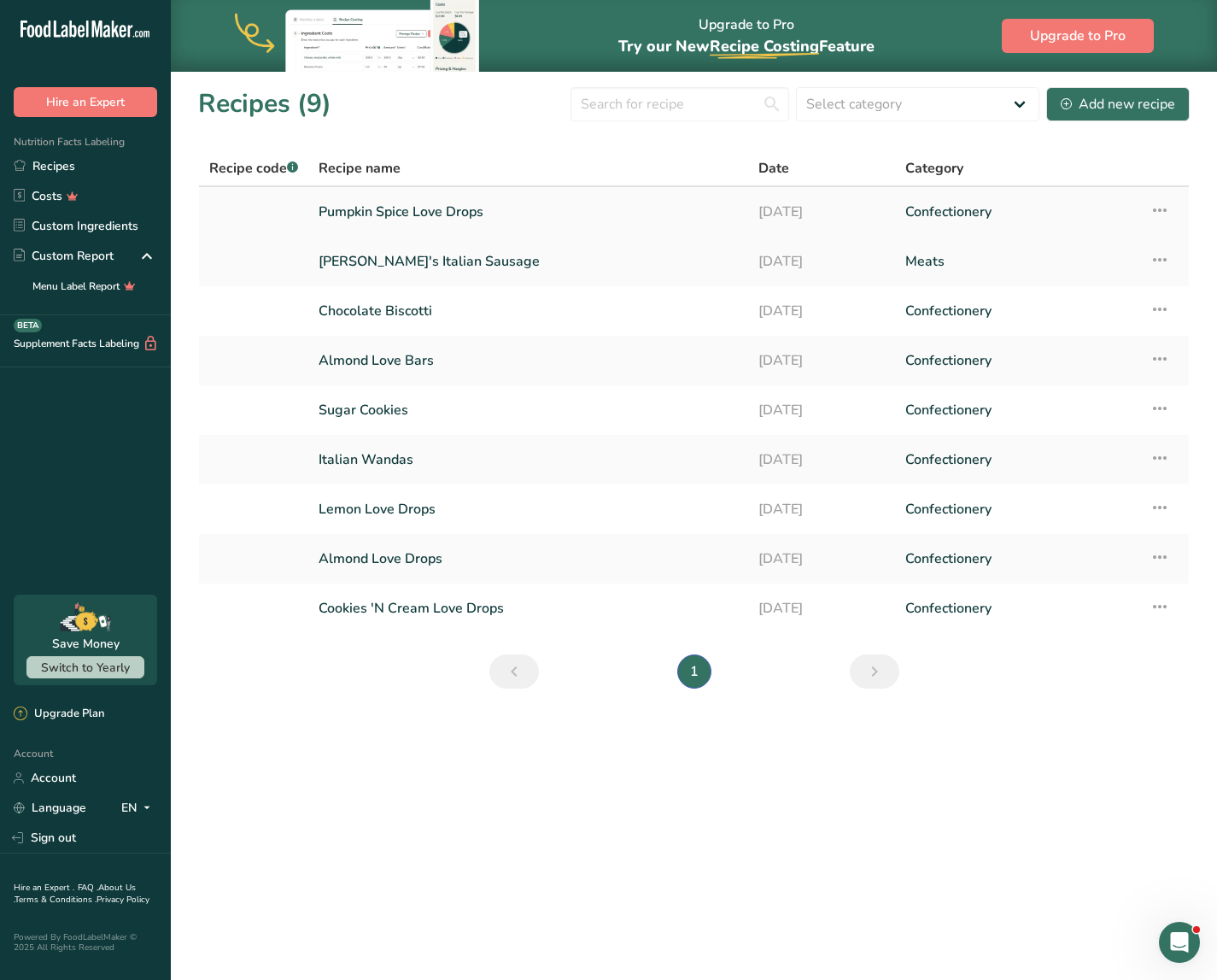
click at [387, 205] on link "Pumpkin Spice Love Drops" at bounding box center [528, 212] width 420 height 36
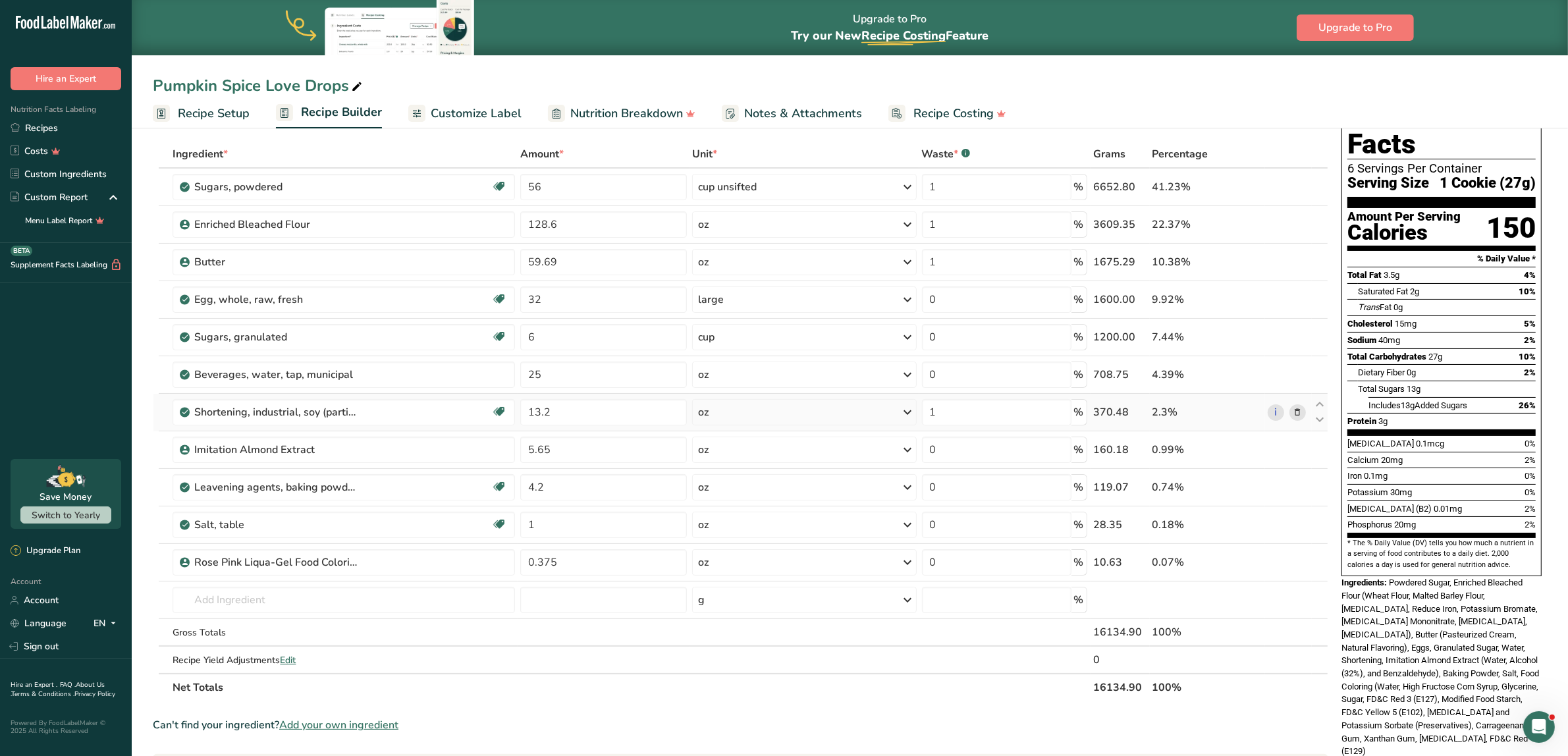
scroll to position [165, 0]
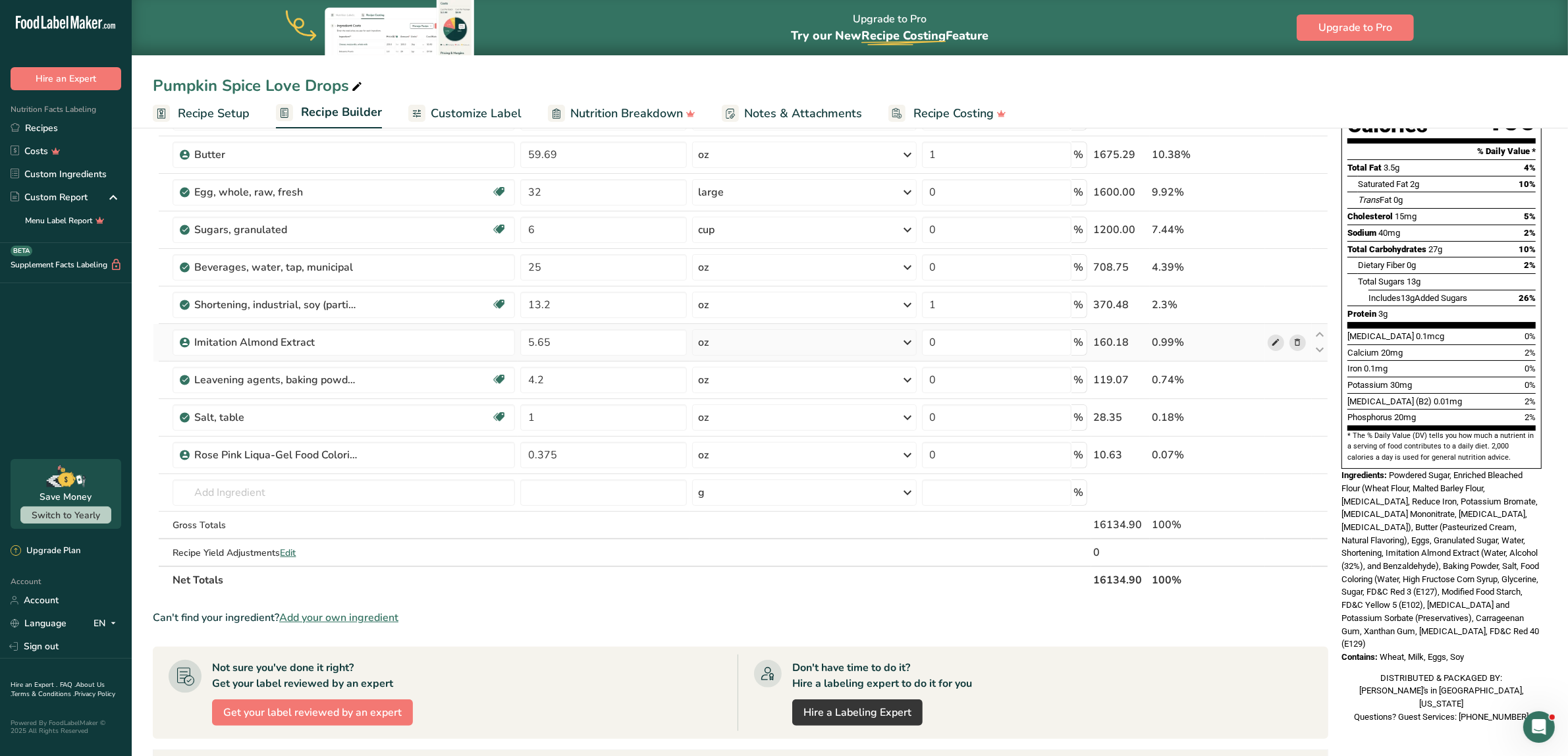
click at [937, 340] on icon at bounding box center [1275, 343] width 9 height 14
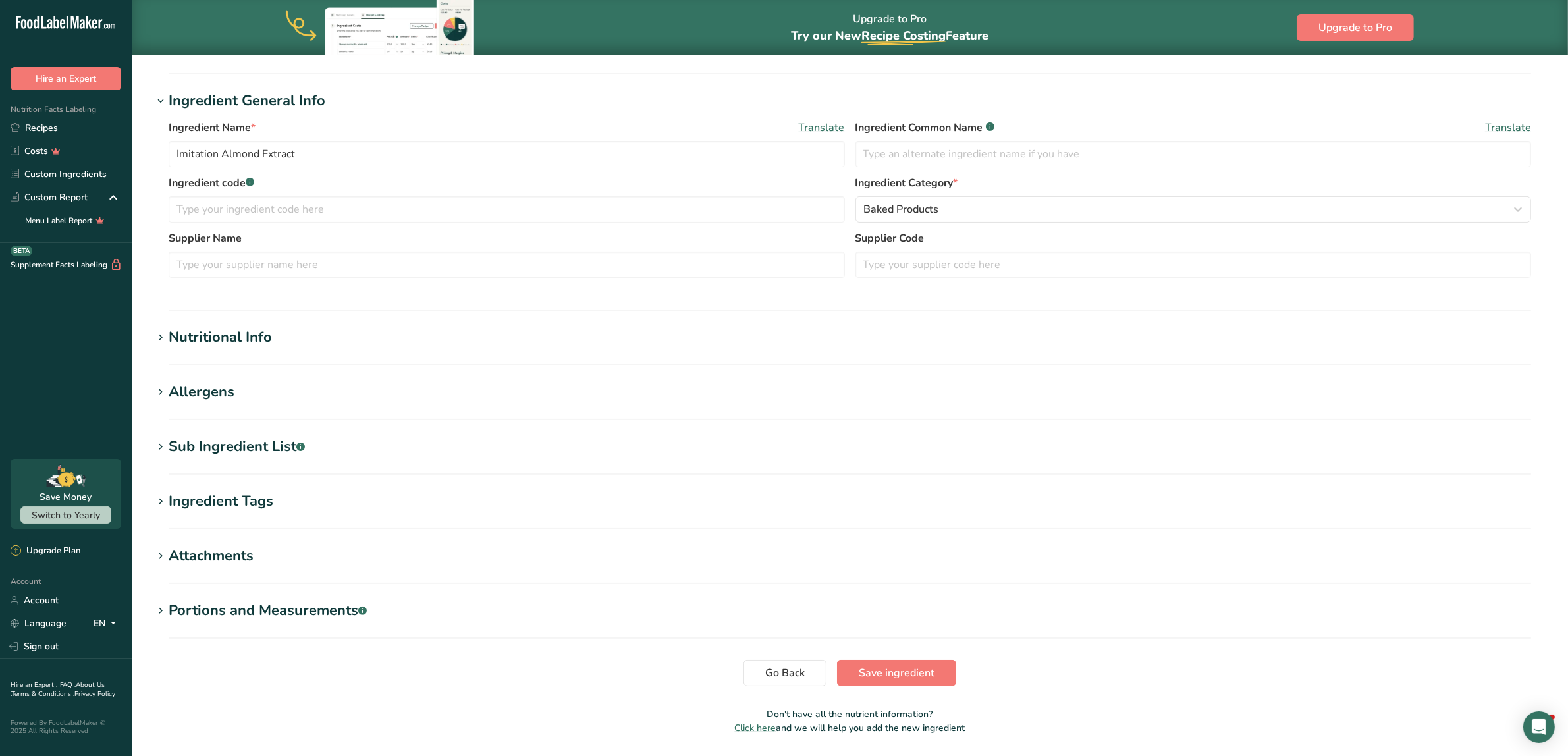
scroll to position [253, 0]
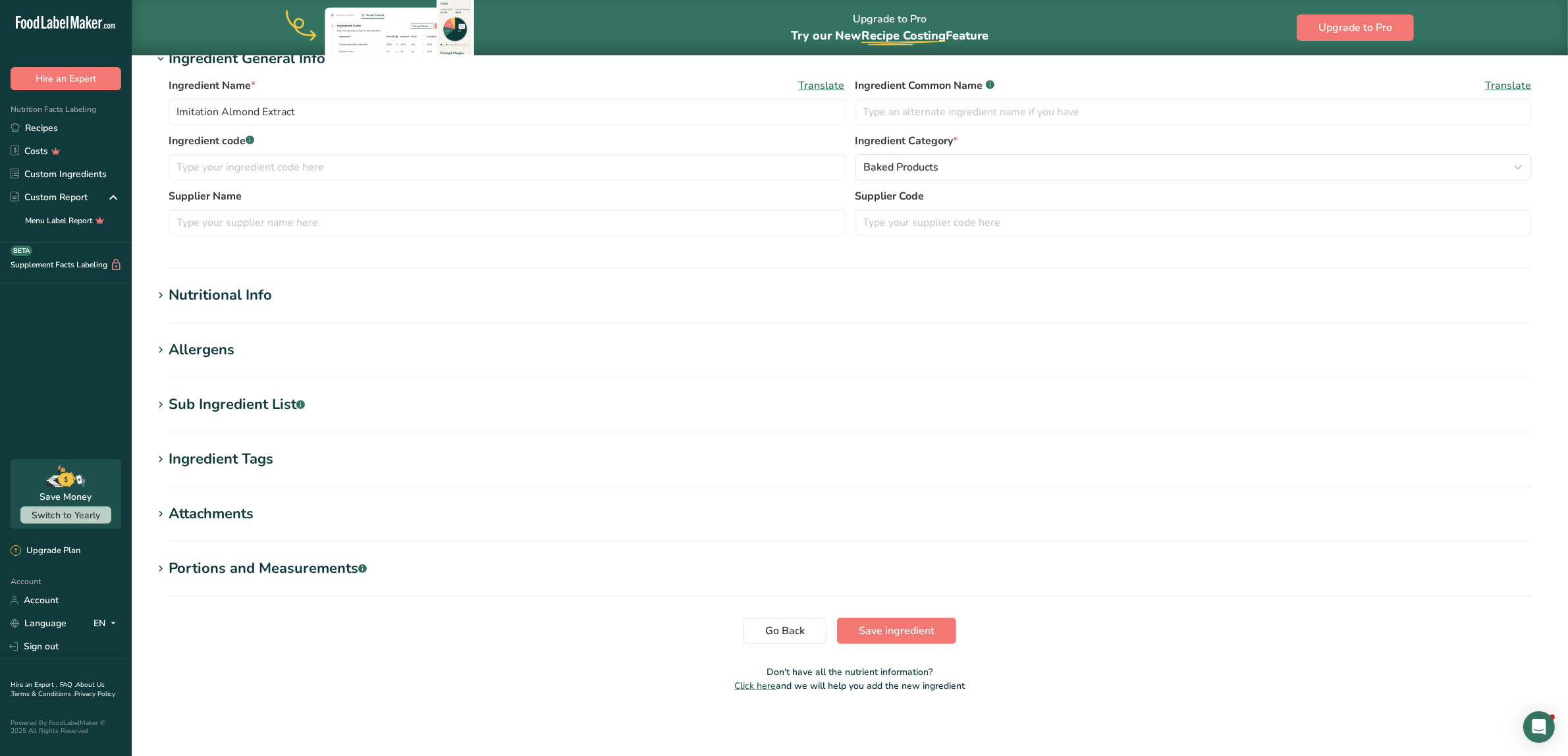
click at [177, 328] on section "Edit Imitation Almond Extract Ingredient Spec Sheet .a-a{fill:#347362;}.b-a{fil…" at bounding box center [849, 258] width 1436 height 913
click at [195, 351] on div "Allergens" at bounding box center [201, 351] width 66 height 22
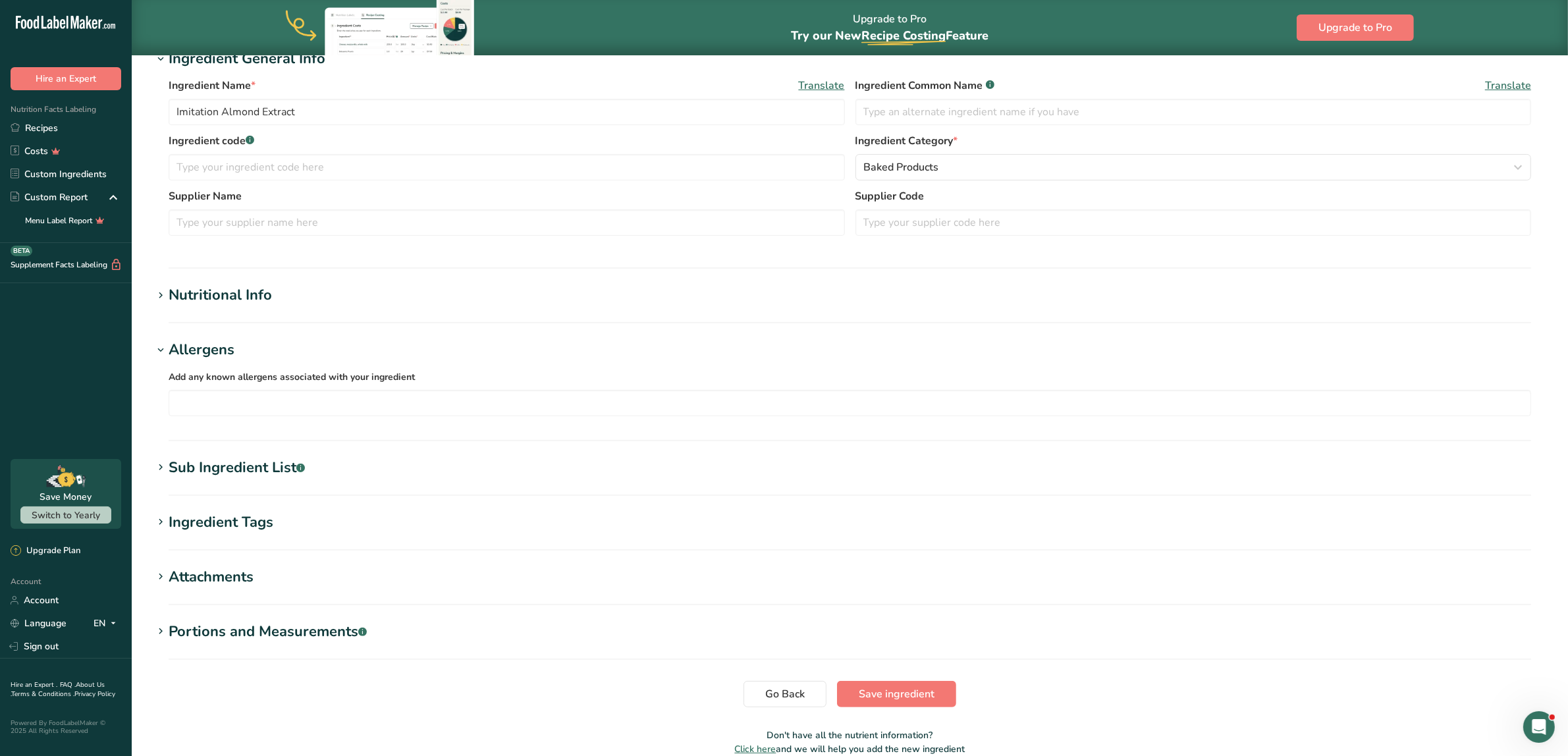
click at [223, 299] on div "Nutritional Info" at bounding box center [220, 296] width 104 height 22
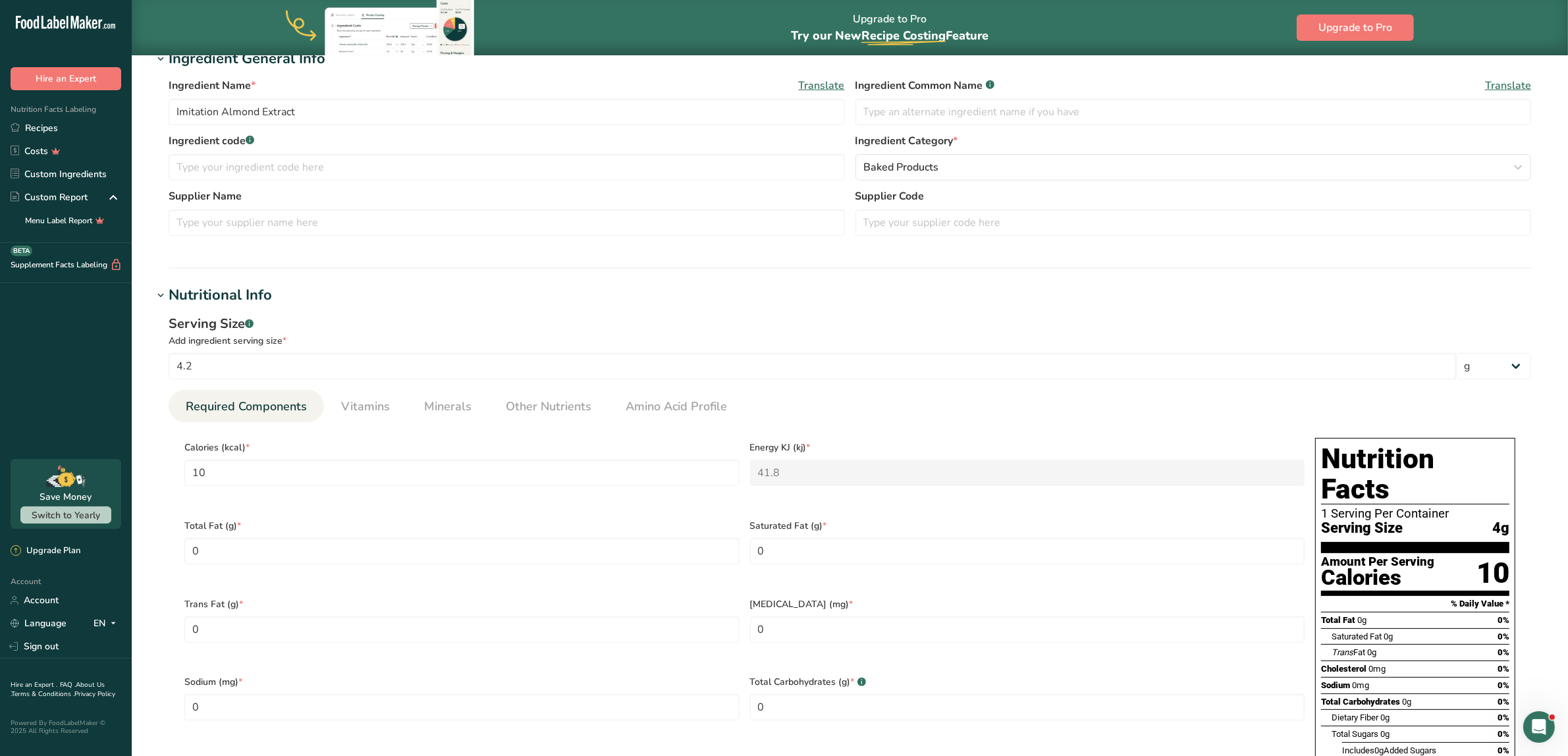
click at [223, 299] on div "Nutritional Info" at bounding box center [220, 296] width 104 height 22
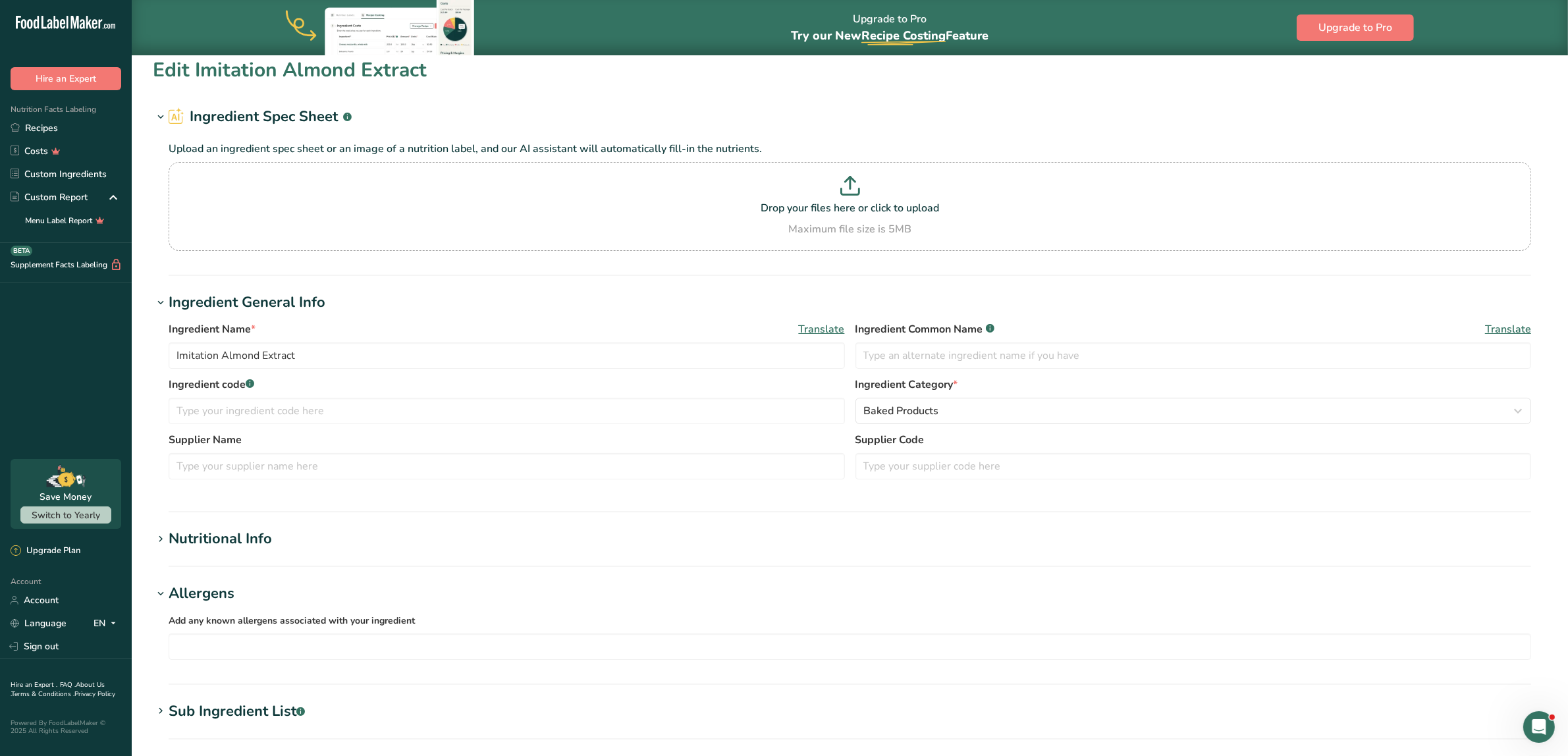
scroll to position [7, 0]
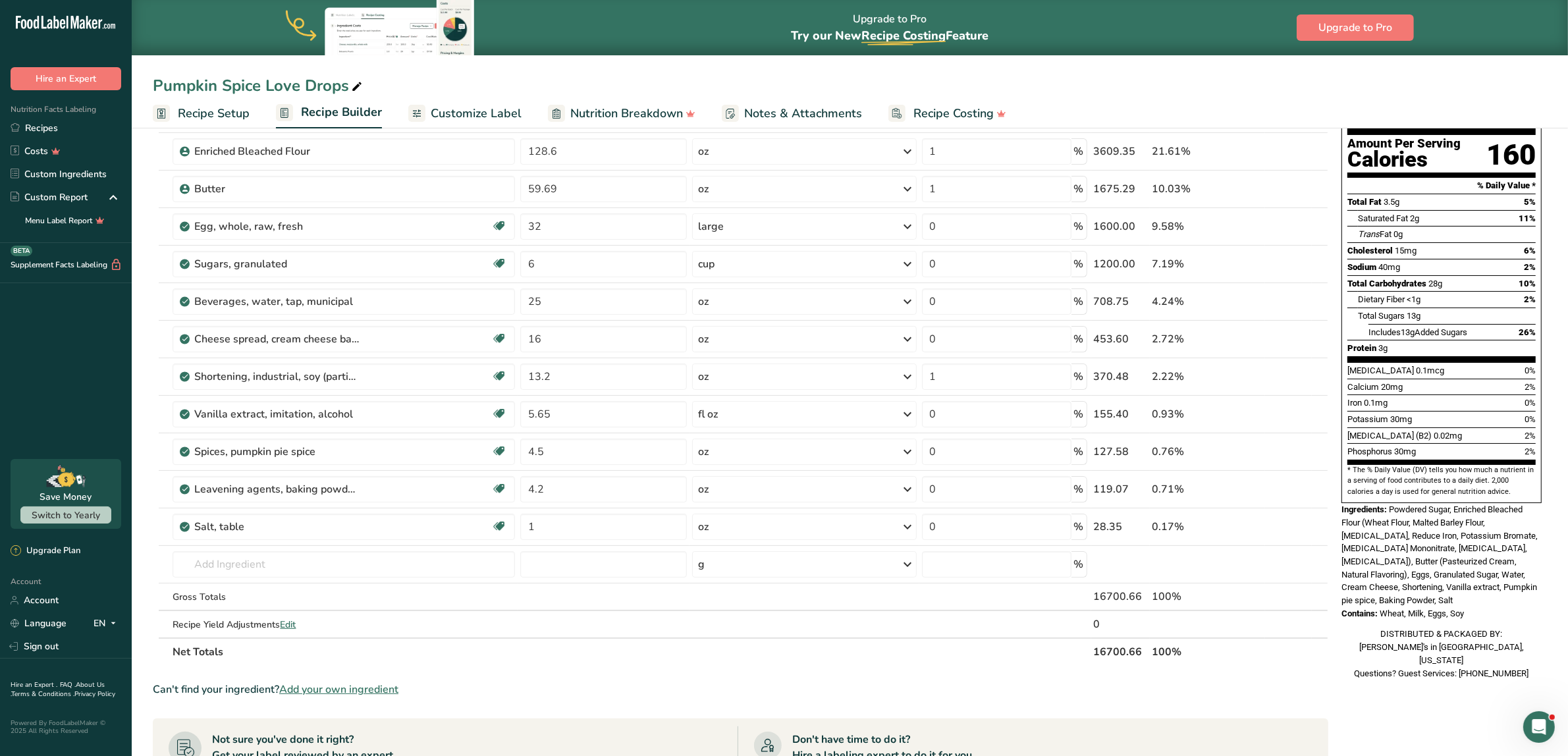
scroll to position [247, 0]
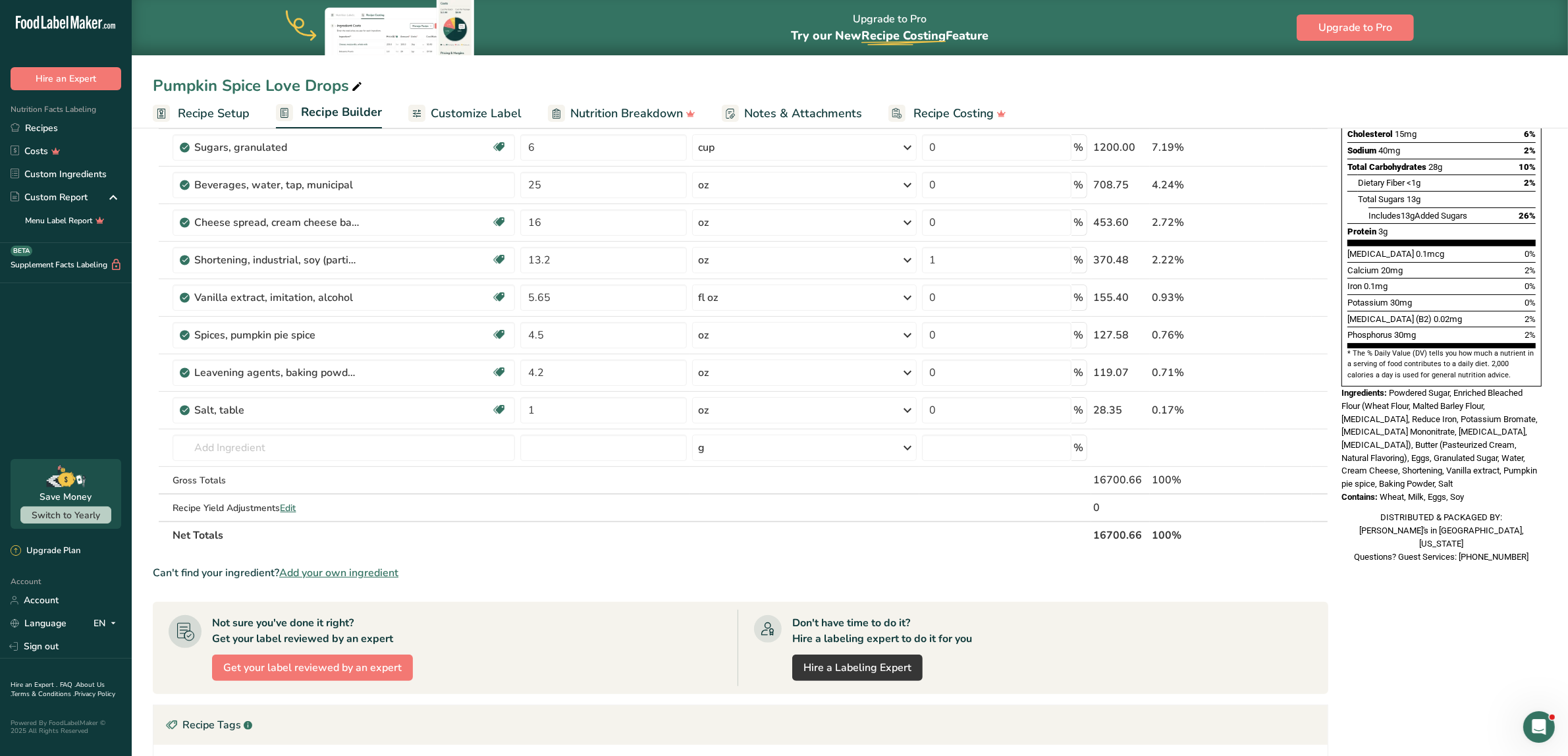
click at [613, 419] on span "Powdered Sugar, Enriched Bleached Flour (Wheat Flour, Malted Barley Flour, [MED…" at bounding box center [1439, 438] width 196 height 101
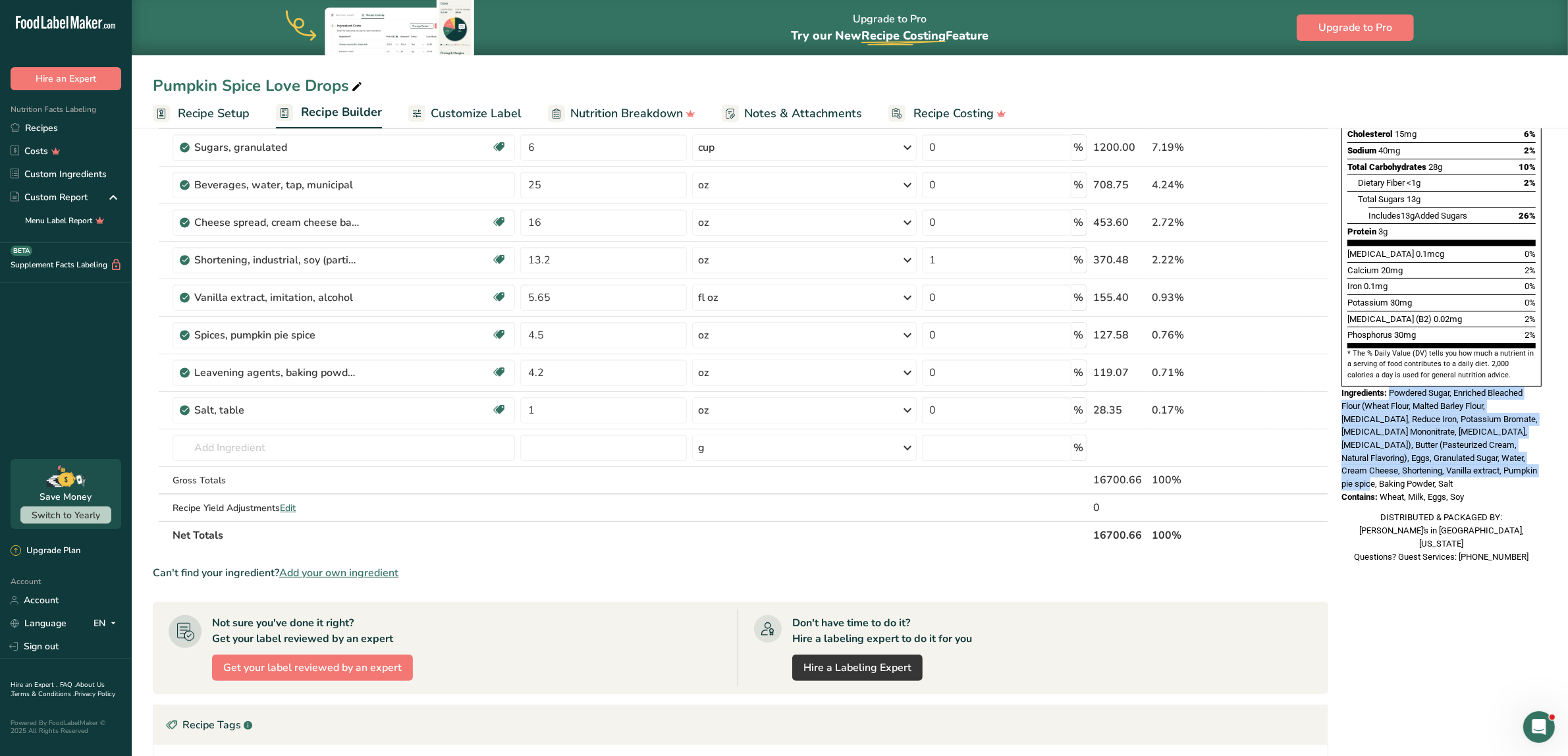
drag, startPoint x: 1393, startPoint y: 364, endPoint x: 1414, endPoint y: 454, distance: 92.4
click at [613, 454] on div "Ingredients: Powdered Sugar, Enriched Bleached Flour (Wheat Flour, Malted Barle…" at bounding box center [1441, 438] width 200 height 104
copy span "Powdered Sugar, Enriched Bleached Flour (Wheat Flour, Malted Barley Flour, [MED…"
